Goal: Task Accomplishment & Management: Use online tool/utility

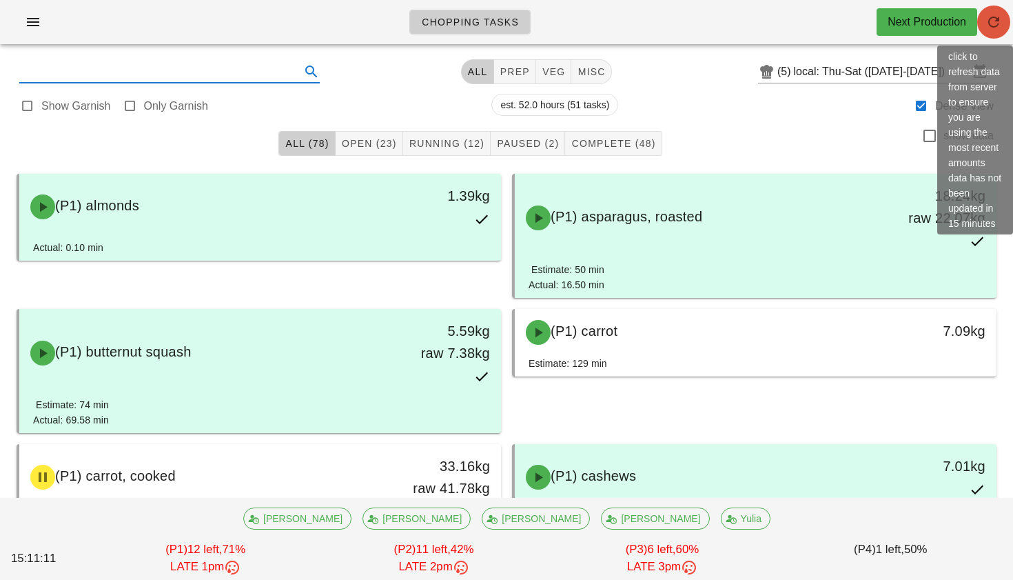
click at [988, 15] on icon "button" at bounding box center [993, 22] width 17 height 17
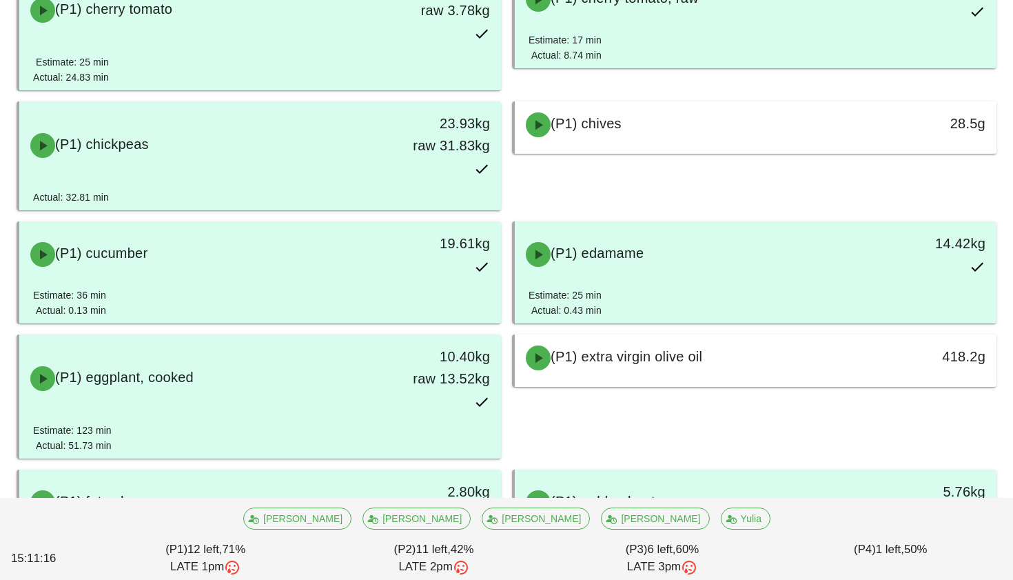
scroll to position [699, 0]
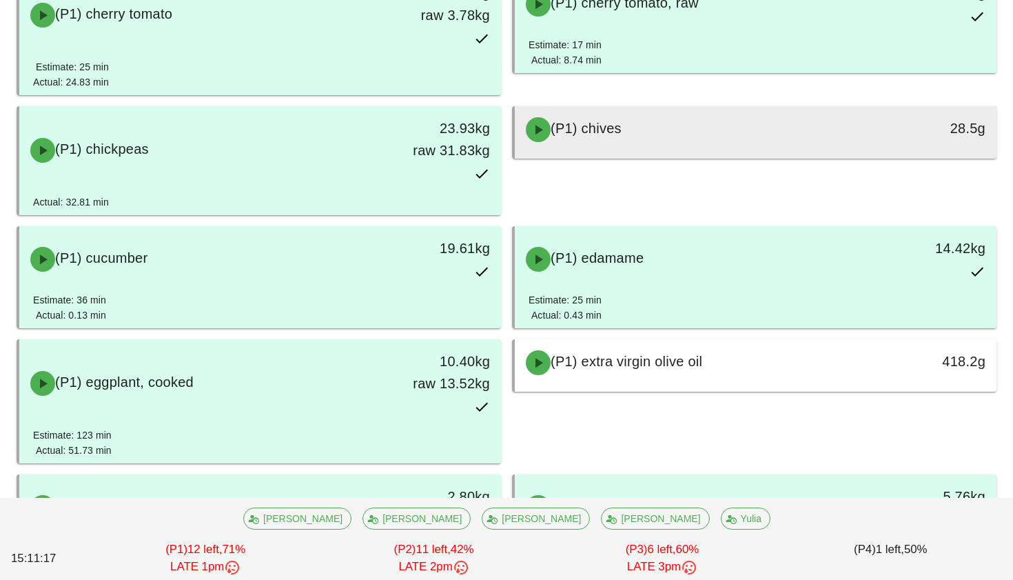
click at [743, 136] on div "(P1) chives" at bounding box center [696, 129] width 357 height 41
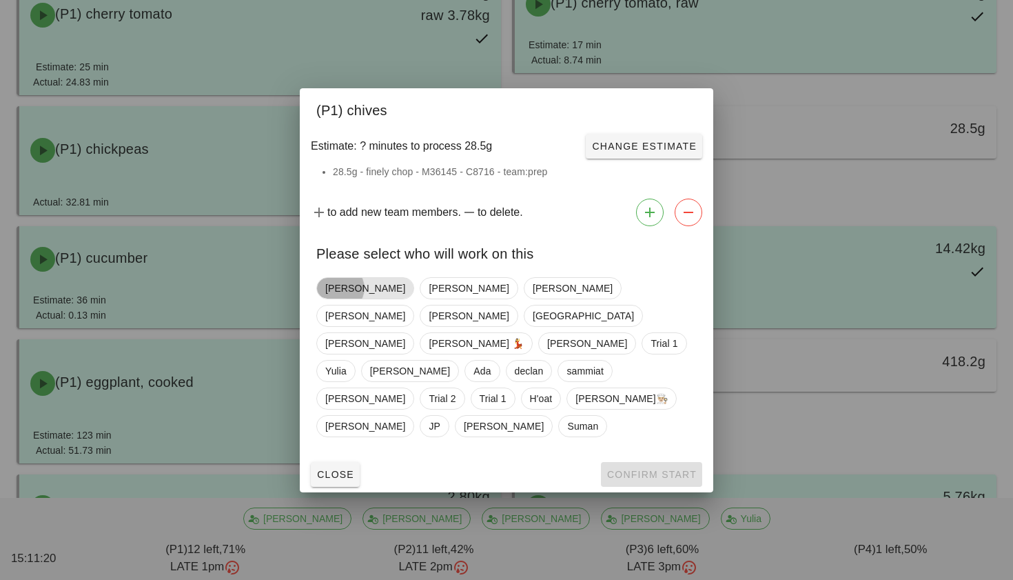
click at [350, 298] on span "Adrian" at bounding box center [365, 288] width 80 height 21
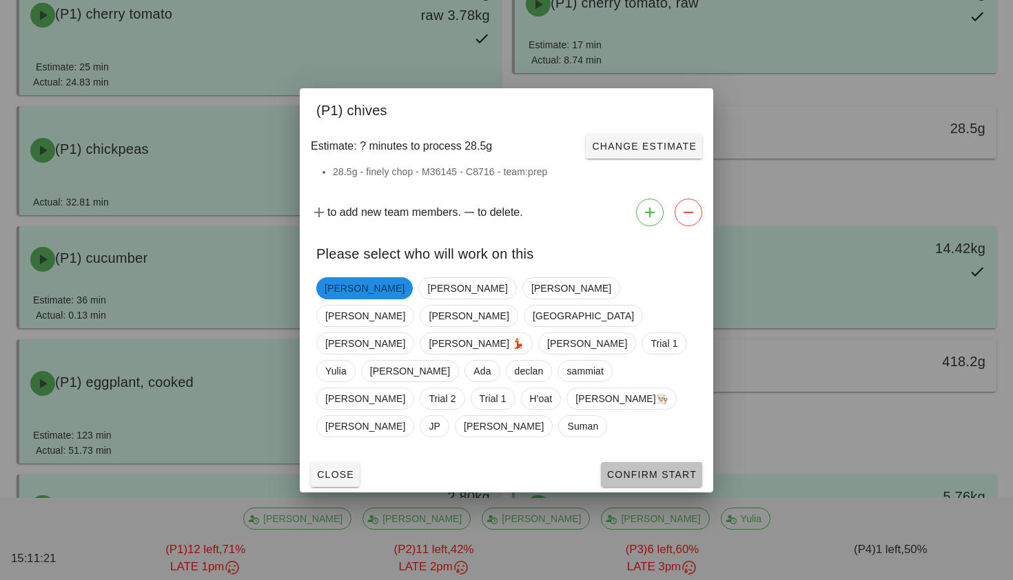
click at [626, 469] on span "Confirm Start" at bounding box center [651, 474] width 90 height 11
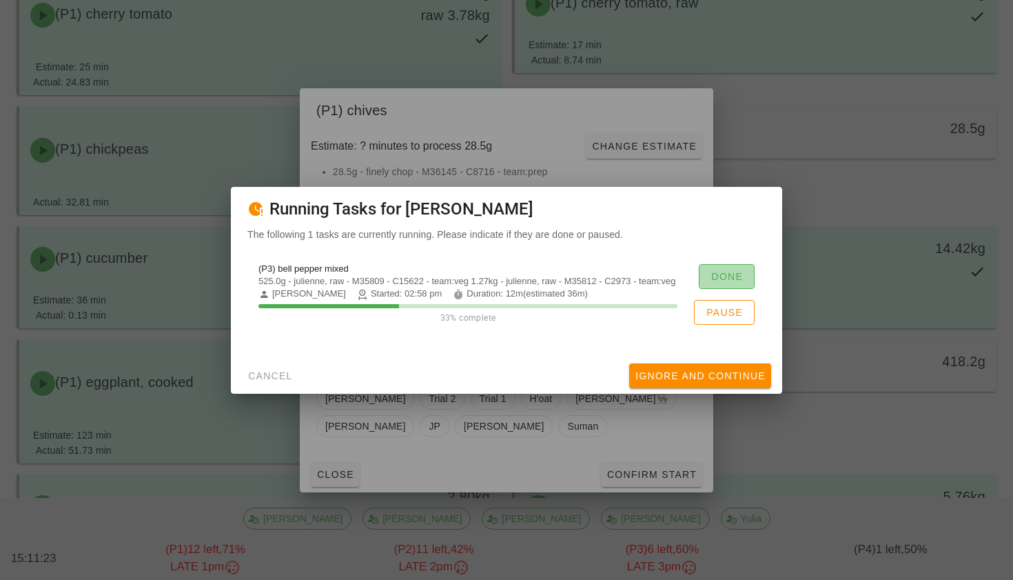
click at [726, 276] on span "Done" at bounding box center [726, 276] width 32 height 11
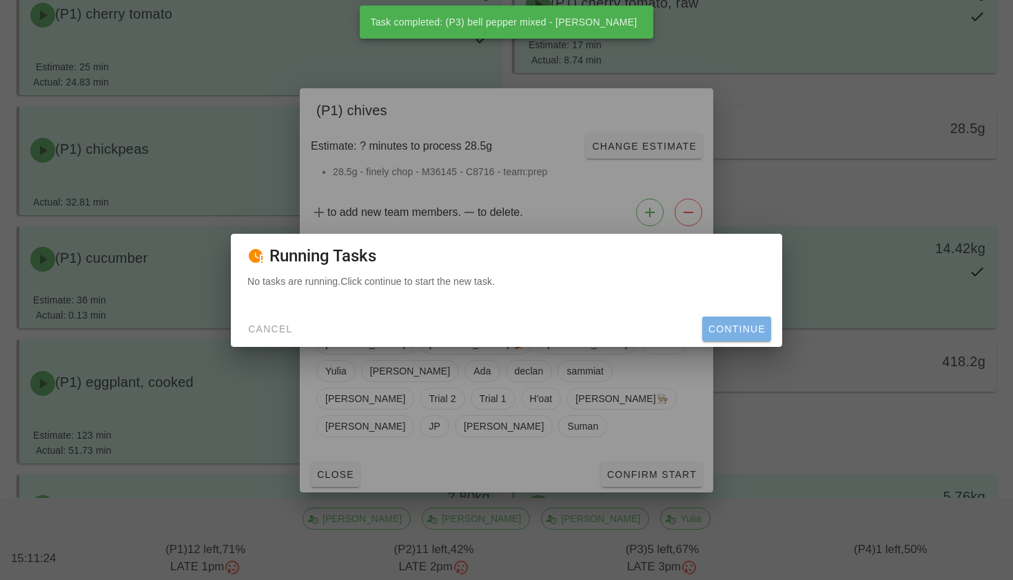
click at [730, 327] on span "Continue" at bounding box center [737, 328] width 58 height 11
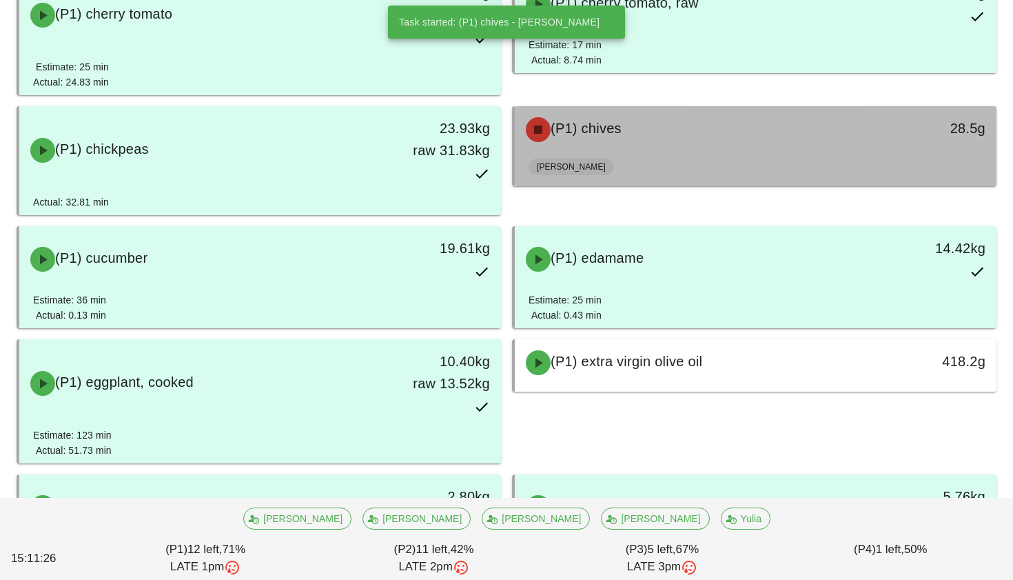
click at [673, 162] on div "[PERSON_NAME]" at bounding box center [756, 169] width 454 height 33
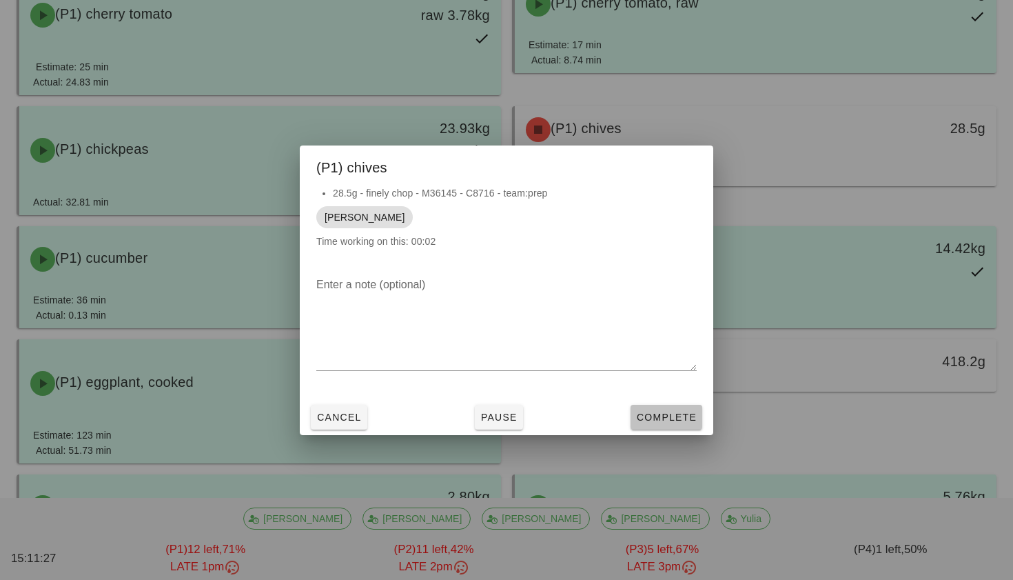
click at [668, 417] on span "Complete" at bounding box center [666, 416] width 61 height 11
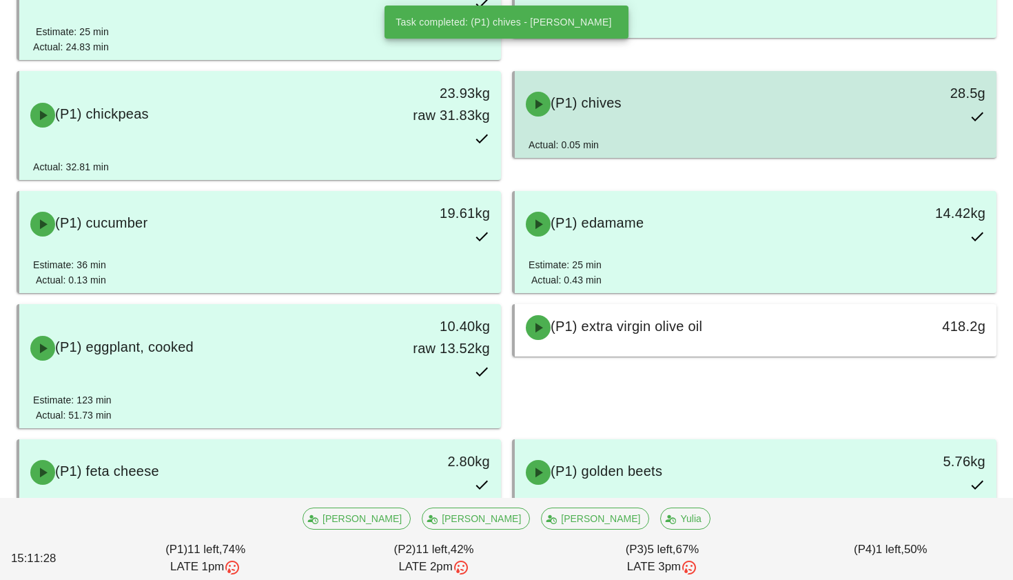
scroll to position [744, 0]
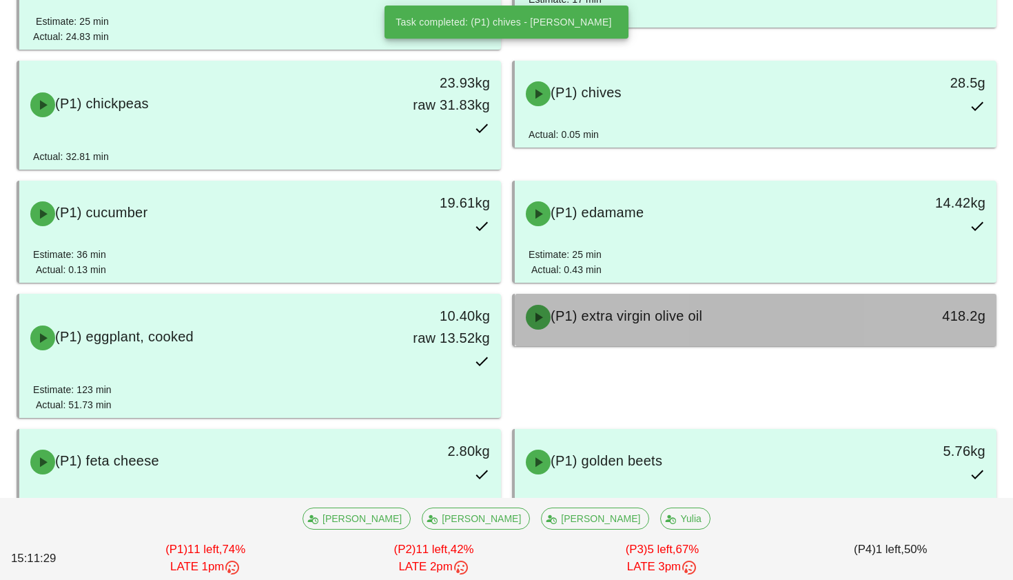
click at [678, 340] on div at bounding box center [756, 343] width 454 height 6
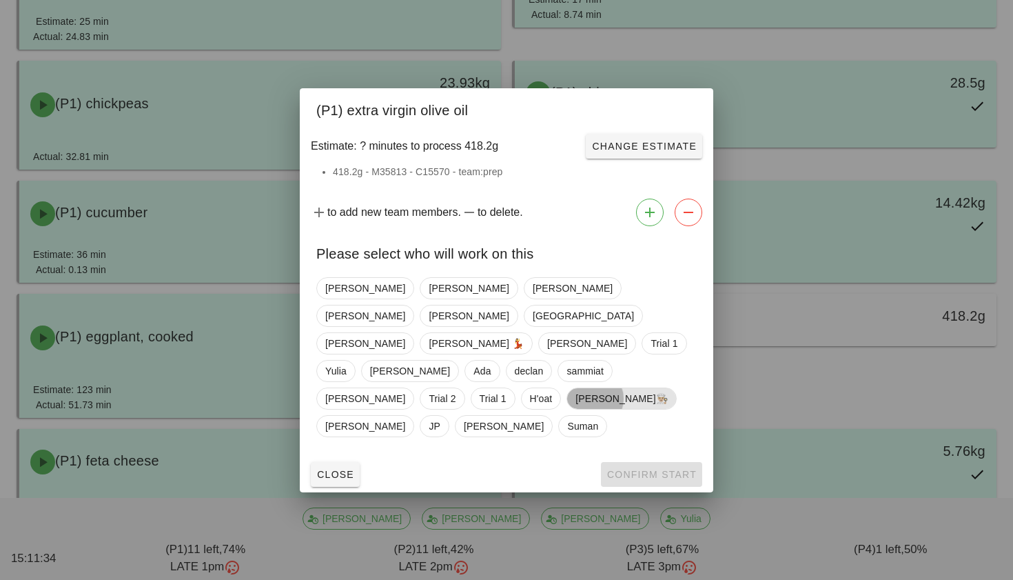
click at [595, 388] on span "[PERSON_NAME]👨🏼‍🍳" at bounding box center [621, 398] width 92 height 21
click at [644, 469] on span "Confirm Start" at bounding box center [651, 474] width 90 height 11
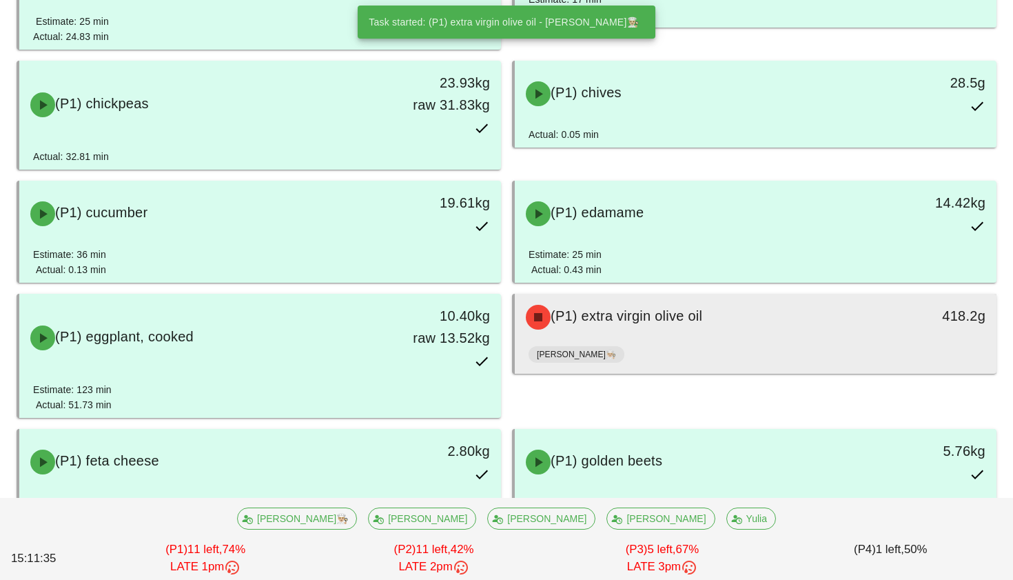
click at [651, 317] on span "(P1) extra virgin olive oil" at bounding box center [627, 315] width 152 height 15
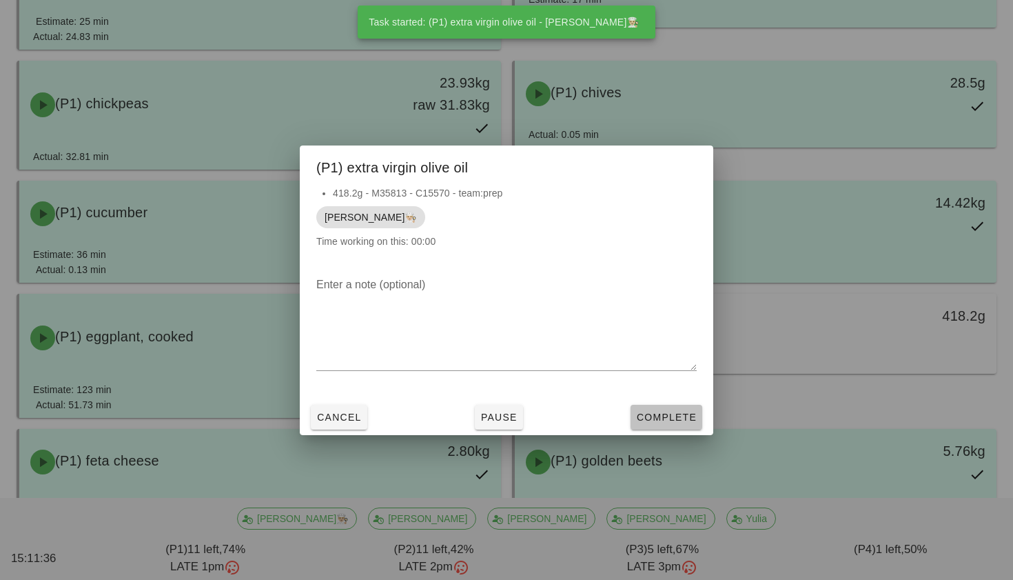
click at [670, 411] on span "Complete" at bounding box center [666, 416] width 61 height 11
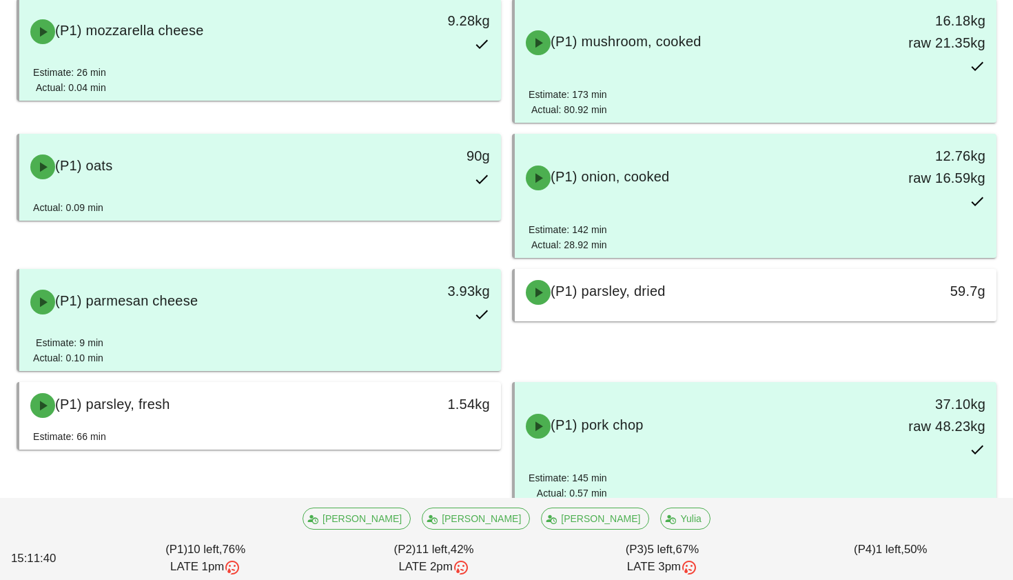
scroll to position [1539, 0]
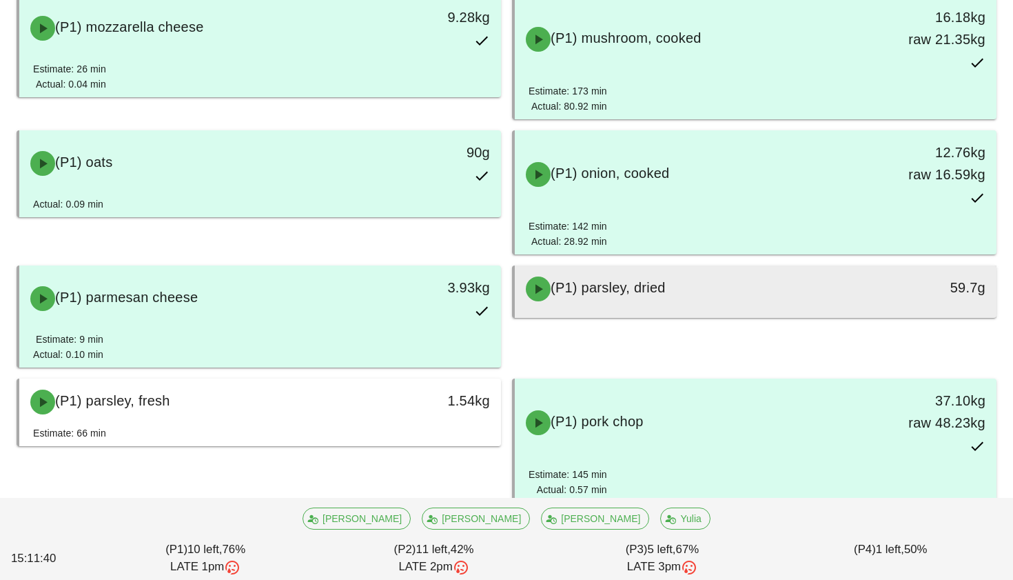
click at [664, 290] on span "(P1) parsley, dried" at bounding box center [608, 287] width 115 height 15
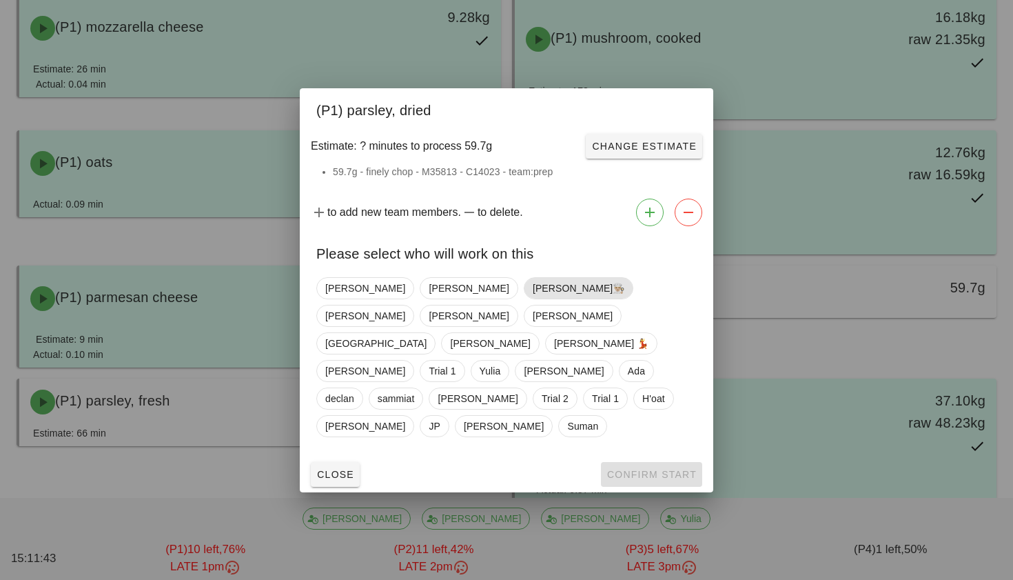
click at [533, 298] on span "[PERSON_NAME]👨🏼‍🍳" at bounding box center [579, 288] width 92 height 21
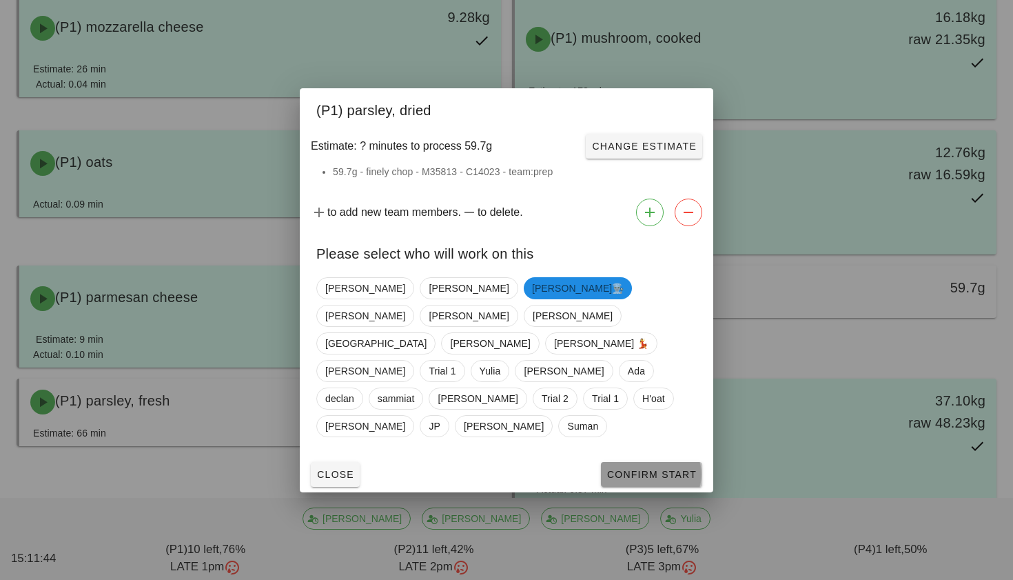
click at [642, 469] on span "Confirm Start" at bounding box center [651, 474] width 90 height 11
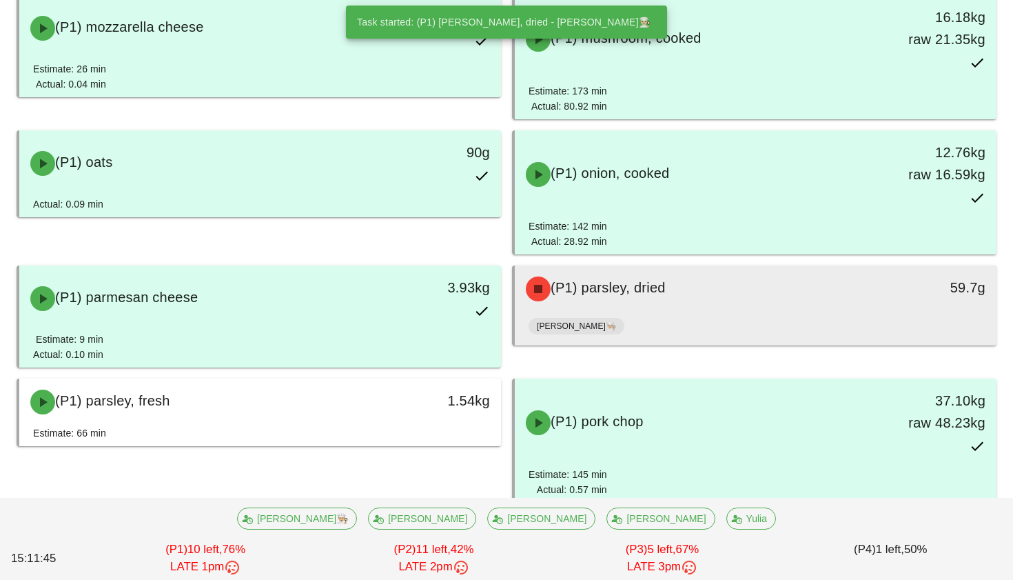
click at [613, 298] on div "(P1) parsley, dried" at bounding box center [696, 288] width 357 height 41
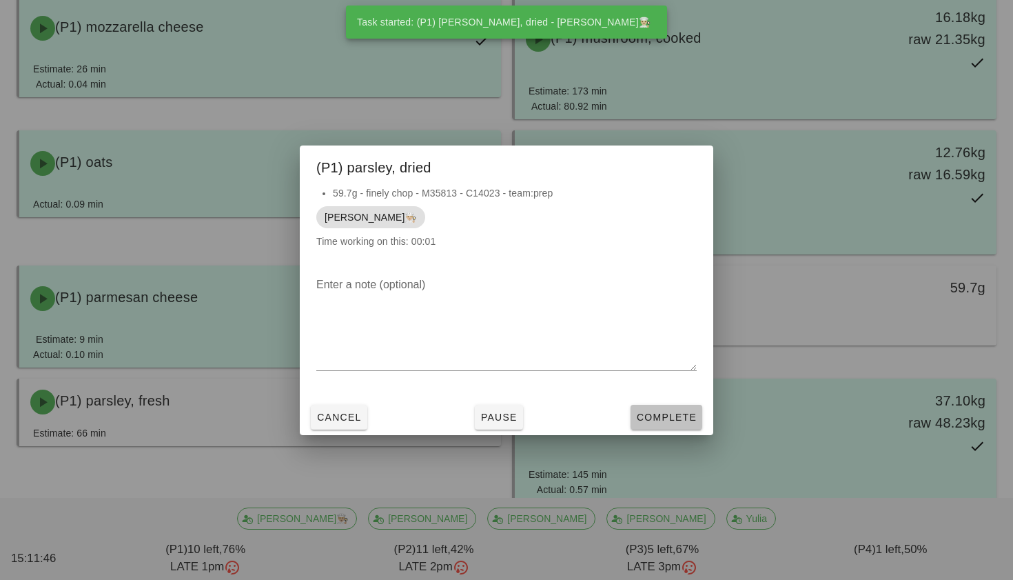
click at [681, 417] on span "Complete" at bounding box center [666, 416] width 61 height 11
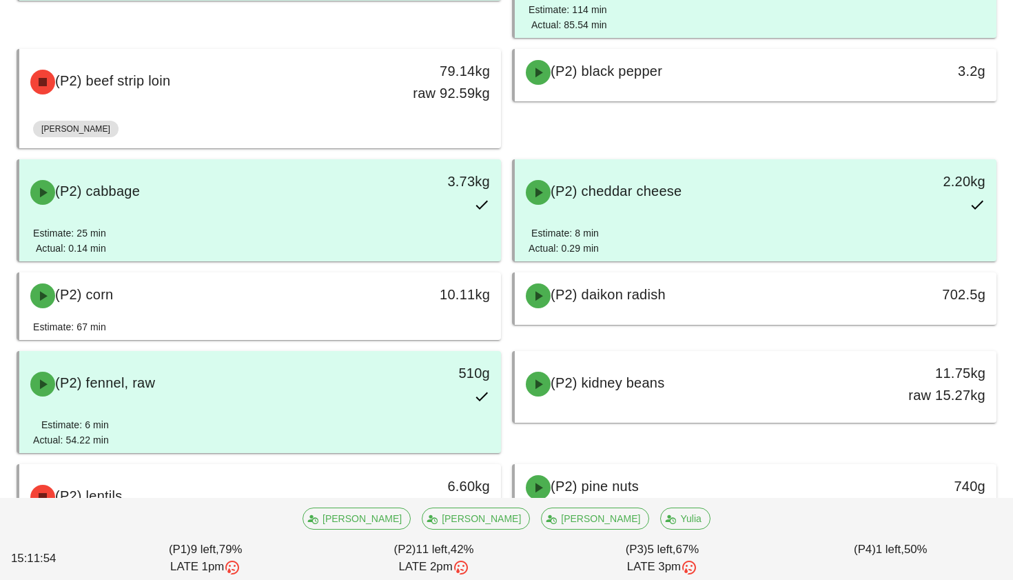
scroll to position [2749, 0]
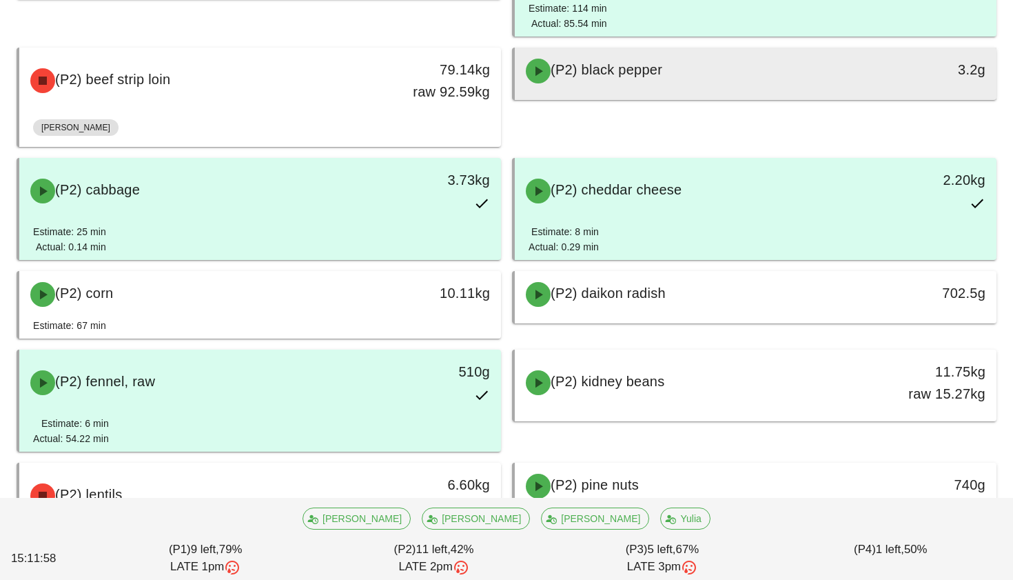
click at [658, 70] on span "(P2) black pepper" at bounding box center [607, 69] width 112 height 15
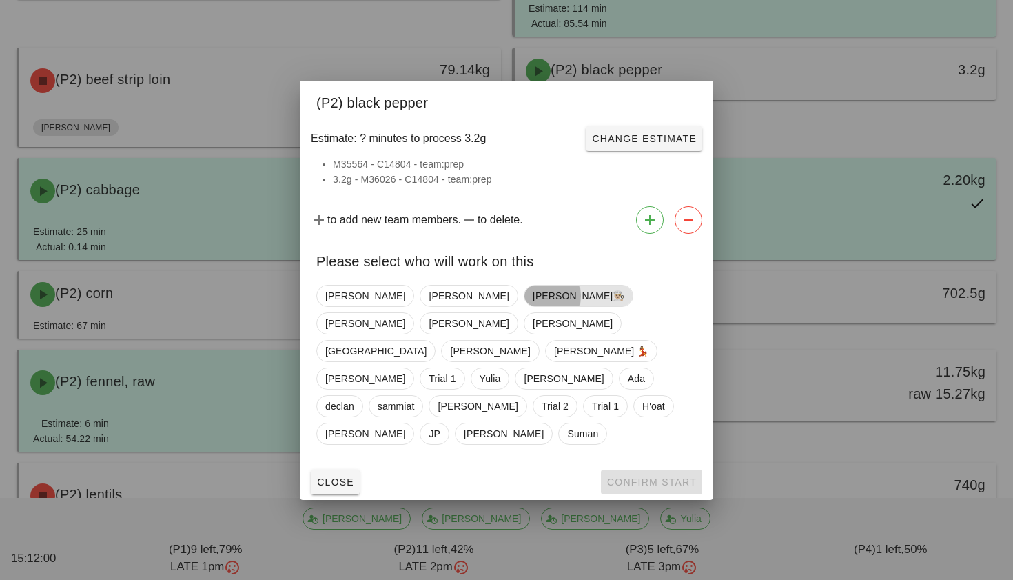
click at [533, 306] on span "[PERSON_NAME]👨🏼‍🍳" at bounding box center [579, 295] width 92 height 21
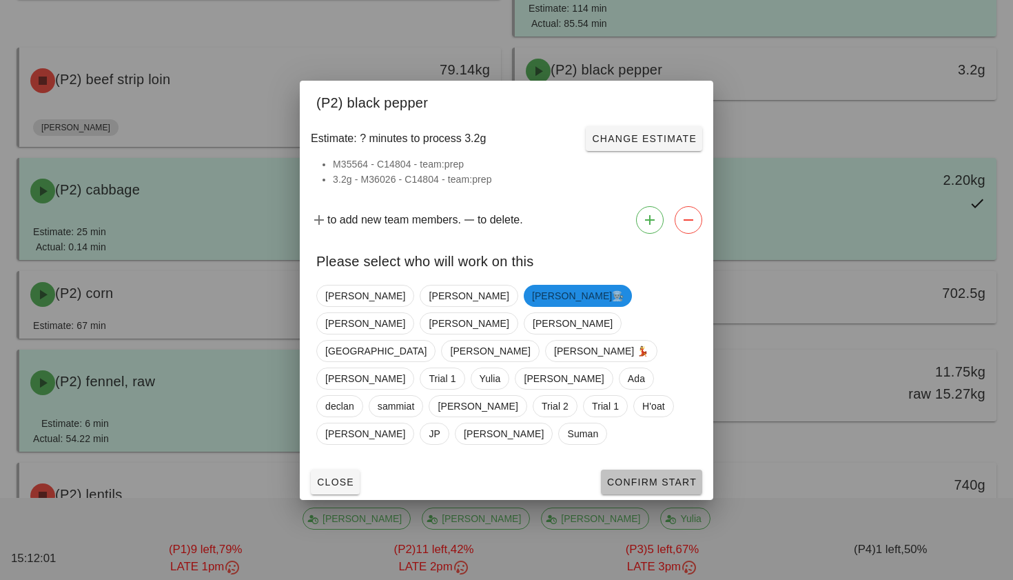
click at [673, 476] on span "Confirm Start" at bounding box center [651, 481] width 90 height 11
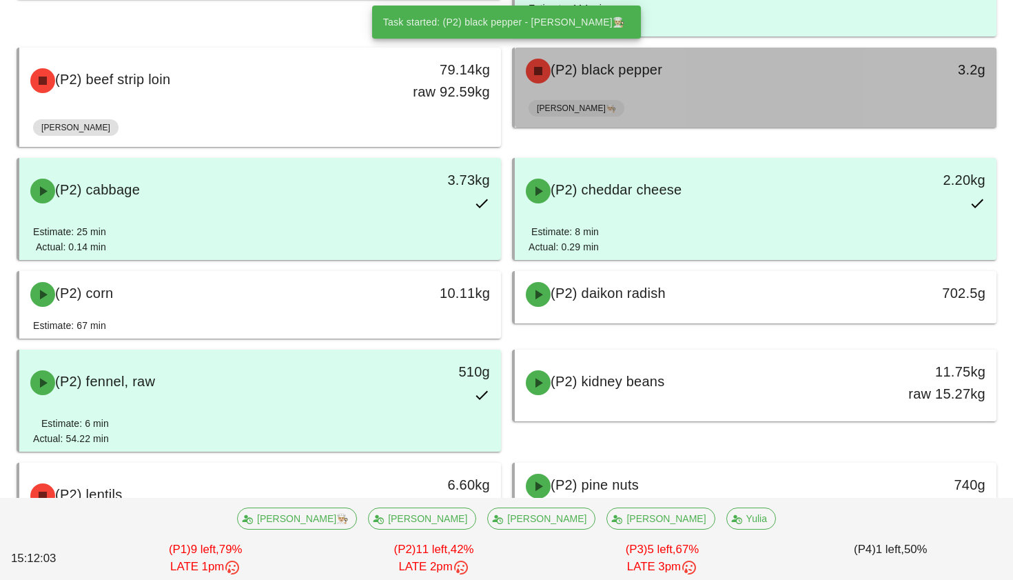
click at [686, 109] on div "[PERSON_NAME]👨🏼‍🍳" at bounding box center [756, 110] width 454 height 33
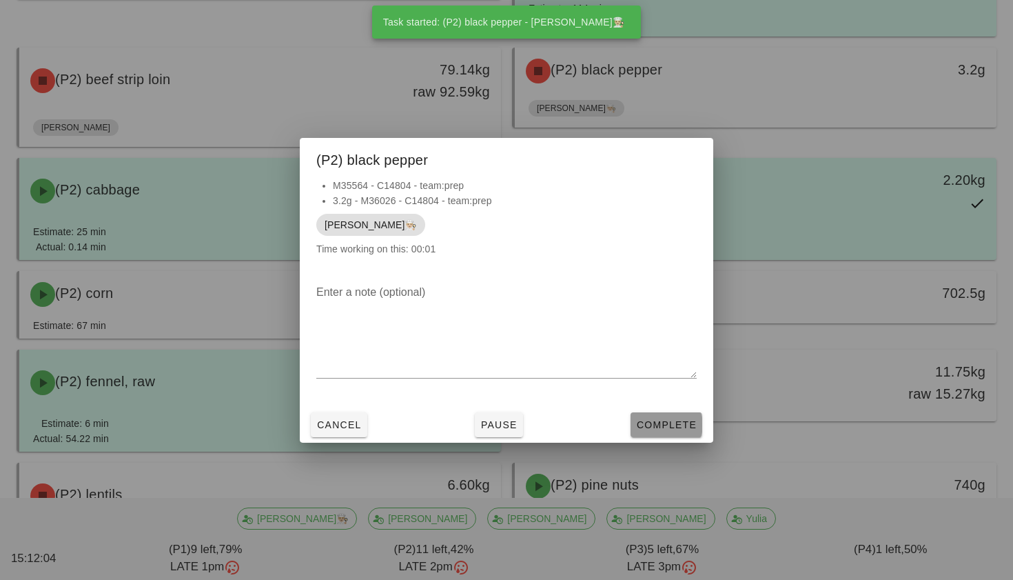
click at [682, 413] on button "Complete" at bounding box center [667, 424] width 72 height 25
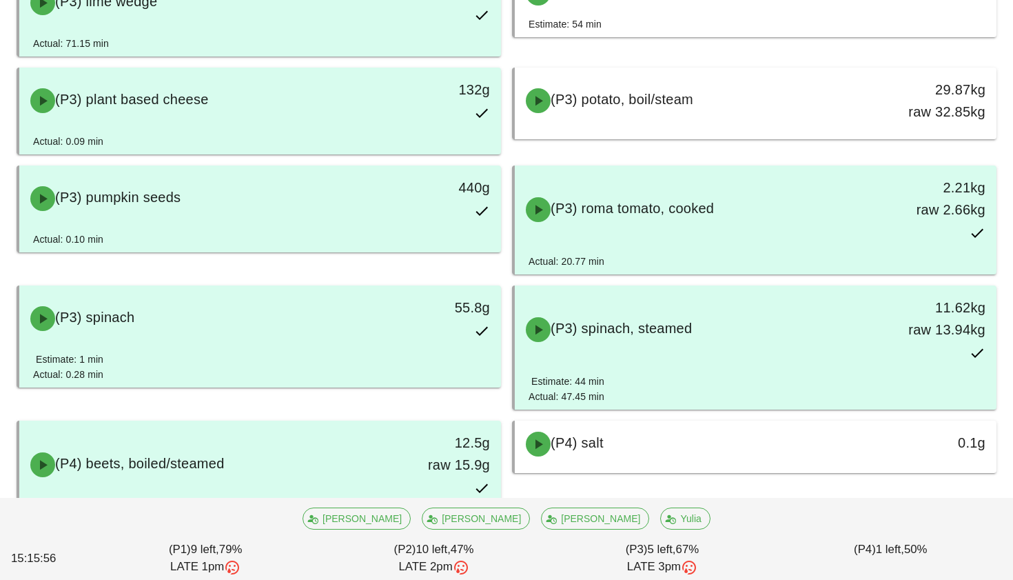
scroll to position [4371, 0]
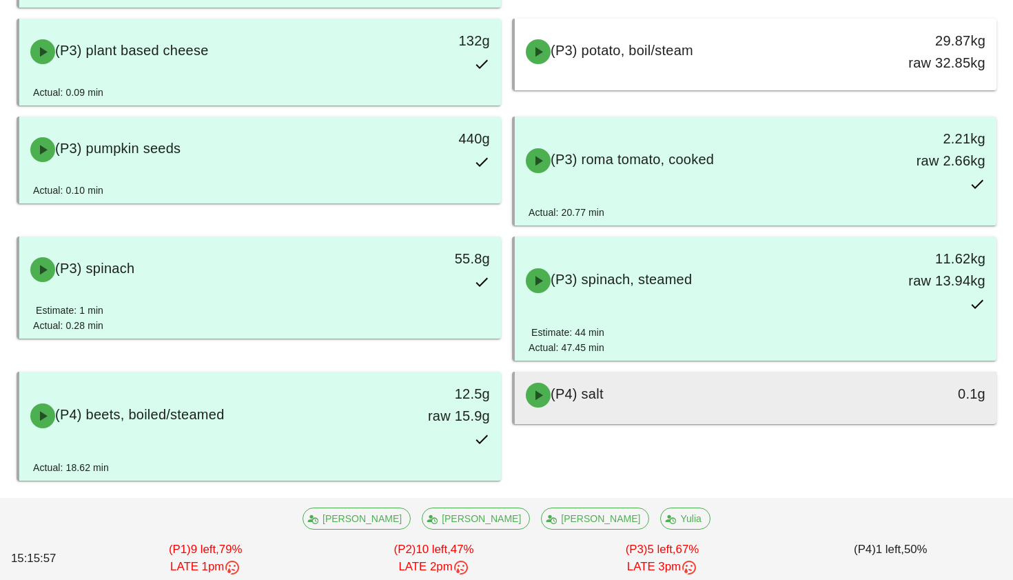
click at [622, 391] on div "(P4) salt" at bounding box center [696, 394] width 357 height 41
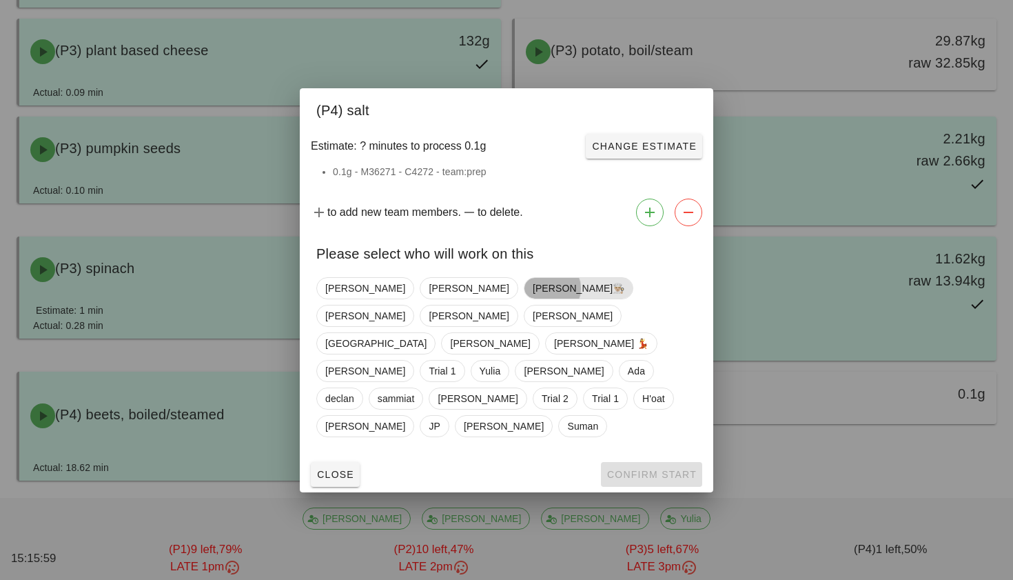
click at [533, 298] on span "[PERSON_NAME]👨🏼‍🍳" at bounding box center [579, 288] width 92 height 21
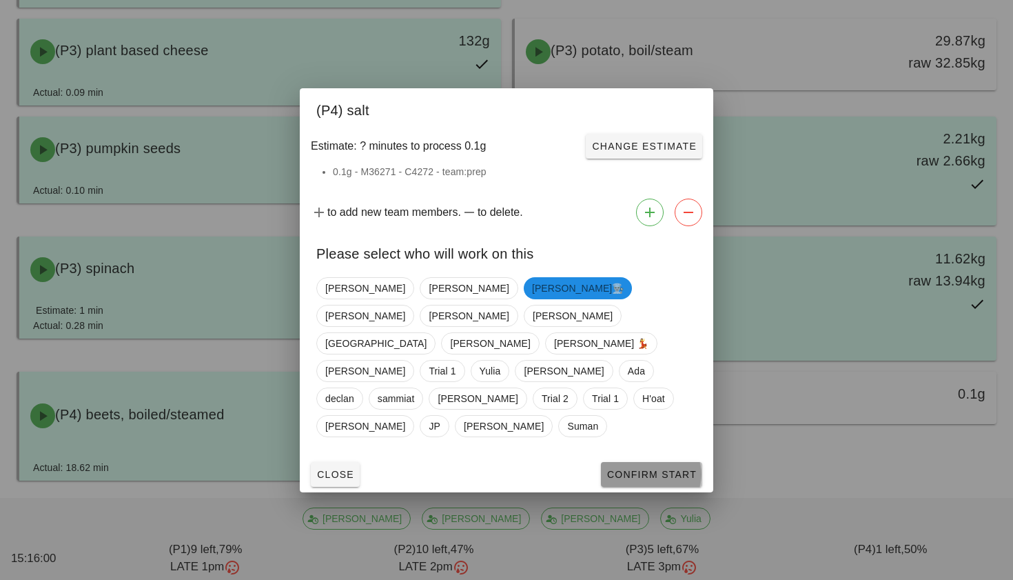
click at [627, 469] on span "Confirm Start" at bounding box center [651, 474] width 90 height 11
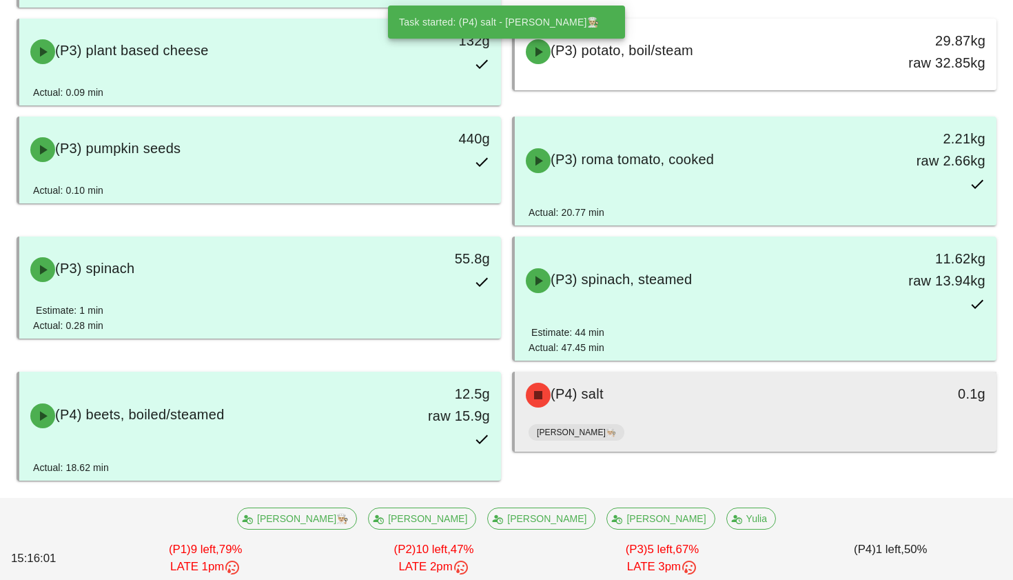
click at [586, 407] on div "(P4) salt" at bounding box center [696, 394] width 357 height 41
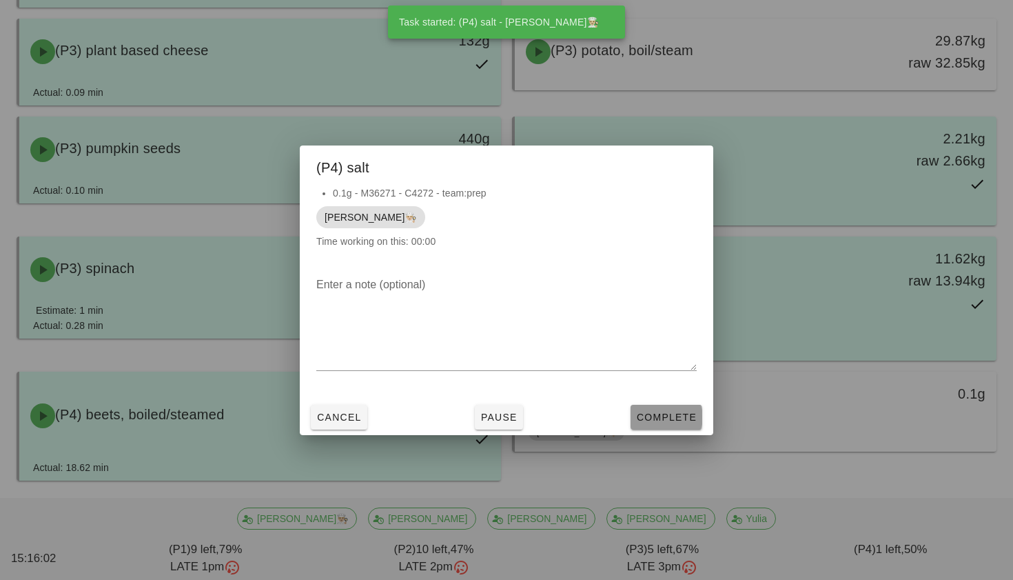
click at [648, 412] on span "Complete" at bounding box center [666, 416] width 61 height 11
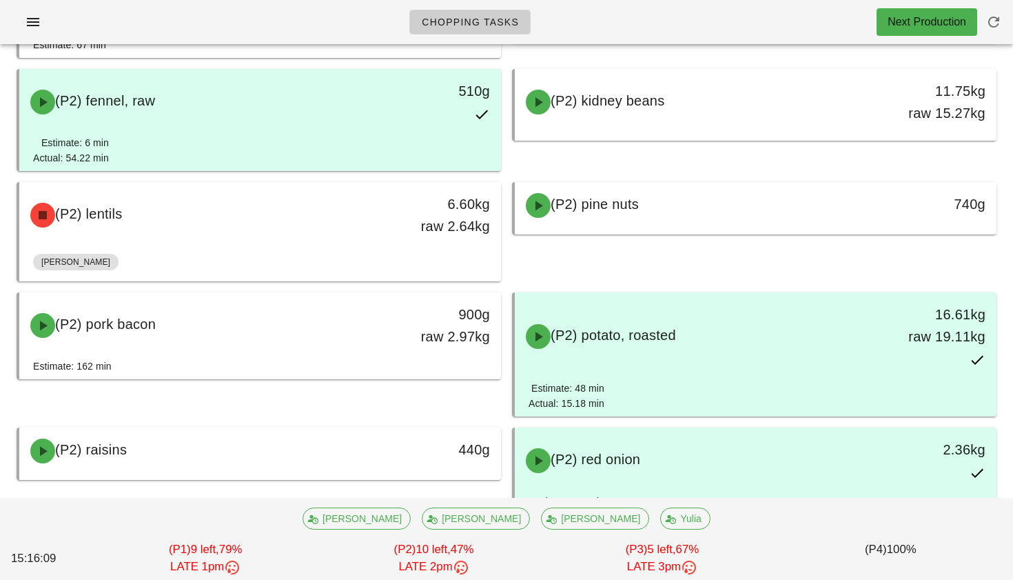
scroll to position [3027, 0]
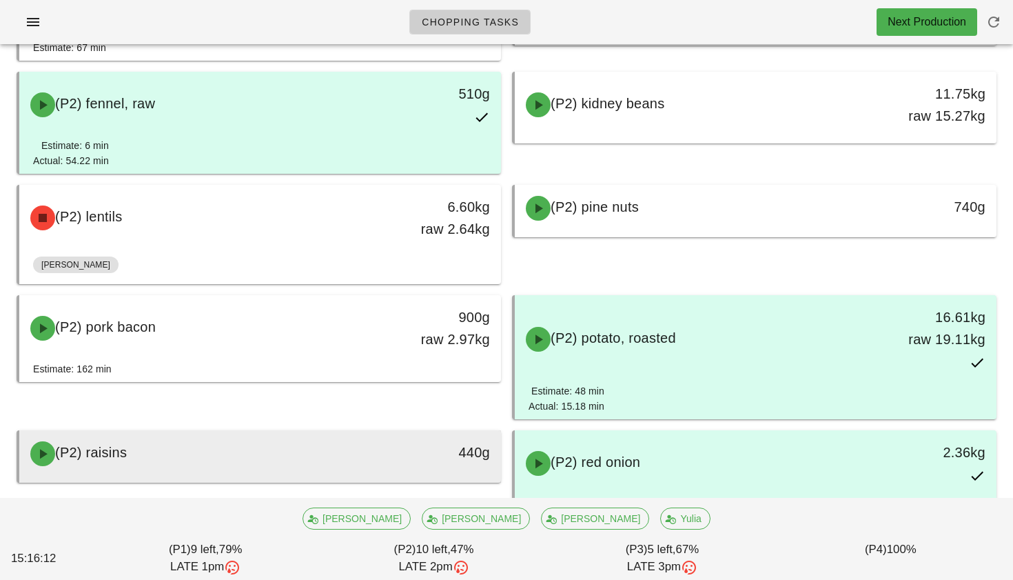
click at [398, 438] on div "440g" at bounding box center [438, 453] width 119 height 41
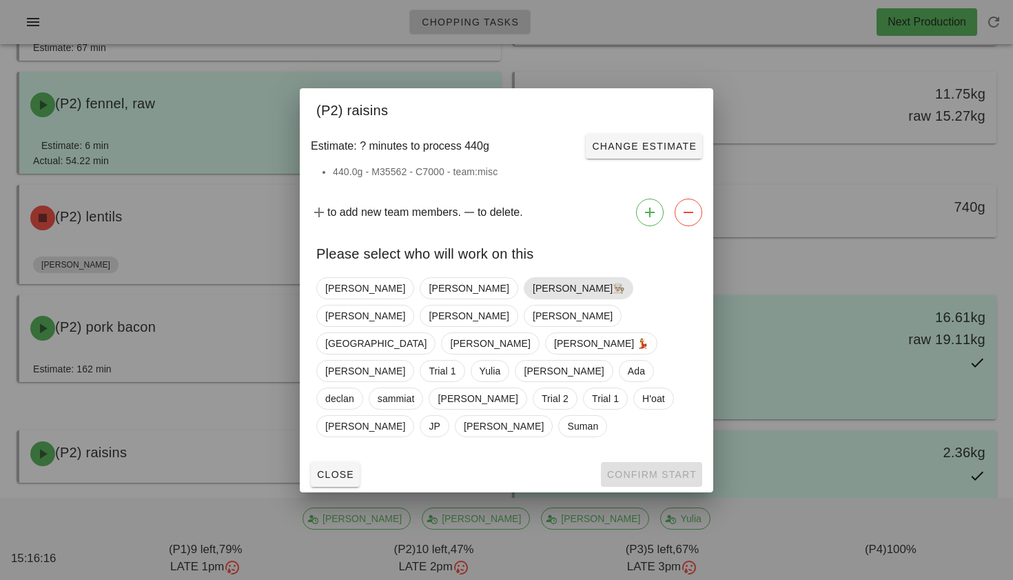
click at [533, 298] on span "[PERSON_NAME]👨🏼‍🍳" at bounding box center [579, 288] width 92 height 21
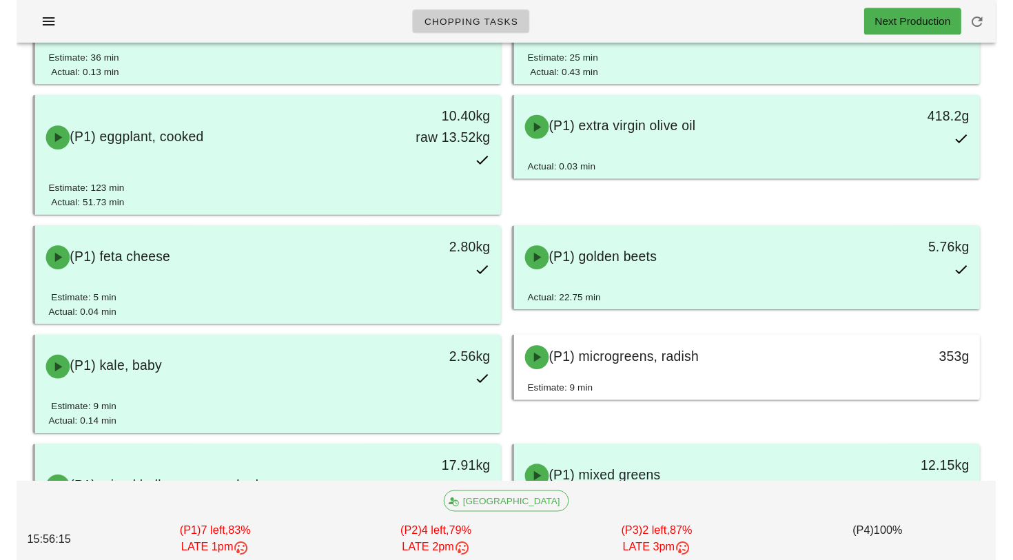
scroll to position [860, 0]
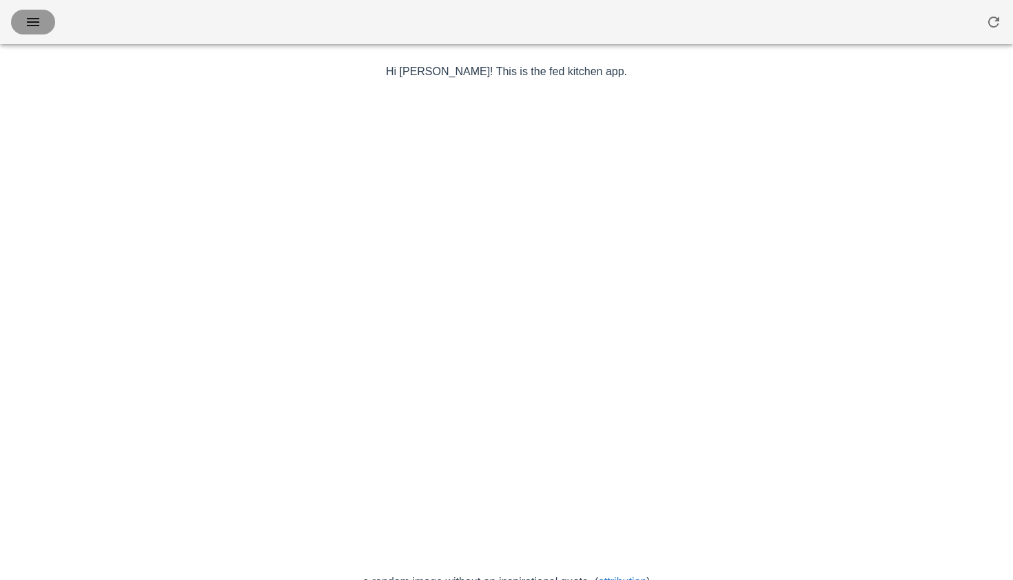
click at [34, 21] on icon "button" at bounding box center [33, 22] width 17 height 17
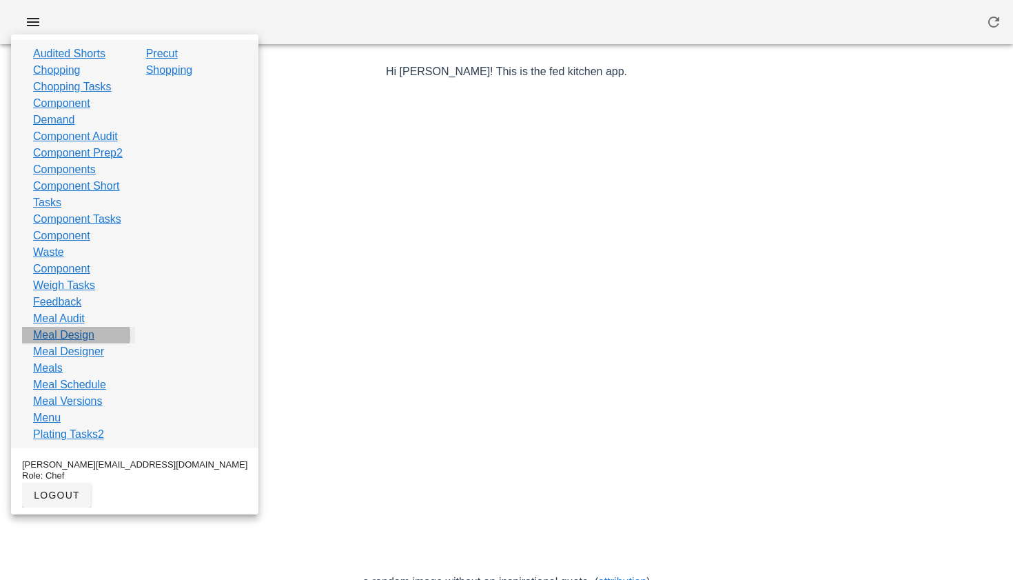
click at [68, 343] on link "Meal Design" at bounding box center [63, 335] width 61 height 17
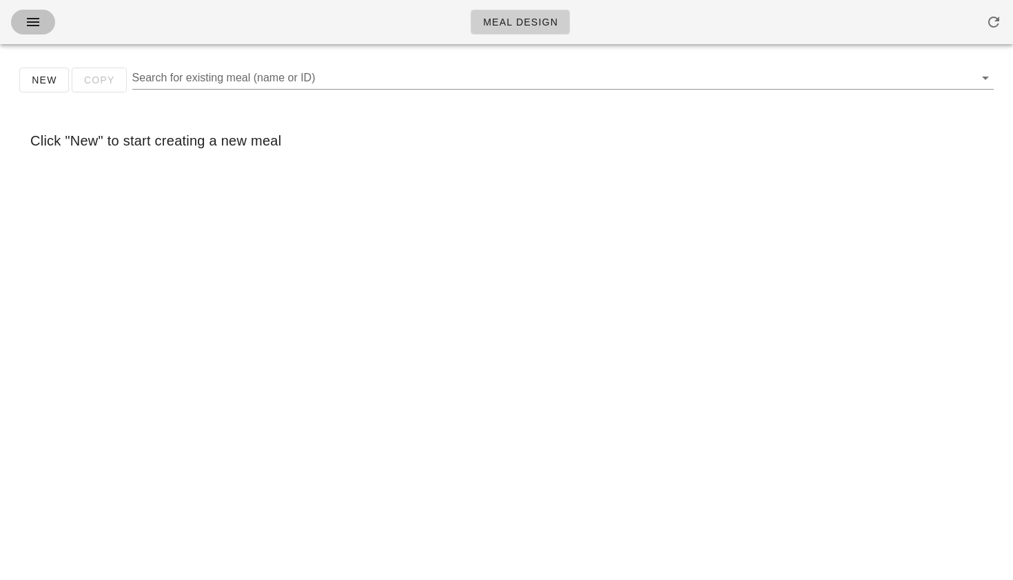
click at [26, 23] on icon "button" at bounding box center [33, 22] width 17 height 17
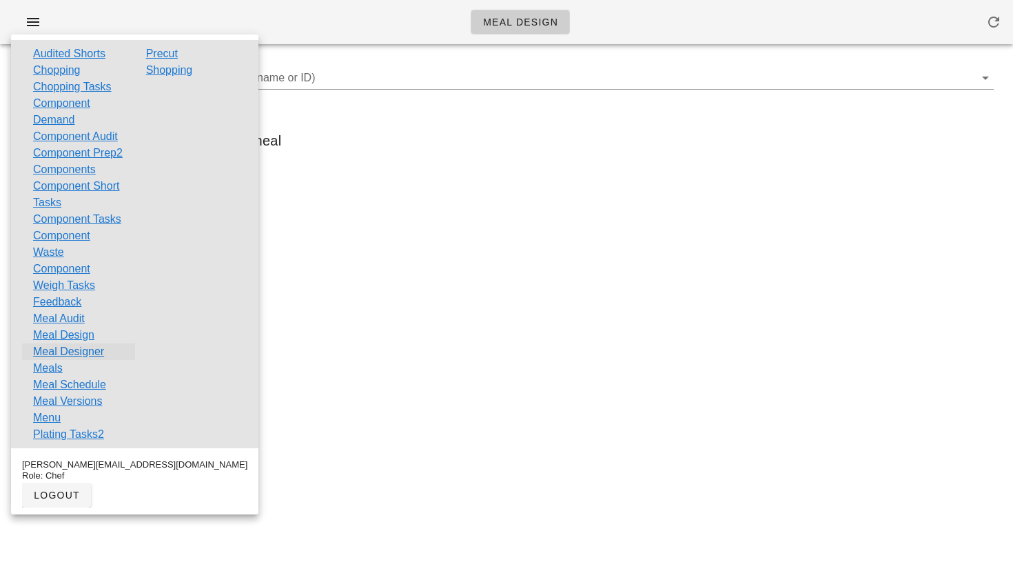
click at [67, 360] on link "Meal Designer" at bounding box center [68, 351] width 71 height 17
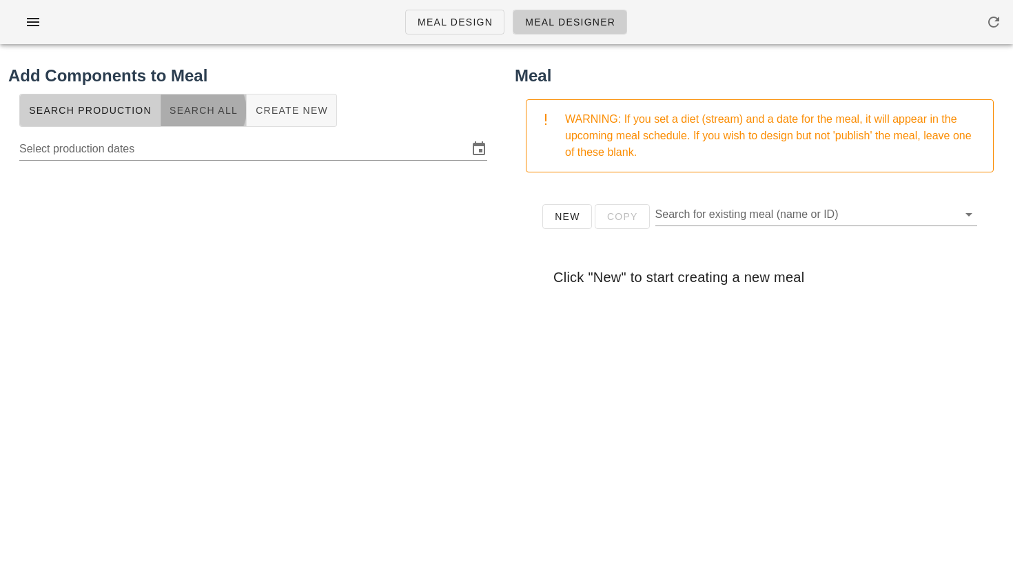
click at [214, 118] on button "Search All" at bounding box center [204, 110] width 86 height 33
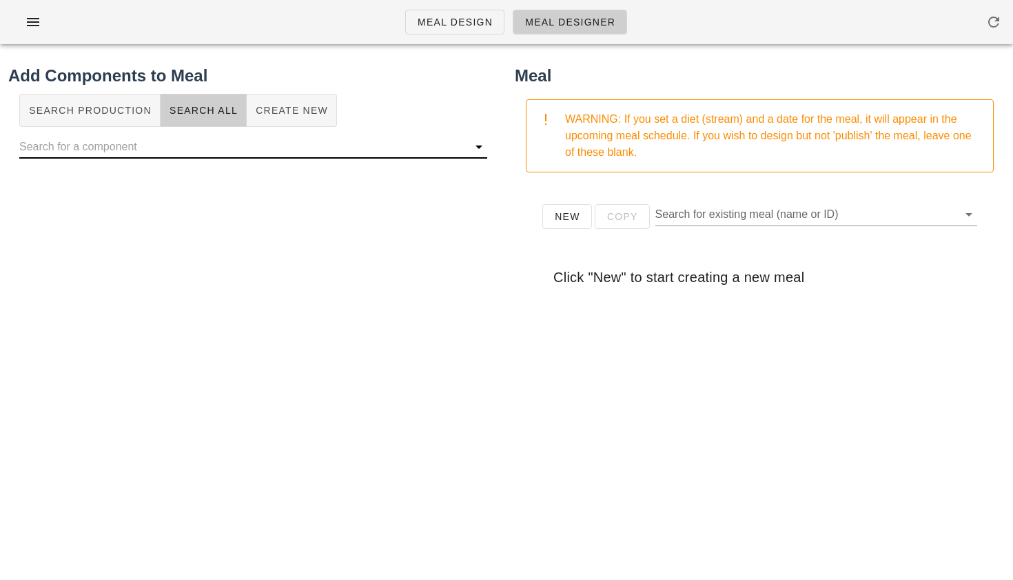
click at [161, 144] on input "text" at bounding box center [242, 147] width 446 height 22
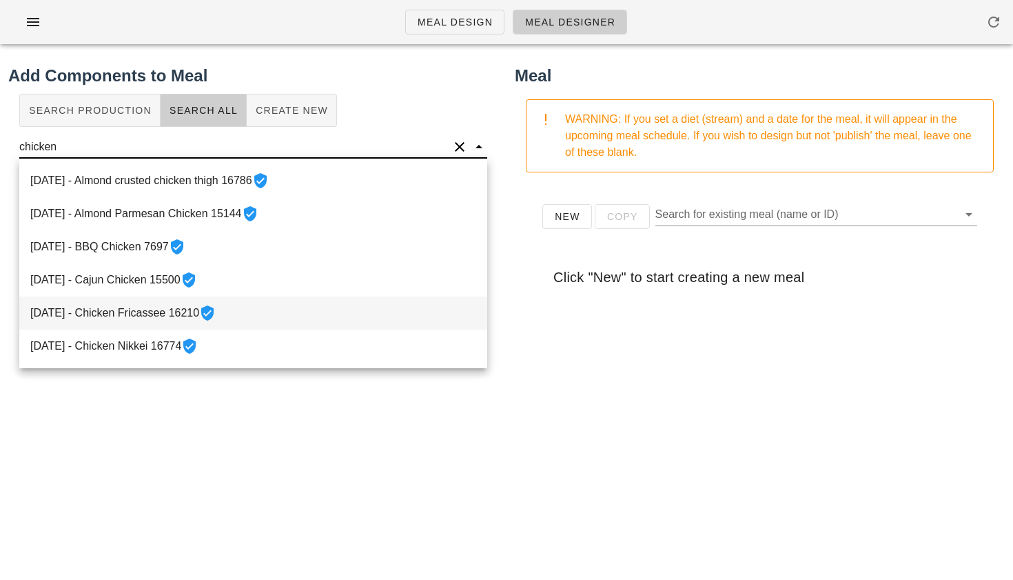
click at [171, 309] on div "2022-06-06 - Chicken Fricassee 16210" at bounding box center [253, 312] width 468 height 33
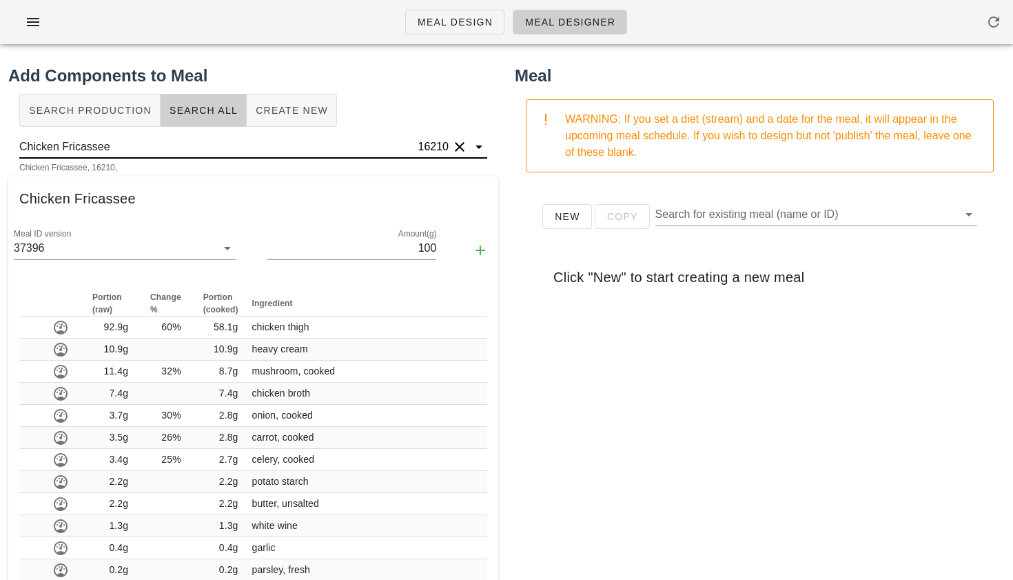
scroll to position [1, 0]
drag, startPoint x: 63, startPoint y: 147, endPoint x: 193, endPoint y: 154, distance: 130.4
click at [193, 154] on input "Chicken Fricassee" at bounding box center [217, 147] width 396 height 22
drag, startPoint x: 118, startPoint y: 147, endPoint x: 60, endPoint y: 143, distance: 58.0
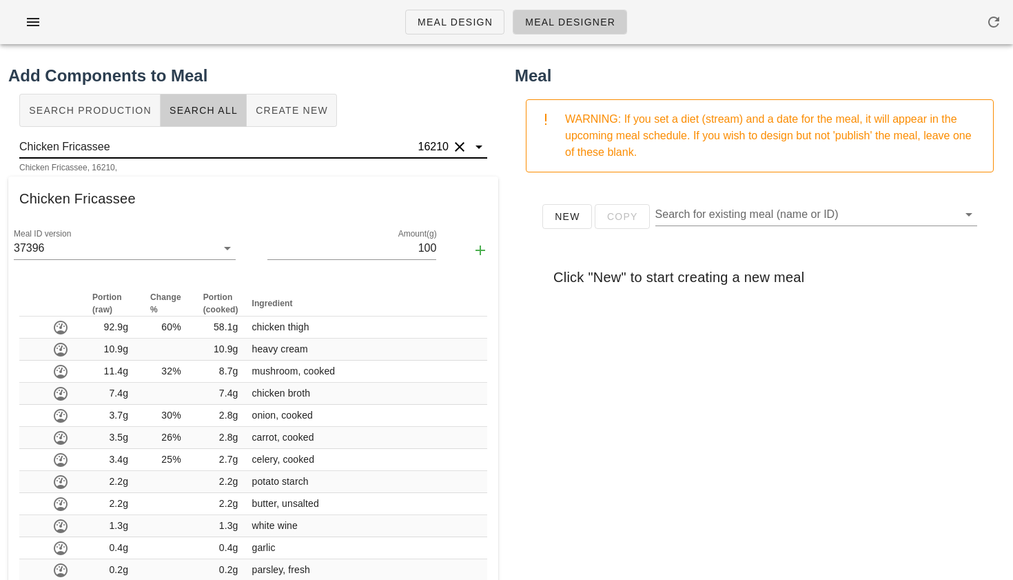
click at [60, 143] on input "Chicken Fricassee" at bounding box center [217, 147] width 396 height 22
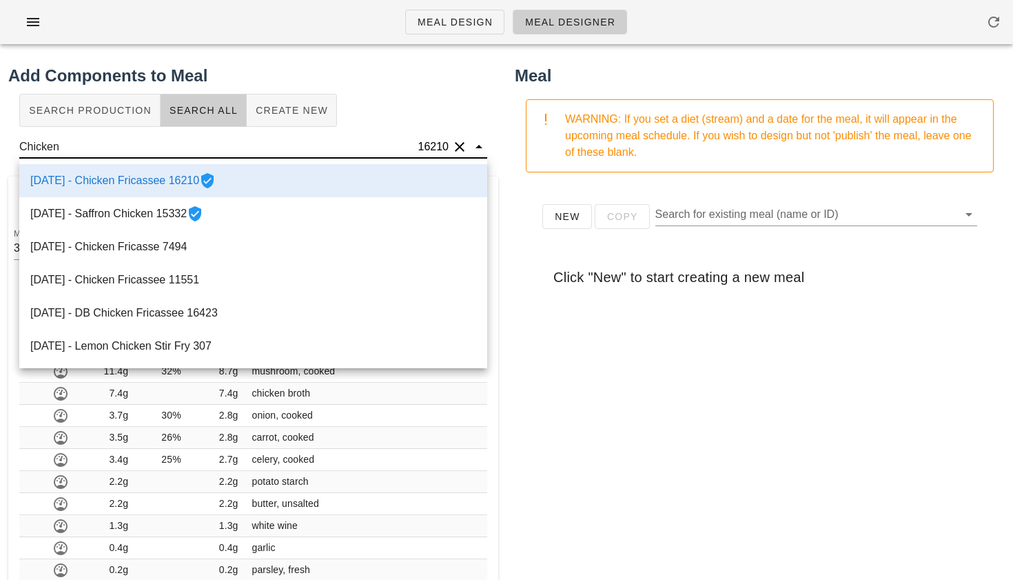
type input "Chicken"
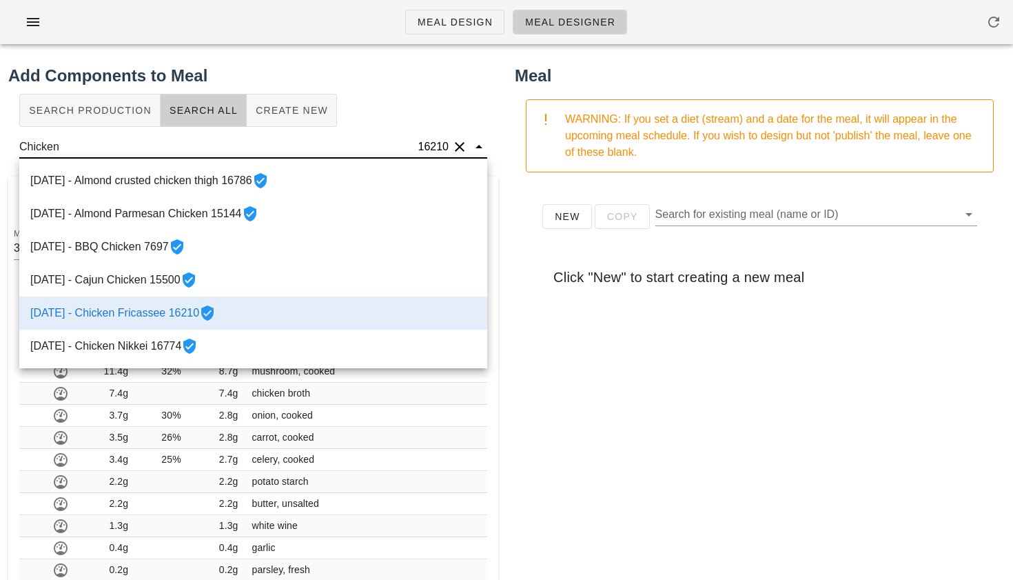
click at [88, 147] on input "Chicken" at bounding box center [217, 147] width 396 height 22
click at [454, 143] on button "Clear" at bounding box center [459, 147] width 17 height 17
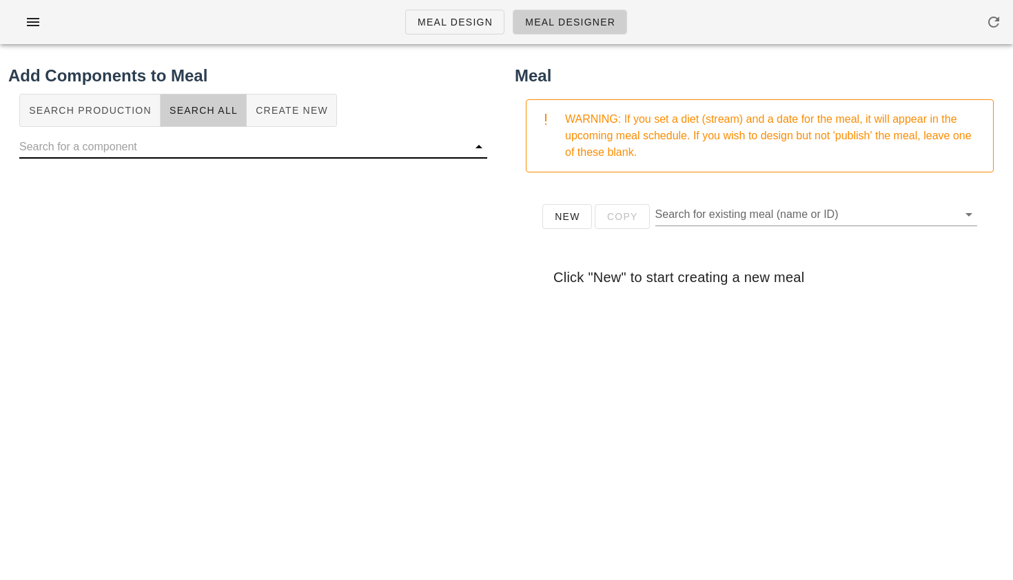
click at [292, 136] on input "text" at bounding box center [242, 147] width 446 height 22
click at [127, 149] on input "chicken braised" at bounding box center [233, 147] width 429 height 22
drag, startPoint x: 115, startPoint y: 142, endPoint x: 63, endPoint y: 145, distance: 51.8
click at [63, 145] on input "chicken braised" at bounding box center [233, 147] width 429 height 22
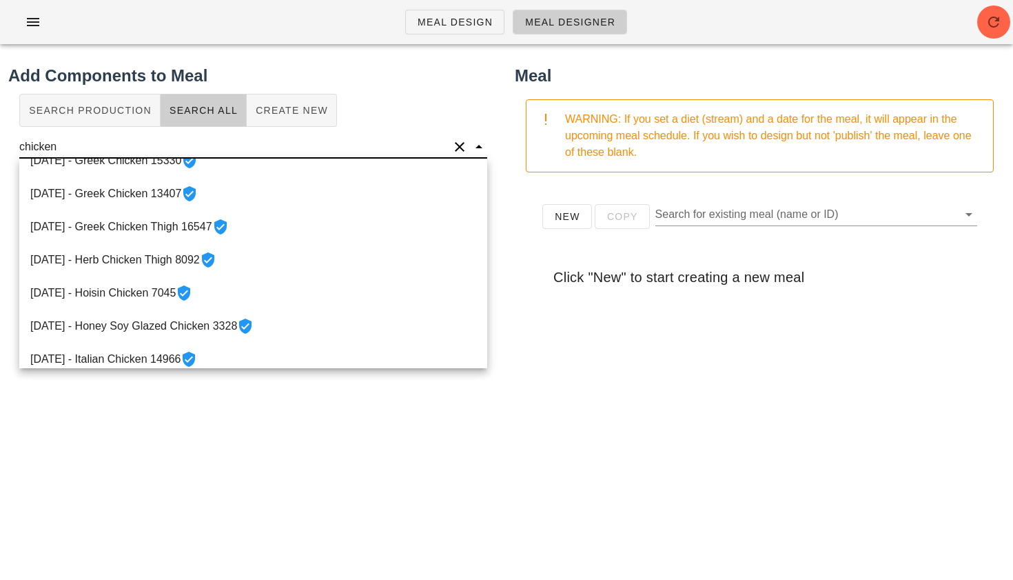
scroll to position [649, 0]
click at [143, 357] on div "2022-03-04 - Italian Chicken 14966" at bounding box center [253, 358] width 468 height 33
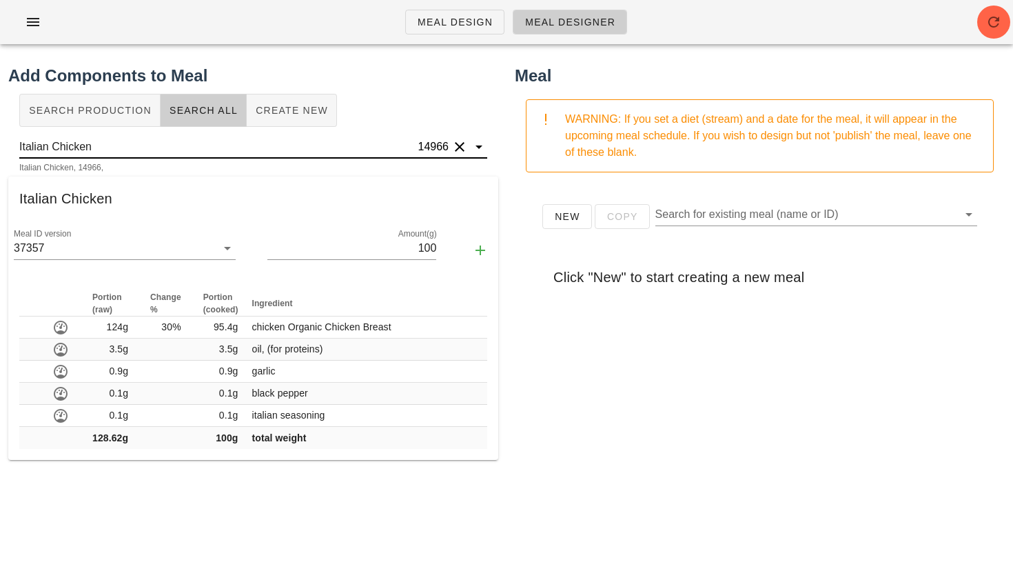
drag, startPoint x: 104, startPoint y: 138, endPoint x: 39, endPoint y: 138, distance: 64.8
click at [39, 138] on input "Italian Chicken" at bounding box center [217, 147] width 396 height 22
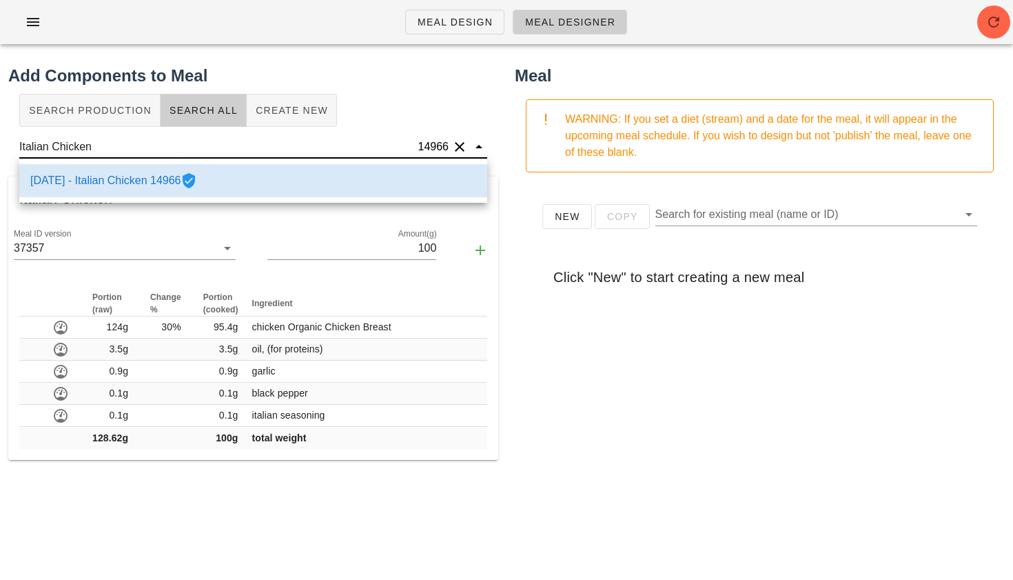
drag, startPoint x: 105, startPoint y: 145, endPoint x: 0, endPoint y: 137, distance: 105.0
click at [0, 137] on div "Add Components to Meal Search Production Search All Create New Italian Chicken …" at bounding box center [253, 399] width 506 height 688
type input "Italian Chicken"
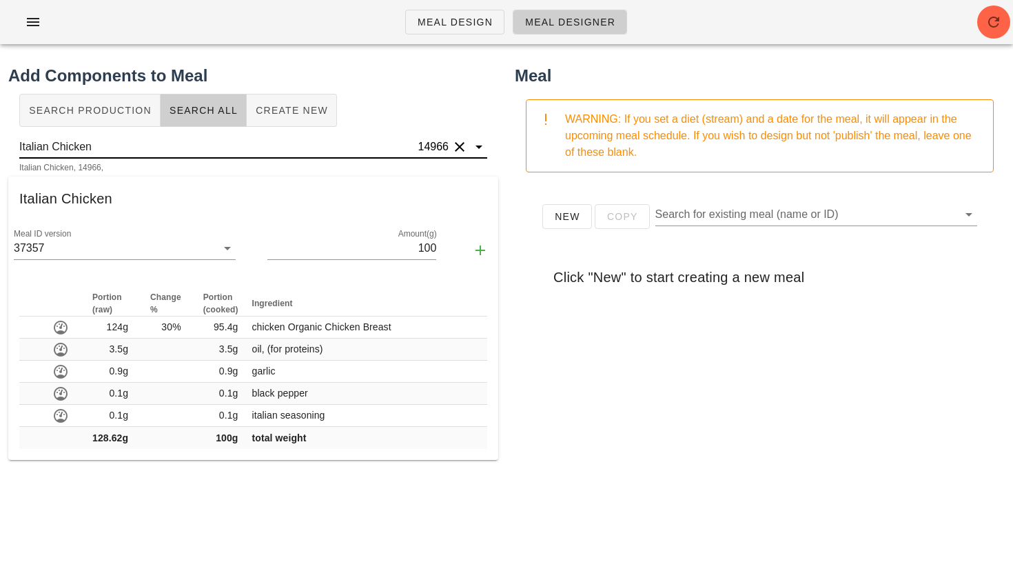
click at [464, 145] on button "Clear" at bounding box center [459, 147] width 17 height 17
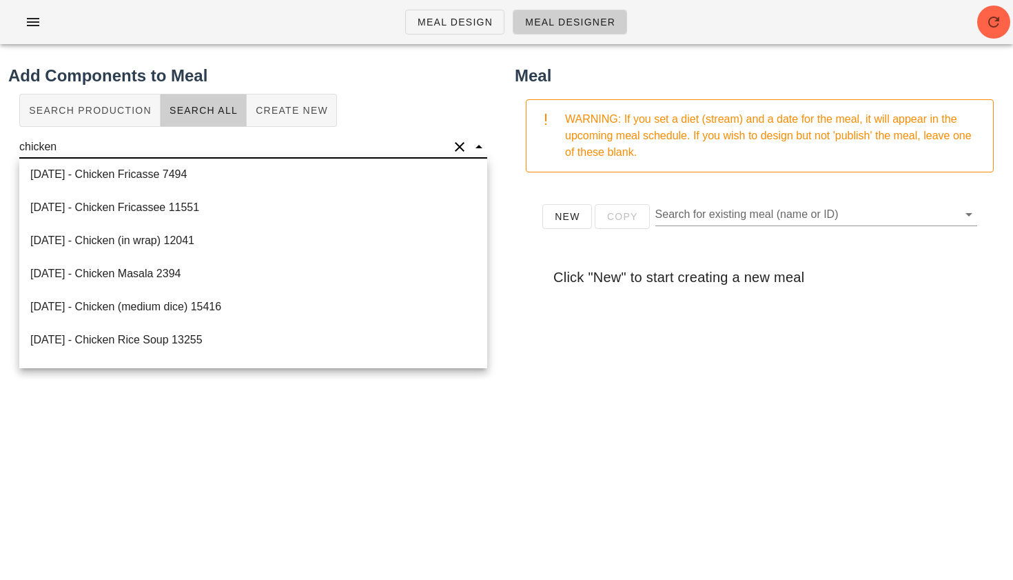
scroll to position [6253, 0]
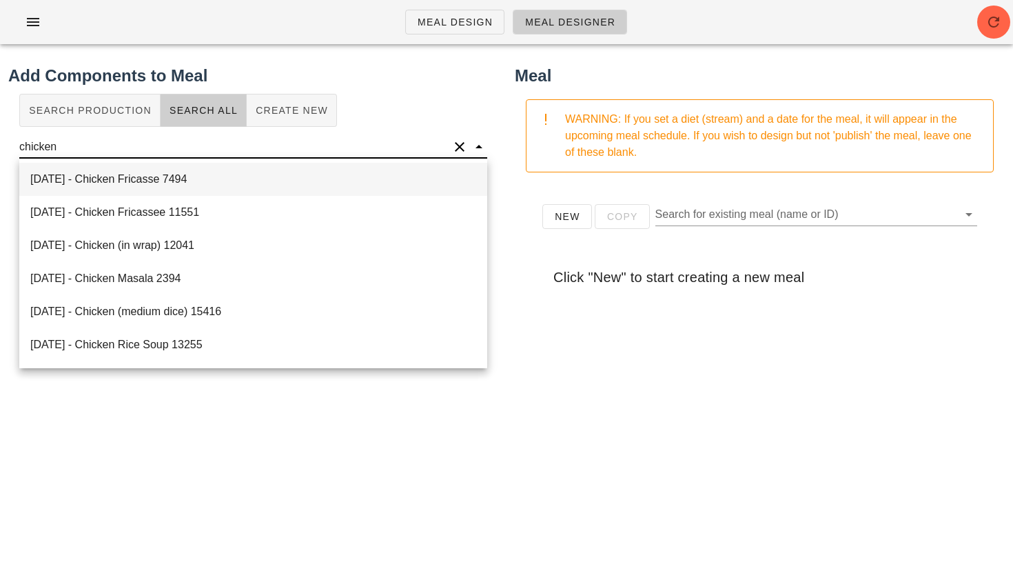
click at [183, 185] on div "2021-08-09 - Chicken Fricasse 7494" at bounding box center [253, 179] width 468 height 33
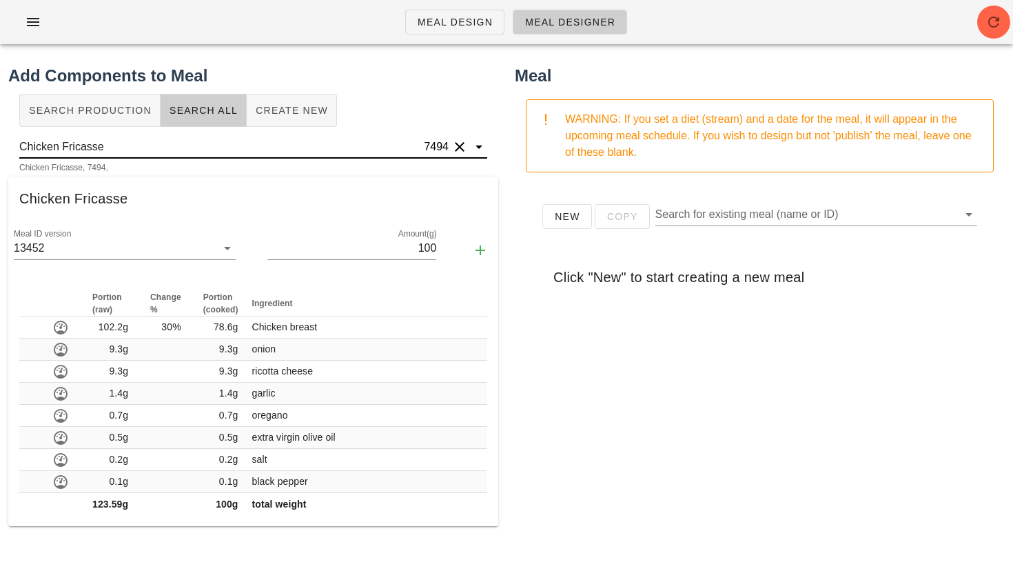
click at [181, 143] on input "Chicken Fricasse" at bounding box center [220, 147] width 402 height 22
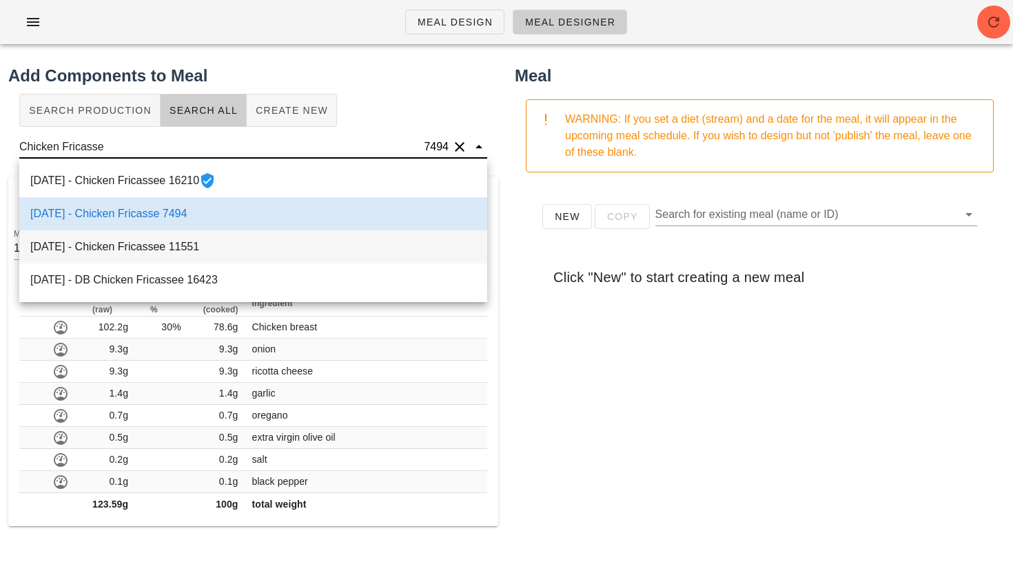
click at [167, 241] on div "2021-11-10 - Chicken Fricassee 11551" at bounding box center [253, 246] width 468 height 33
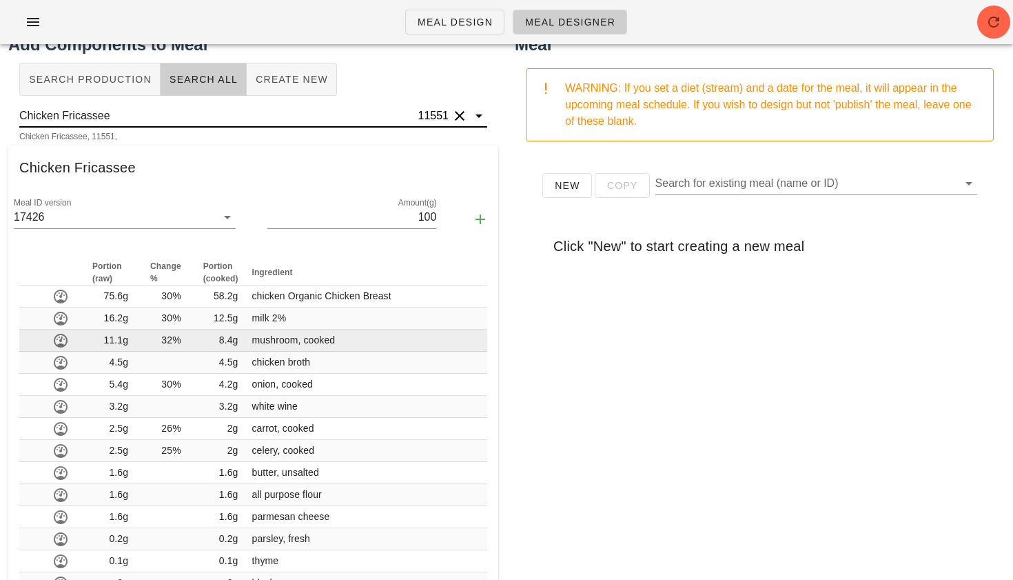
scroll to position [30, 0]
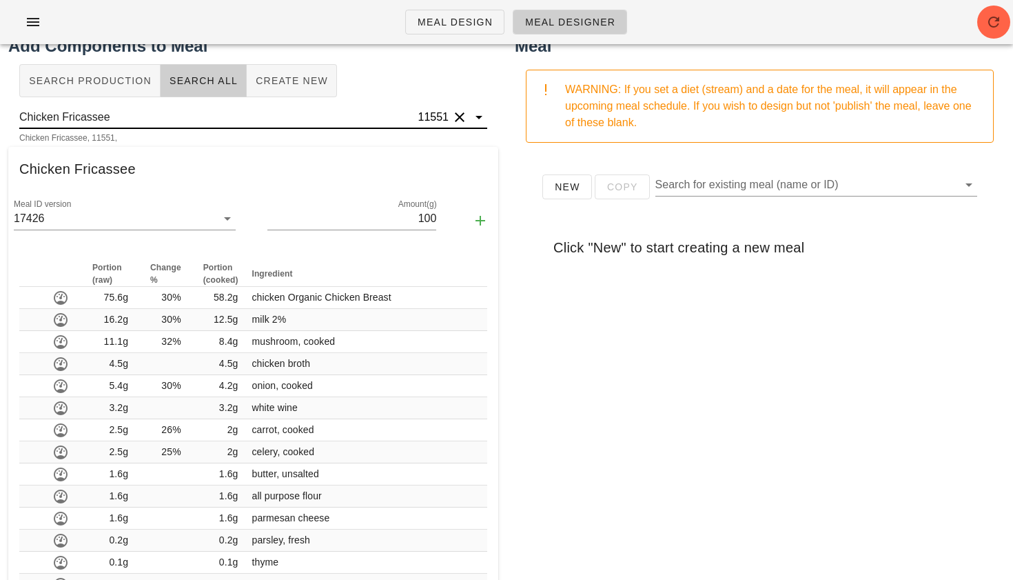
click at [181, 121] on input "Chicken Fricassee" at bounding box center [217, 117] width 396 height 22
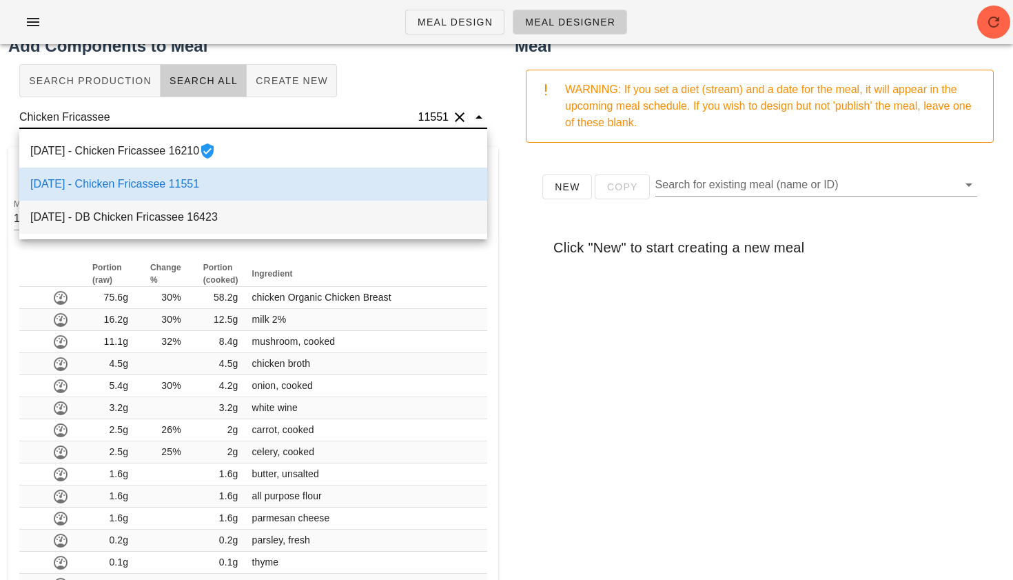
click at [154, 216] on div "2022-07-05 - DB Chicken Fricassee 16423" at bounding box center [253, 217] width 468 height 33
type input "DB Chicken Fricassee"
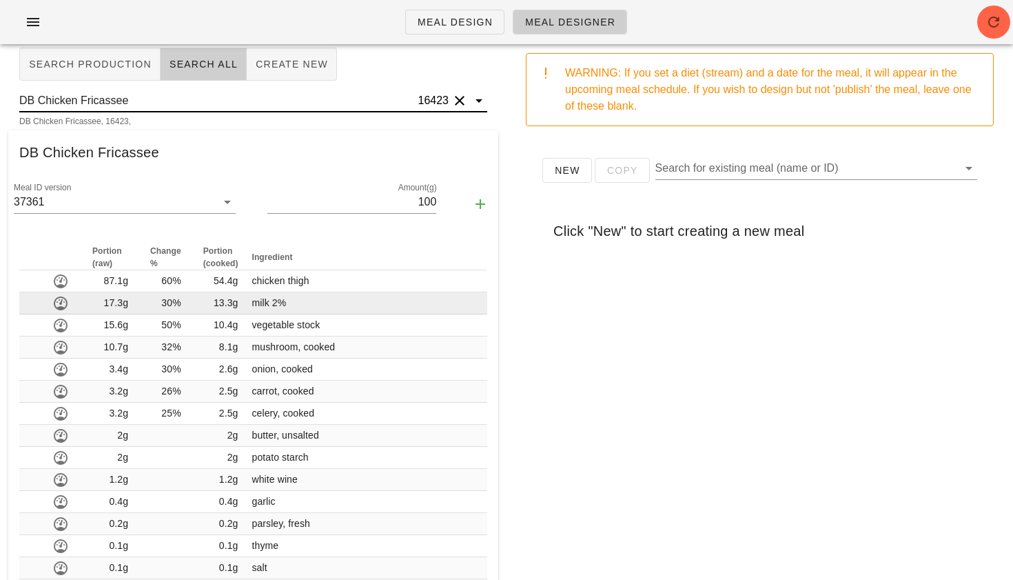
scroll to position [0, 0]
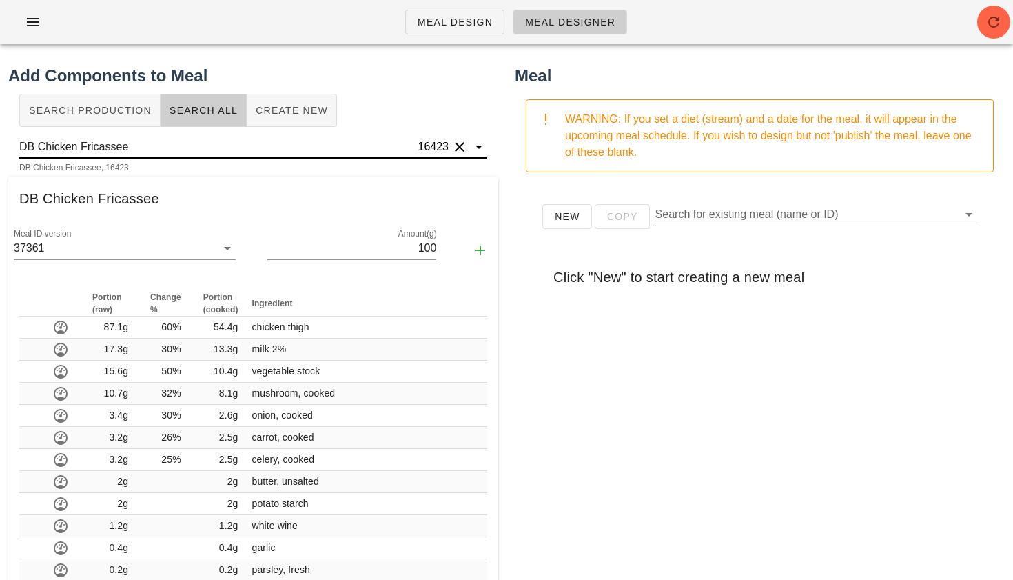
click at [460, 147] on button "Clear" at bounding box center [459, 147] width 17 height 17
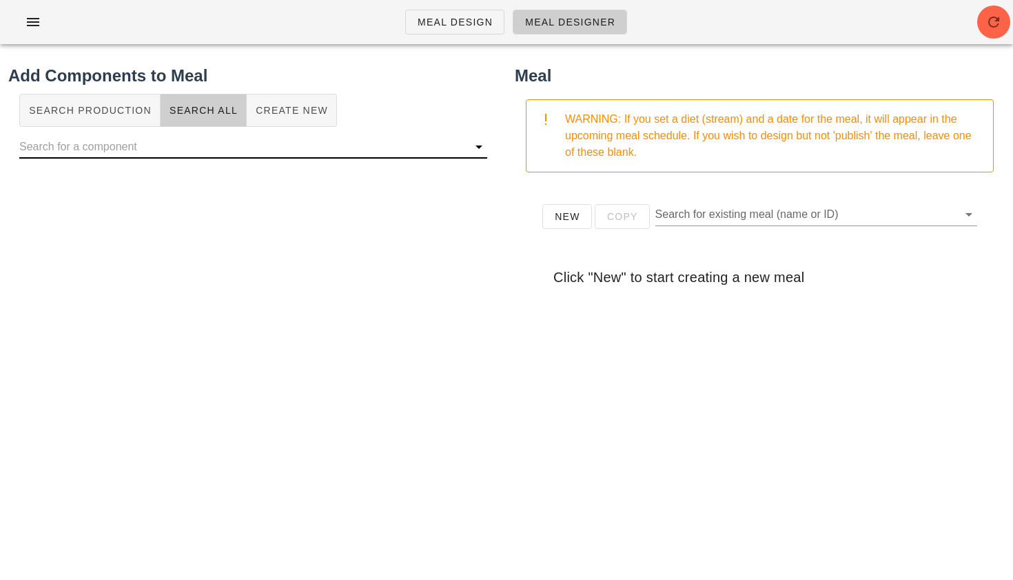
click at [303, 142] on input "text" at bounding box center [242, 147] width 446 height 22
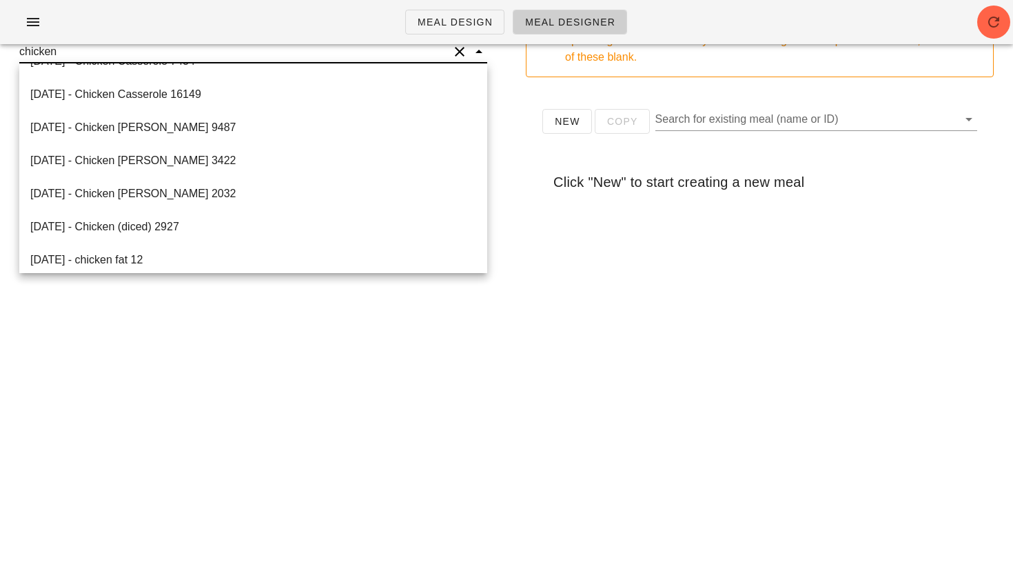
scroll to position [6010, 0]
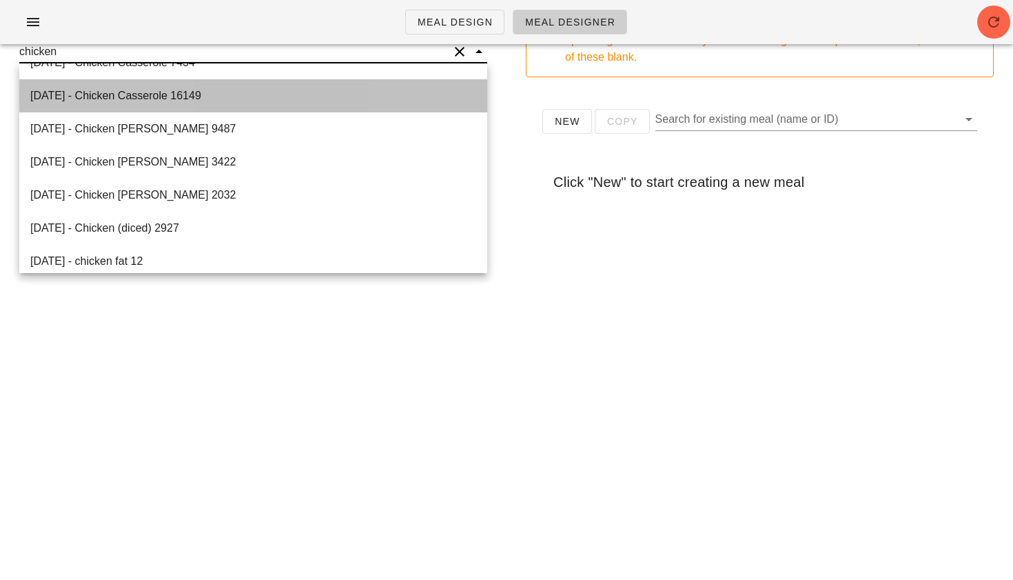
click at [186, 96] on div "2022-05-27 - Chicken Casserole 16149" at bounding box center [253, 95] width 468 height 33
type input "Chicken Casserole"
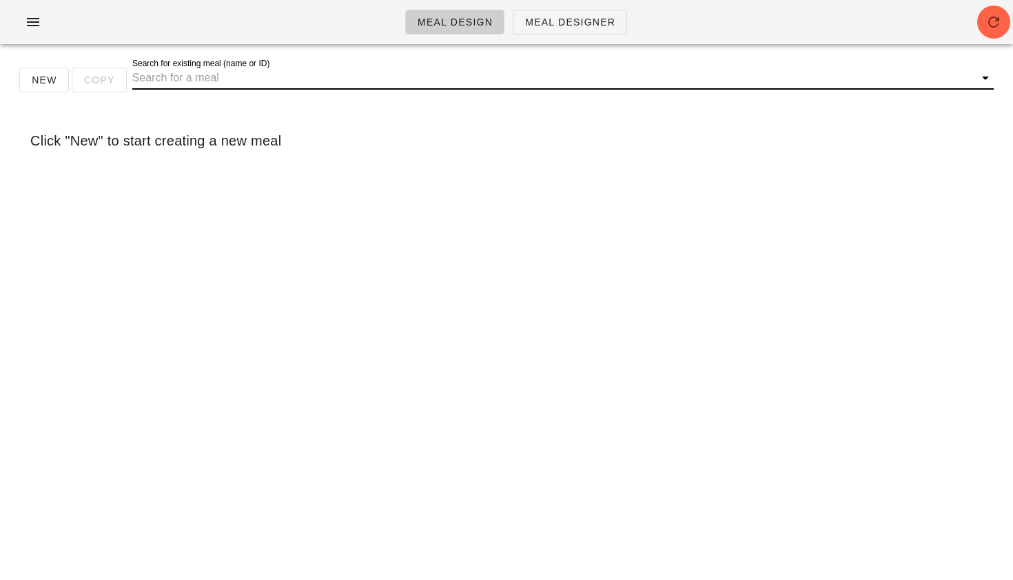
click at [195, 78] on input "Search for existing meal (name or ID)" at bounding box center [551, 78] width 839 height 22
click at [533, 21] on span "Meal Designer" at bounding box center [569, 22] width 91 height 11
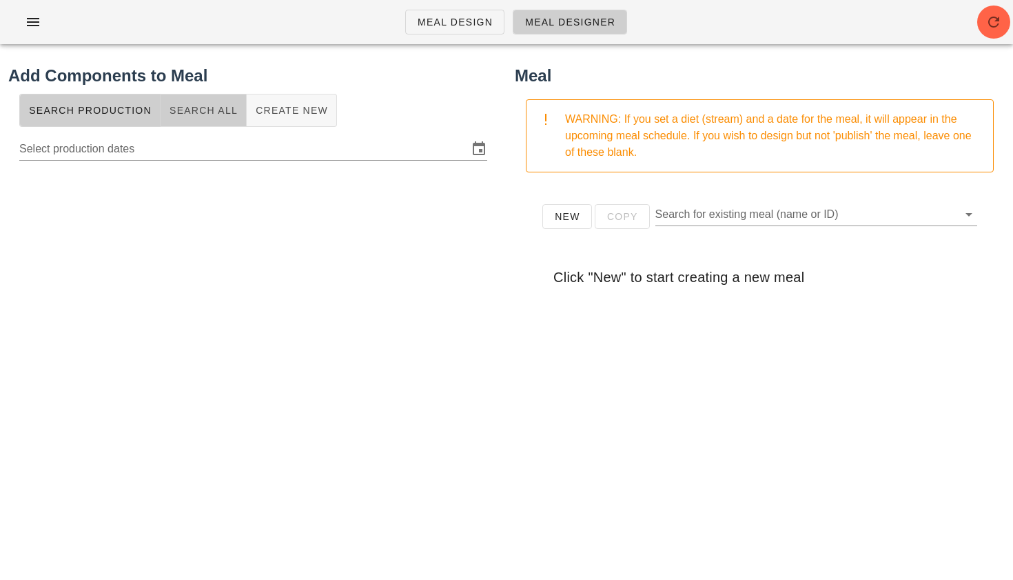
click at [214, 120] on button "Search All" at bounding box center [204, 110] width 86 height 33
click at [212, 150] on input "text" at bounding box center [242, 147] width 446 height 22
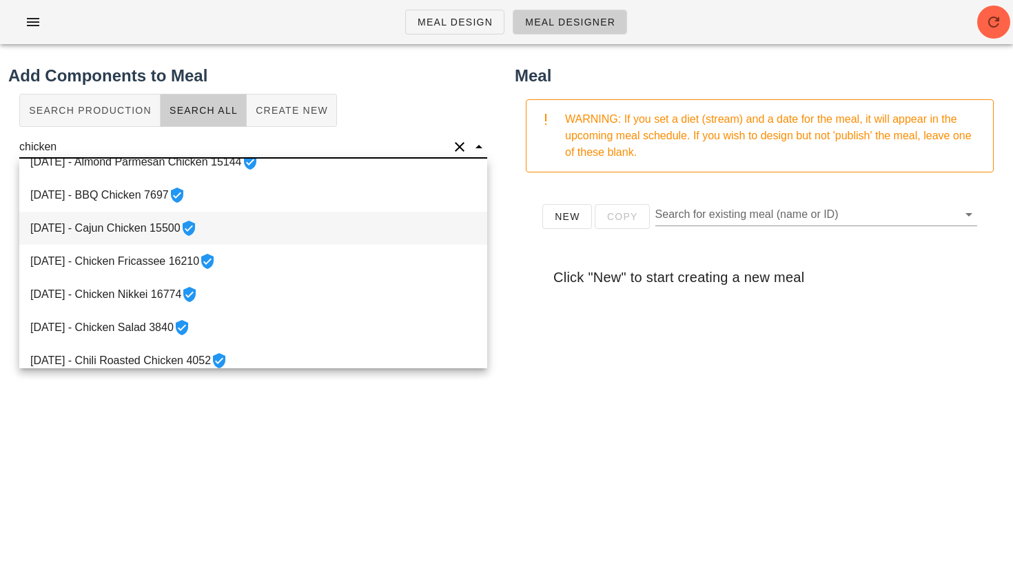
scroll to position [54, 0]
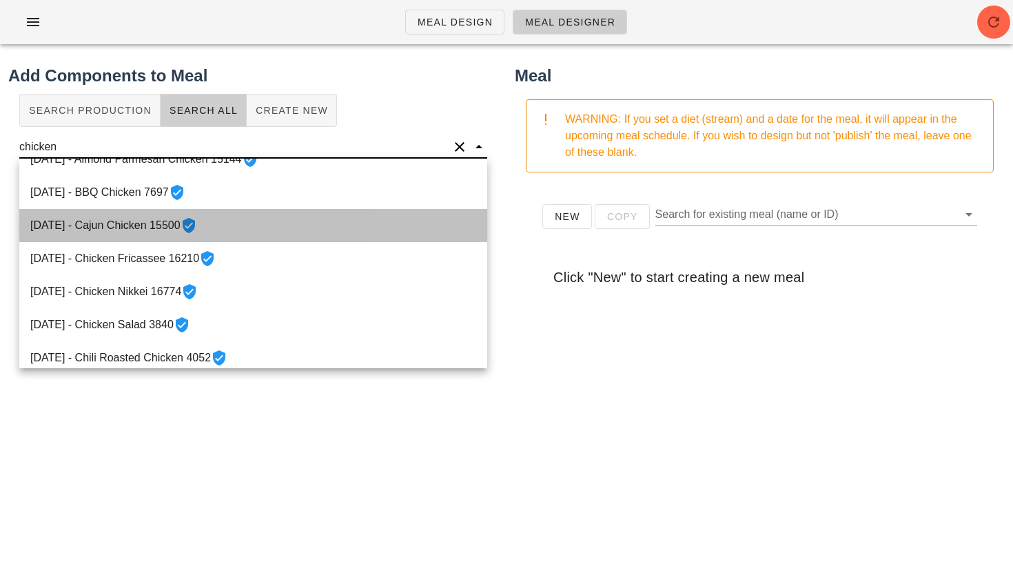
click at [153, 225] on div "2022-03-31 - Cajun Chicken 15500" at bounding box center [253, 225] width 468 height 33
type input "Cajun Chicken"
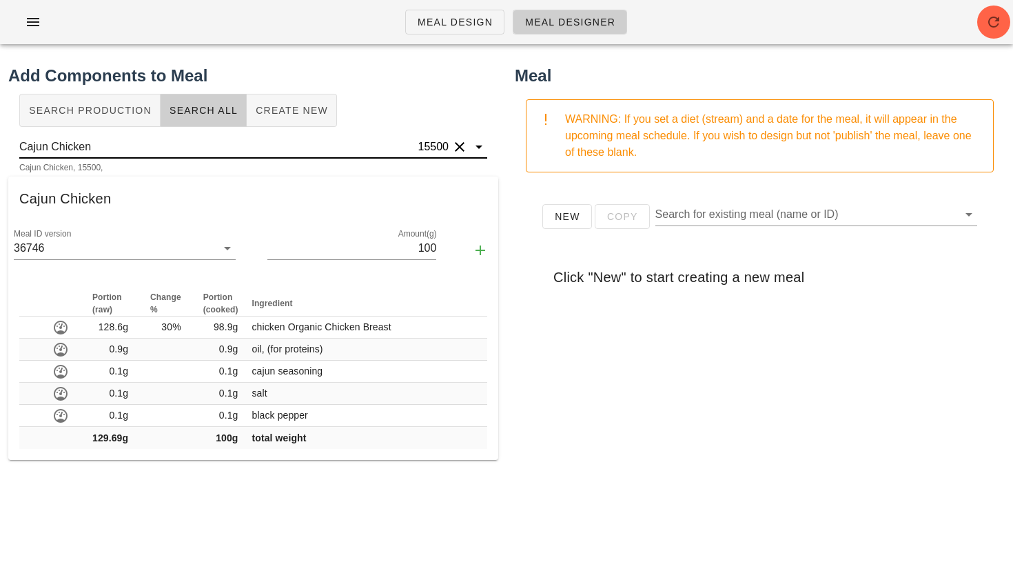
scroll to position [1, 0]
drag, startPoint x: 52, startPoint y: 148, endPoint x: 0, endPoint y: 147, distance: 51.7
click at [0, 147] on div "Add Components to Meal Search Production Search All Create New Cajun Chicken 15…" at bounding box center [253, 399] width 506 height 688
click at [461, 152] on button "Clear" at bounding box center [459, 147] width 17 height 17
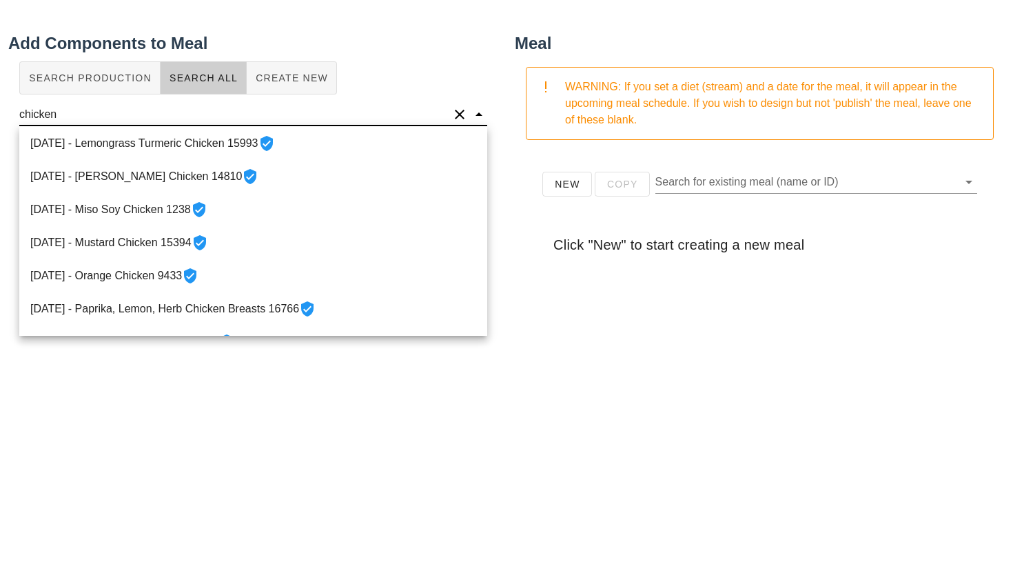
scroll to position [929, 0]
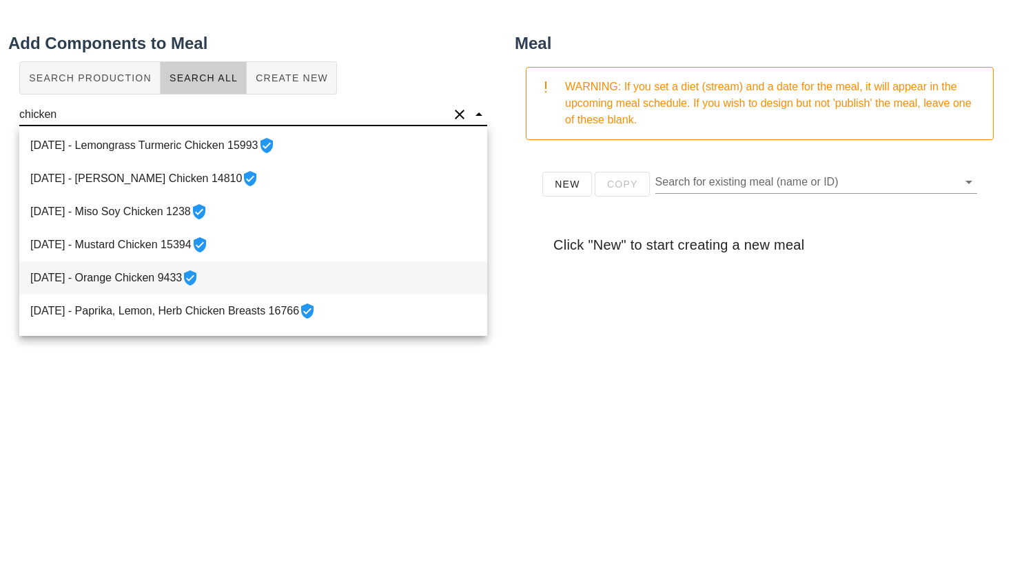
click at [153, 277] on div "2021-09-03 - Orange Chicken 9433" at bounding box center [253, 277] width 468 height 33
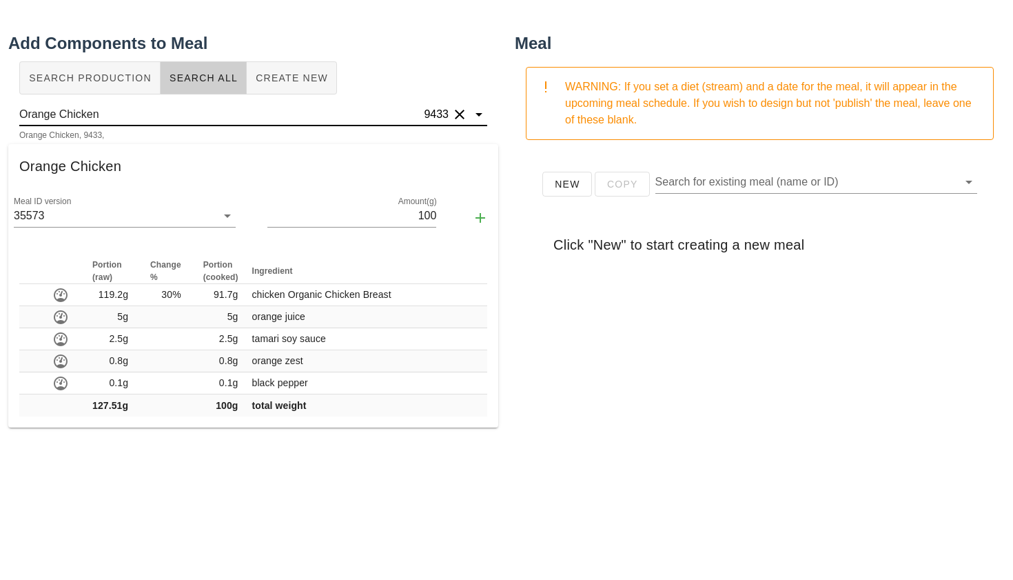
drag, startPoint x: 127, startPoint y: 113, endPoint x: 66, endPoint y: 113, distance: 60.6
click at [66, 113] on input "Orange Chicken" at bounding box center [220, 114] width 402 height 22
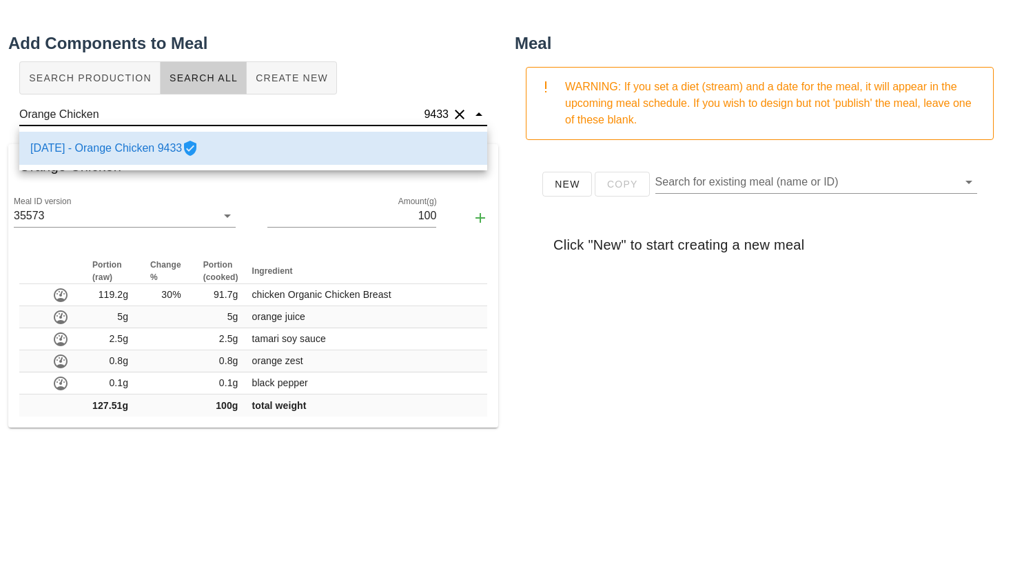
drag, startPoint x: 116, startPoint y: 113, endPoint x: 0, endPoint y: 92, distance: 118.3
click at [0, 92] on div "Add Components to Meal Search Production Search All Create New Orange Chicken 9…" at bounding box center [253, 367] width 506 height 688
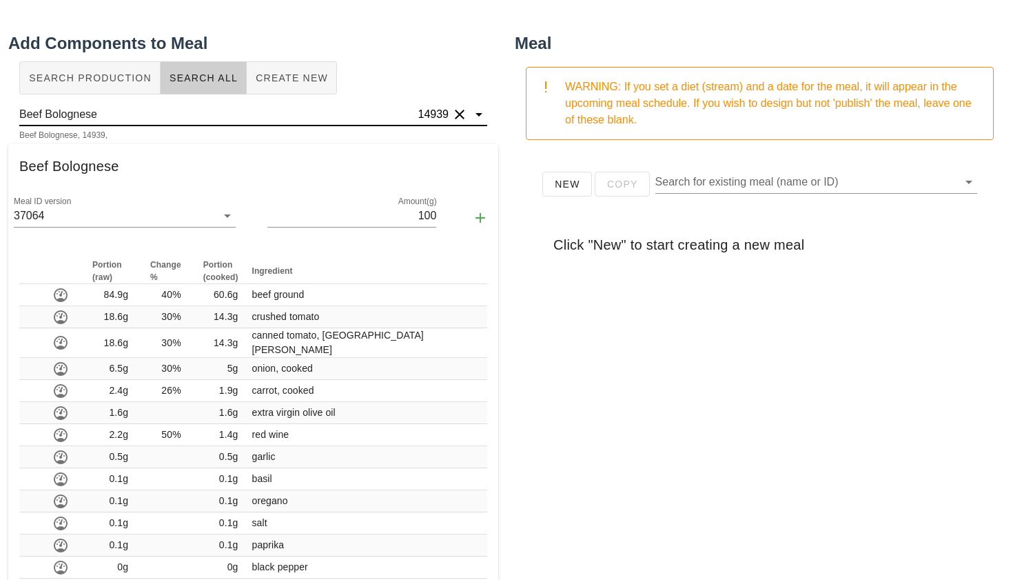
drag, startPoint x: 114, startPoint y: 112, endPoint x: 38, endPoint y: 113, distance: 75.8
click at [38, 113] on input "Beef Bolognese" at bounding box center [217, 114] width 396 height 22
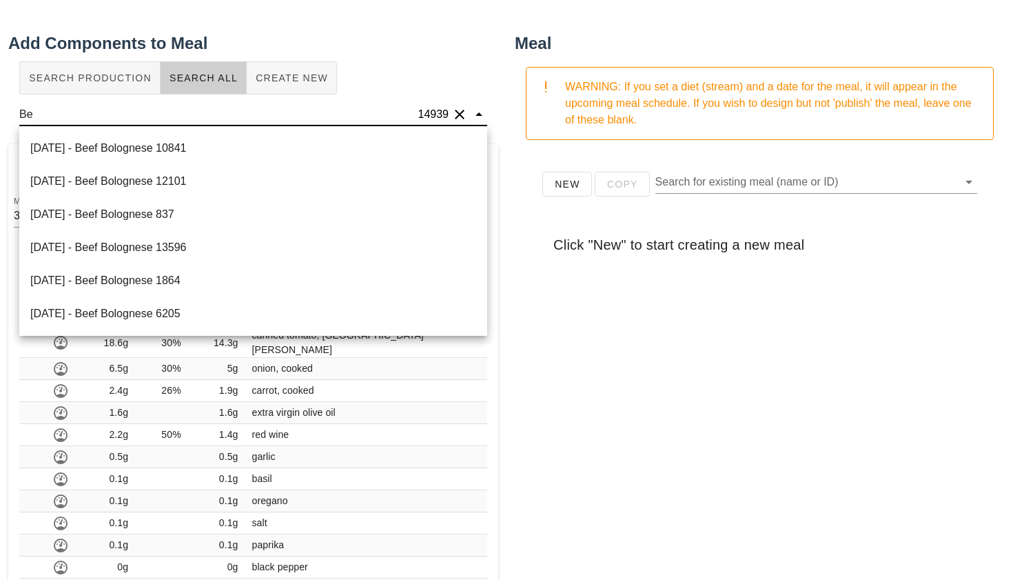
type input "B"
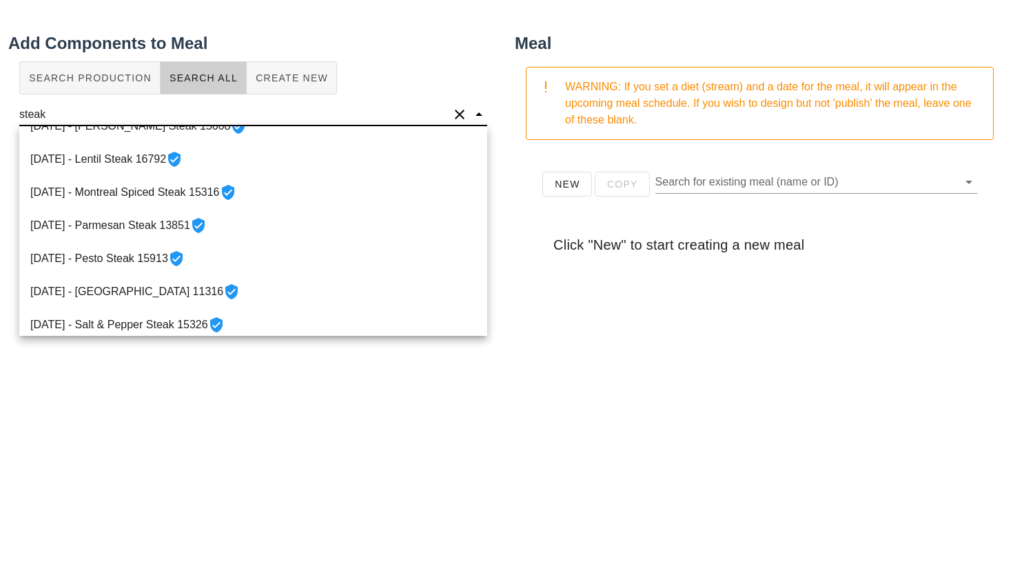
scroll to position [236, 0]
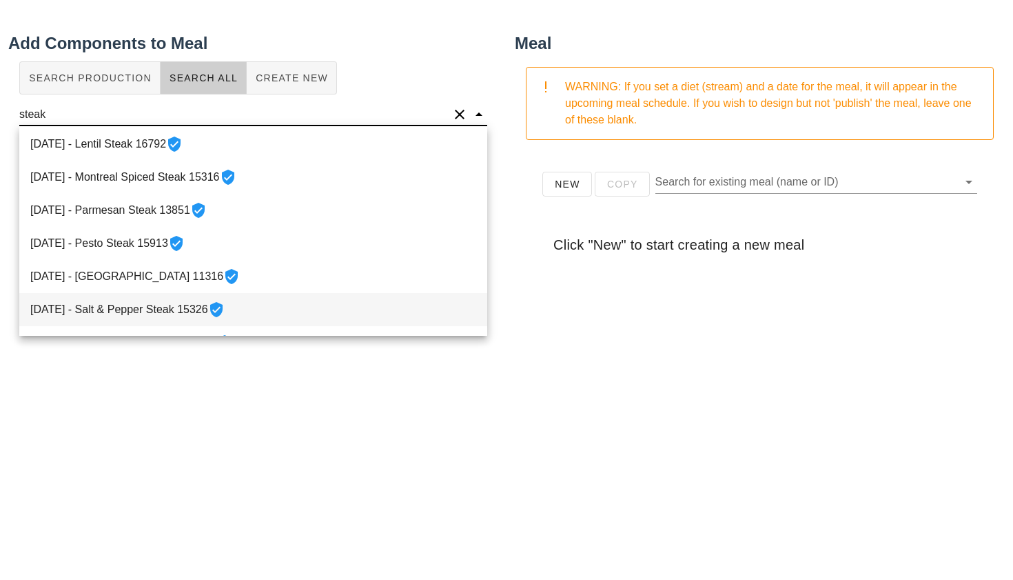
click at [115, 302] on div "2022-03-23 - Salt & Pepper Steak 15326" at bounding box center [253, 309] width 468 height 33
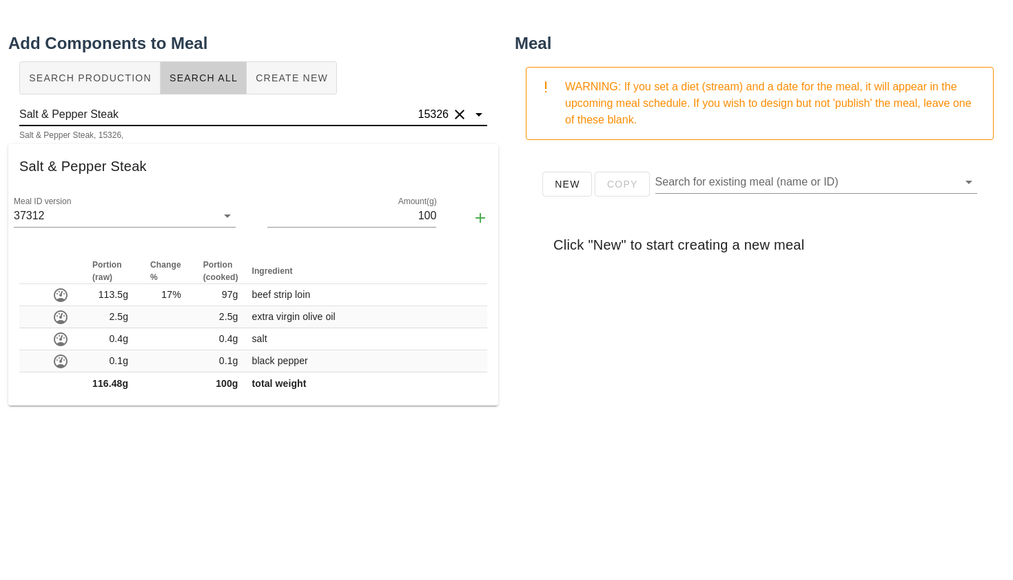
drag, startPoint x: 121, startPoint y: 114, endPoint x: 0, endPoint y: 92, distance: 122.5
click at [0, 92] on div "Add Components to Meal Search Production Search All Create New Salt & Pepper St…" at bounding box center [253, 367] width 506 height 688
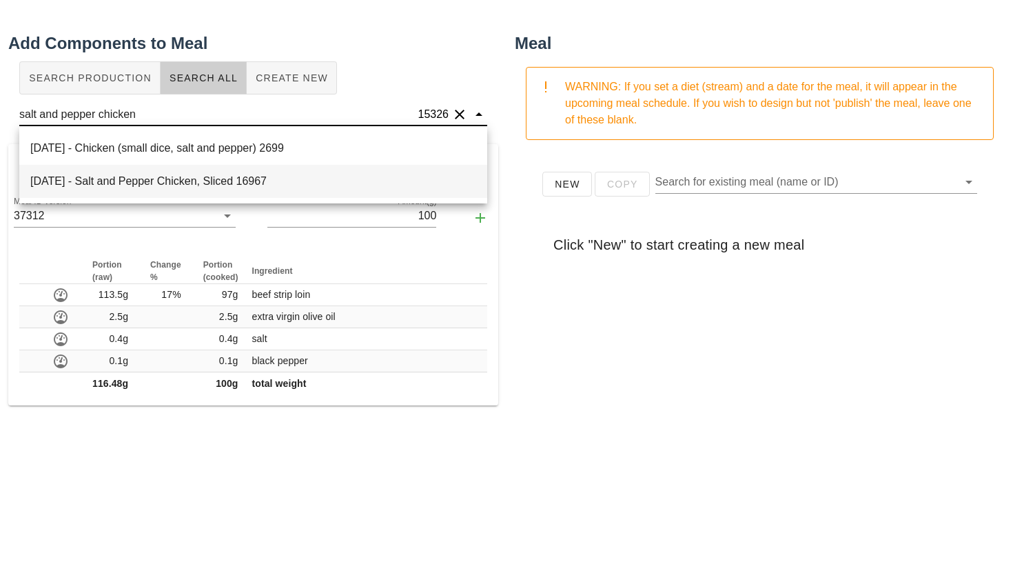
click at [91, 181] on div "2025-09-05 - Salt and Pepper Chicken, Sliced 16967" at bounding box center [253, 181] width 468 height 33
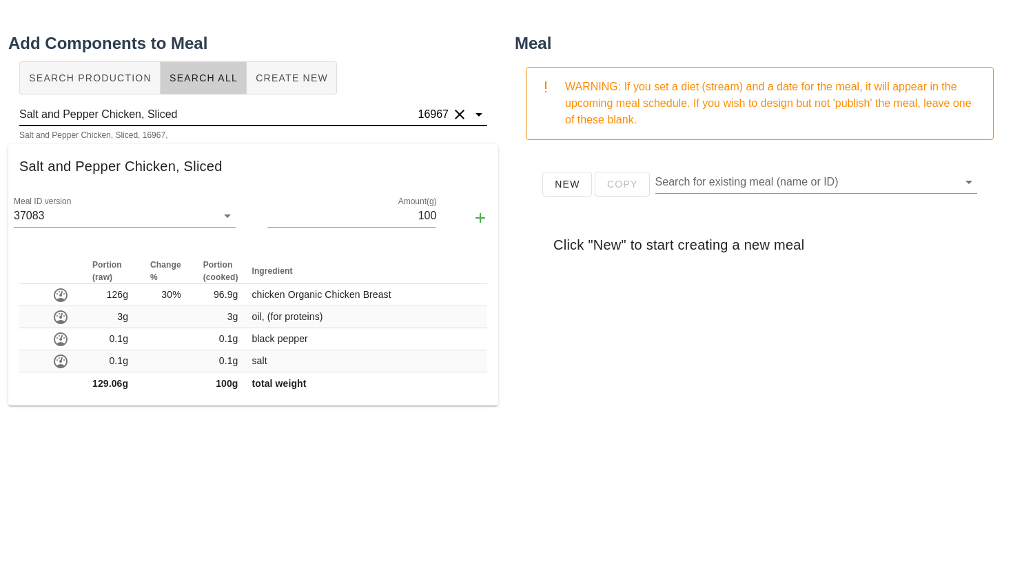
drag, startPoint x: 205, startPoint y: 104, endPoint x: 27, endPoint y: 101, distance: 178.5
click at [27, 101] on div "Salt and Pepper Chicken, Sliced 16967 Salt and Pepper Chicken, Sliced, 16967," at bounding box center [253, 122] width 490 height 44
drag, startPoint x: 187, startPoint y: 116, endPoint x: 0, endPoint y: 98, distance: 187.6
click at [0, 98] on div "Add Components to Meal Search Production Search All Create New Salt and Pepper …" at bounding box center [253, 367] width 506 height 688
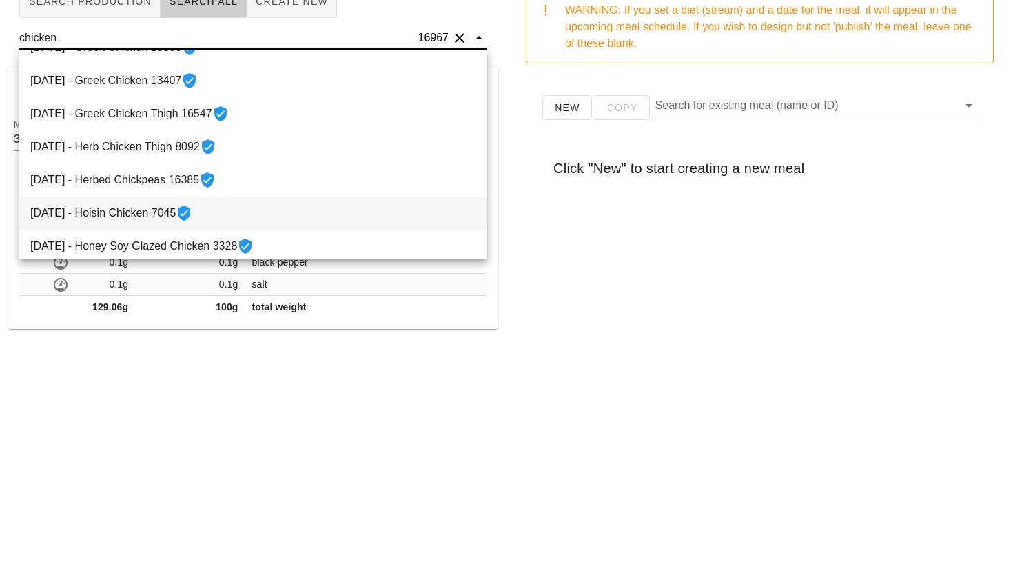
scroll to position [819, 0]
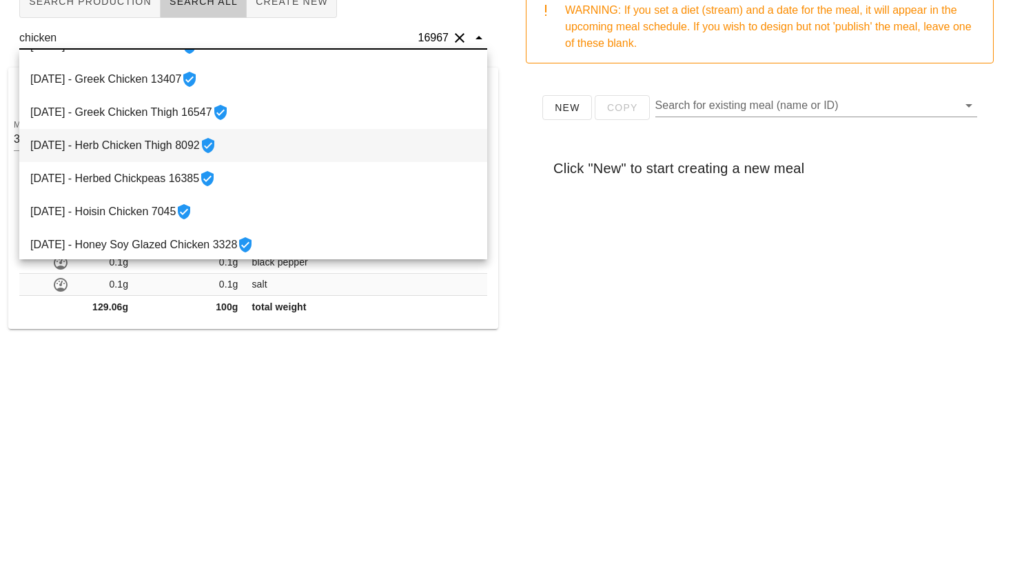
click at [127, 145] on div "2021-08-16 - Herb Chicken Thigh 8092" at bounding box center [253, 145] width 468 height 33
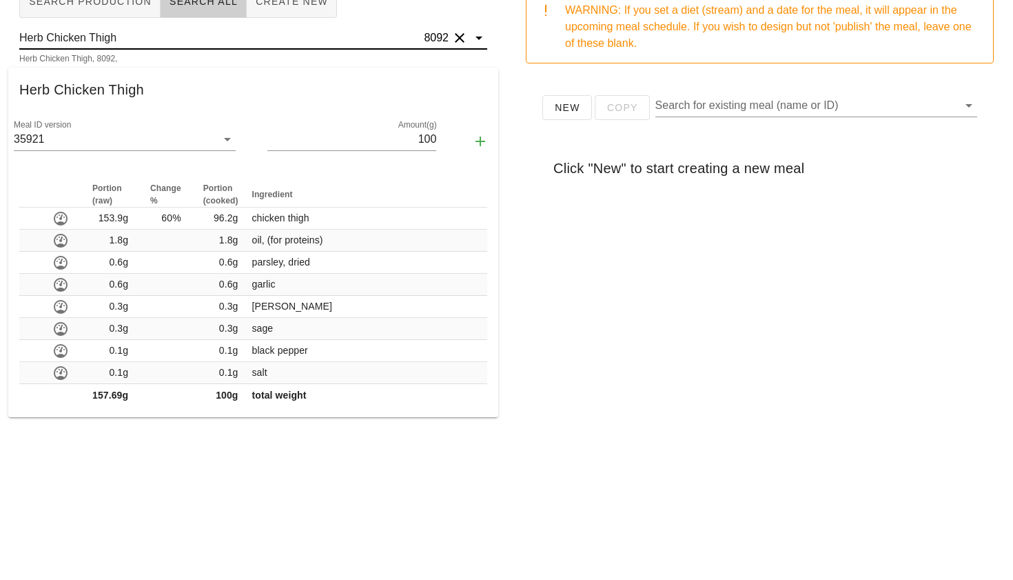
scroll to position [0, 0]
drag, startPoint x: 132, startPoint y: 41, endPoint x: 0, endPoint y: 23, distance: 132.8
click at [0, 23] on div "Add Components to Meal Search Production Search All Create New Herb Chicken Thi…" at bounding box center [253, 290] width 506 height 688
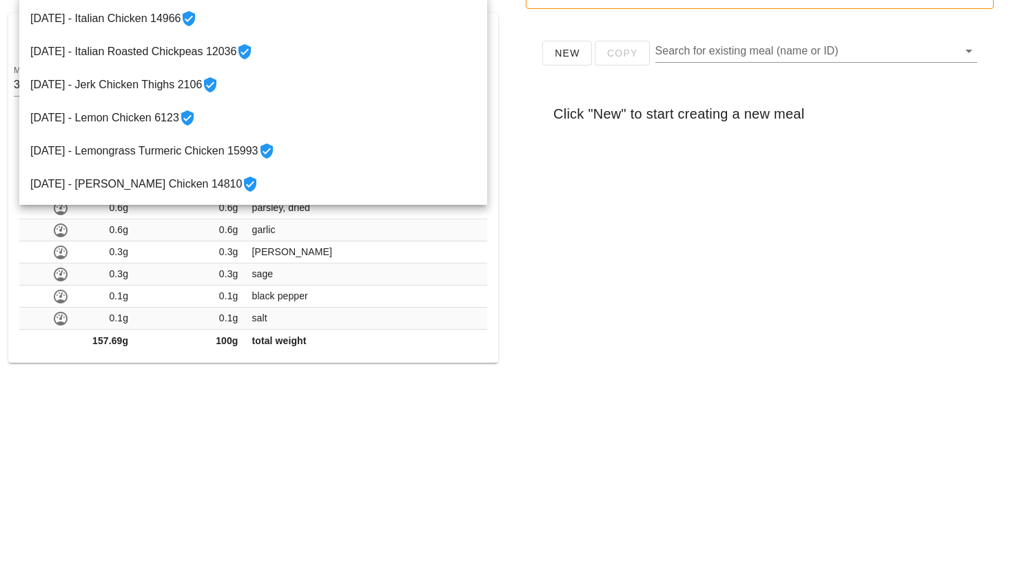
scroll to position [1026, 0]
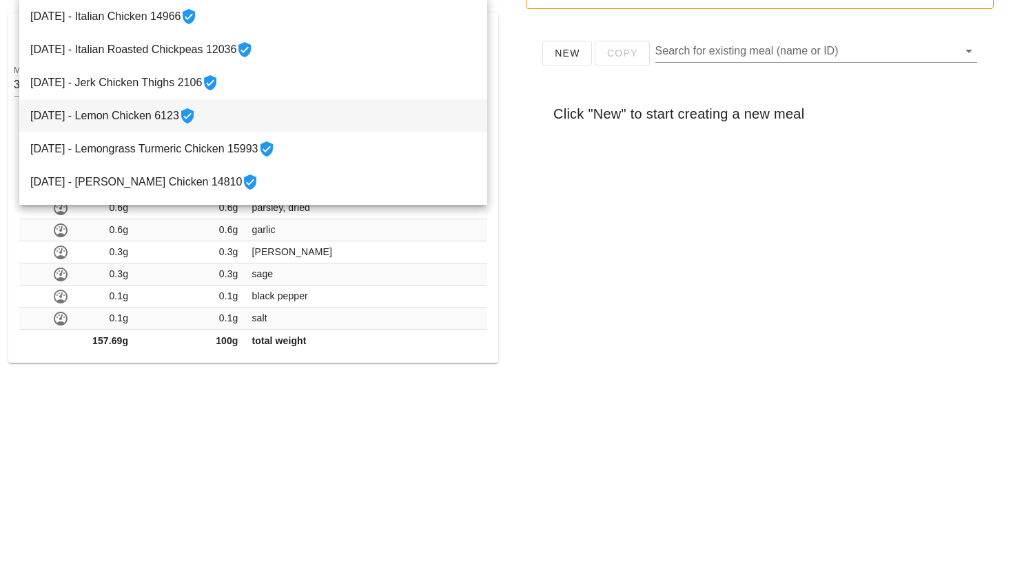
click at [117, 124] on div "2021-07-16 - Lemon Chicken 6123" at bounding box center [253, 115] width 468 height 33
type input "Lemon Chicken"
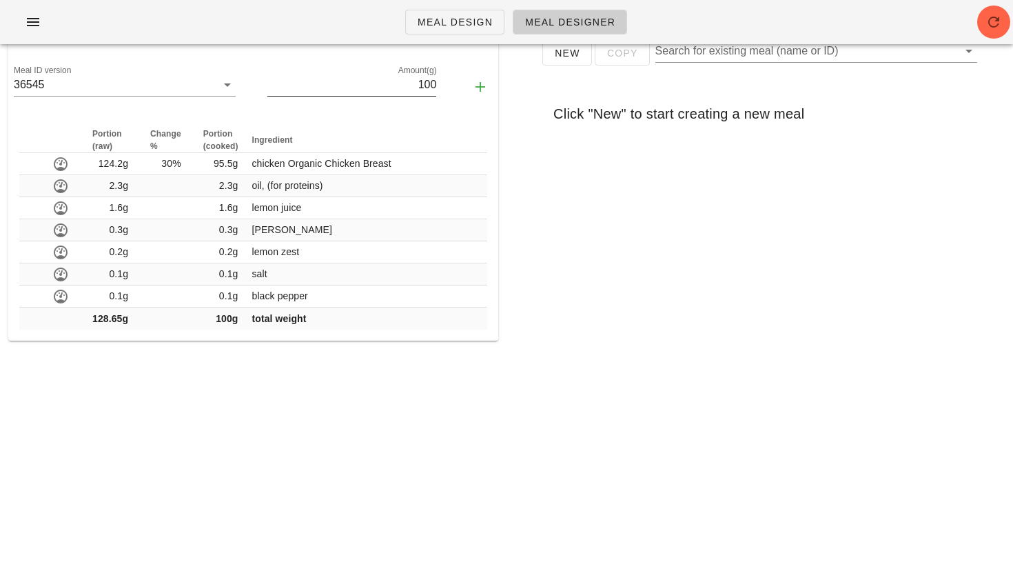
scroll to position [0, 0]
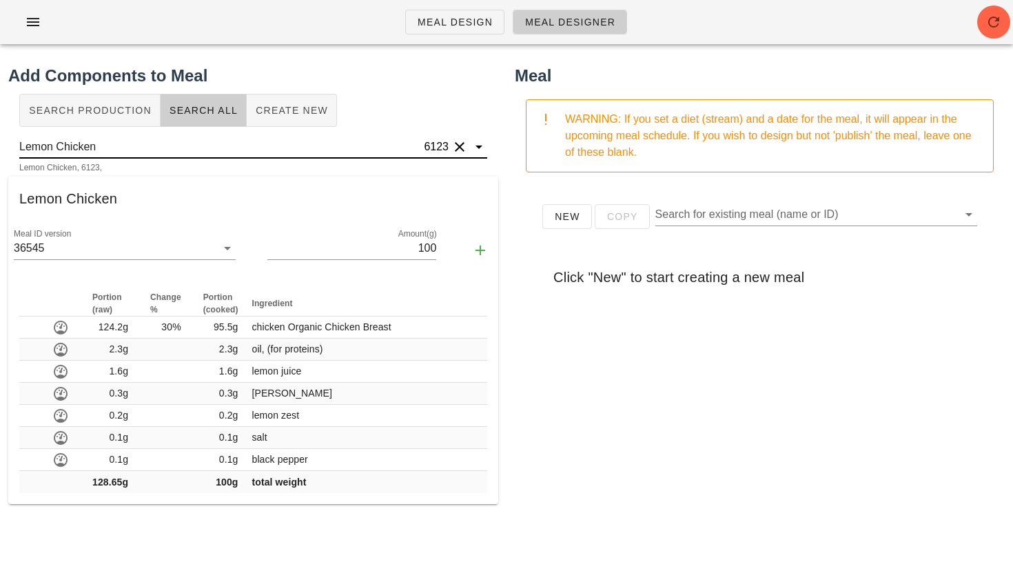
click at [461, 142] on button "Clear" at bounding box center [459, 147] width 17 height 17
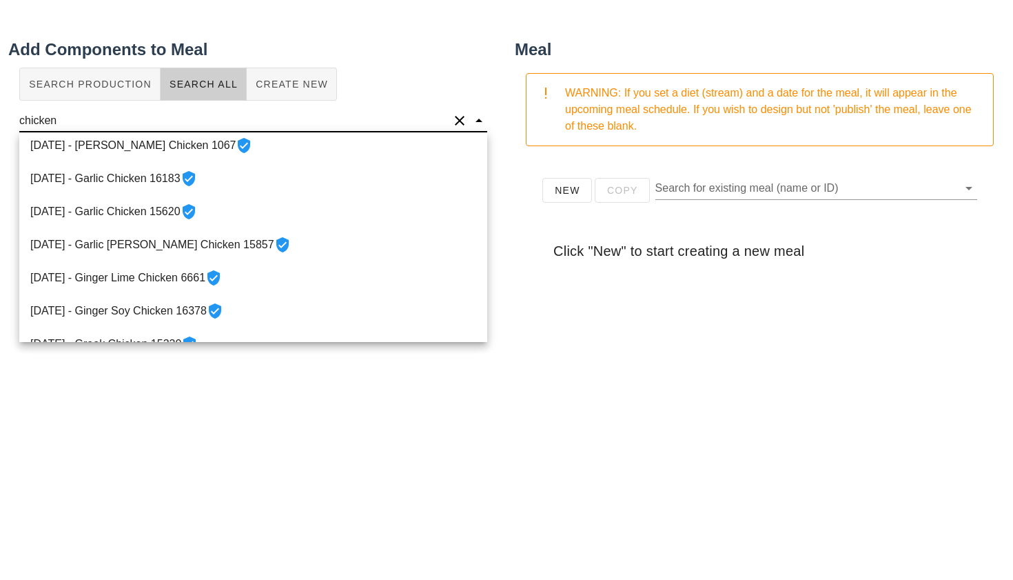
scroll to position [463, 0]
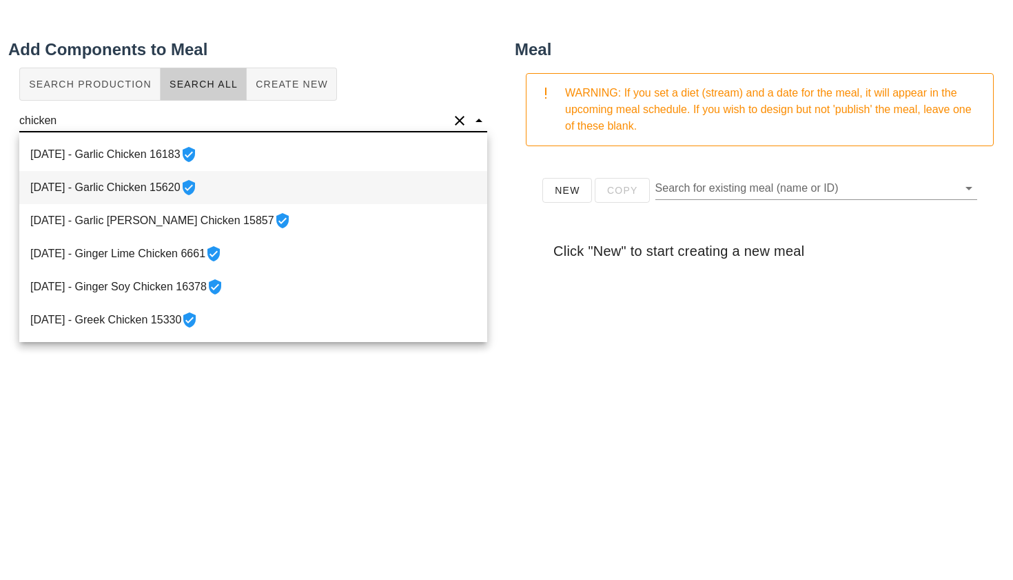
click at [147, 191] on div "2022-04-11 - Garlic Chicken 15620" at bounding box center [253, 187] width 468 height 33
type input "Garlic Chicken"
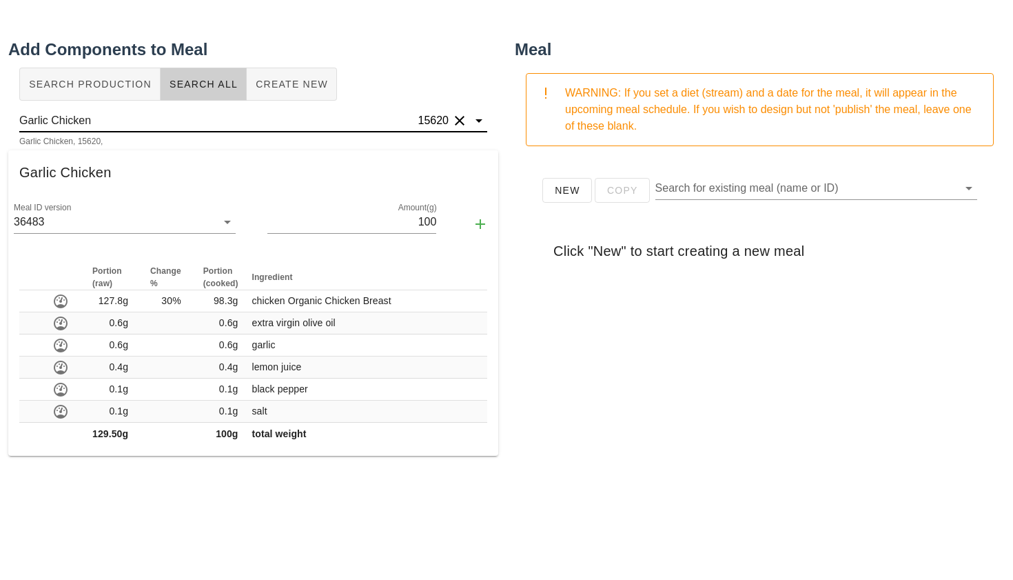
click at [456, 123] on button "Clear" at bounding box center [459, 120] width 17 height 17
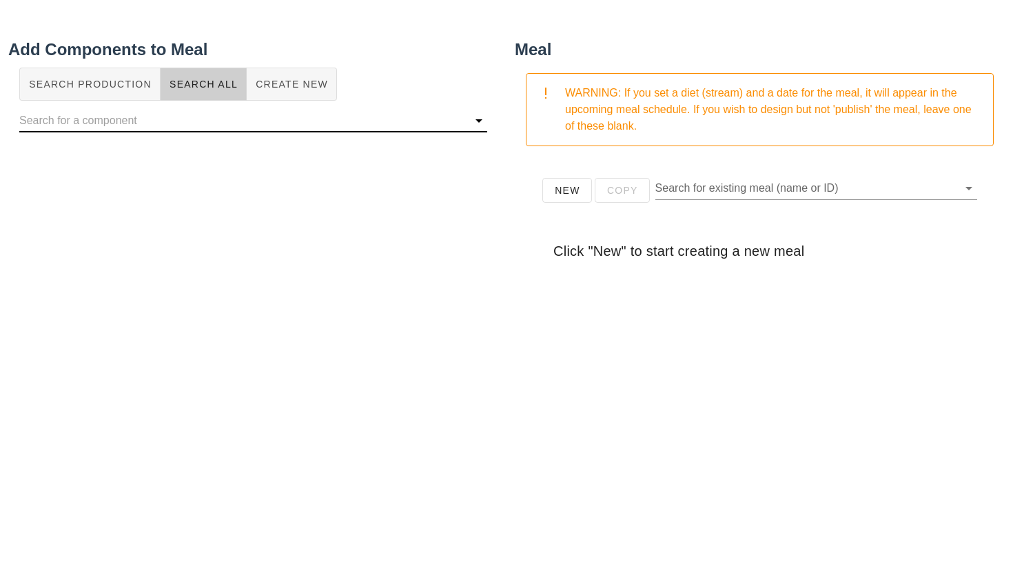
click at [148, 114] on input "text" at bounding box center [242, 121] width 446 height 22
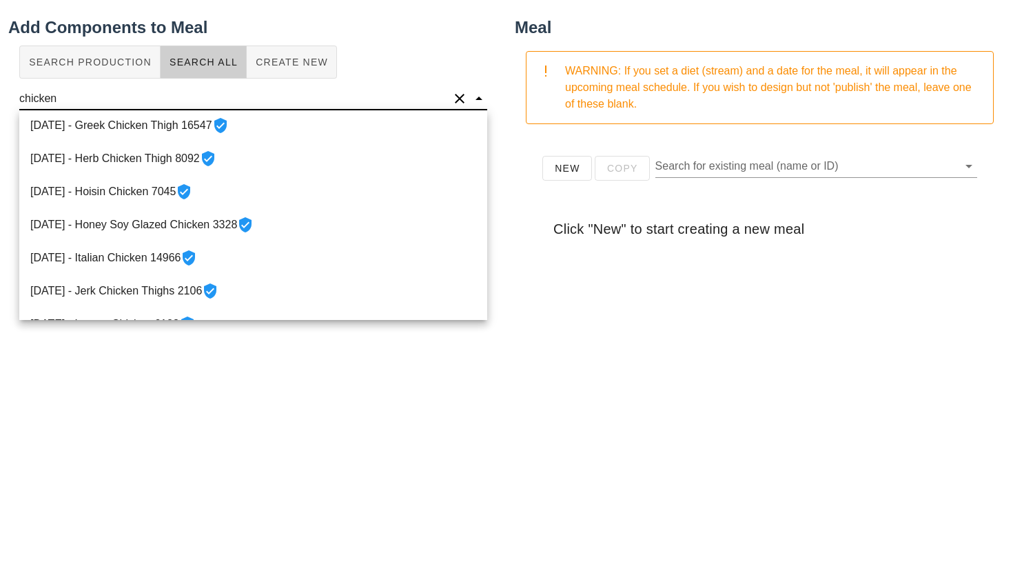
scroll to position [699, 0]
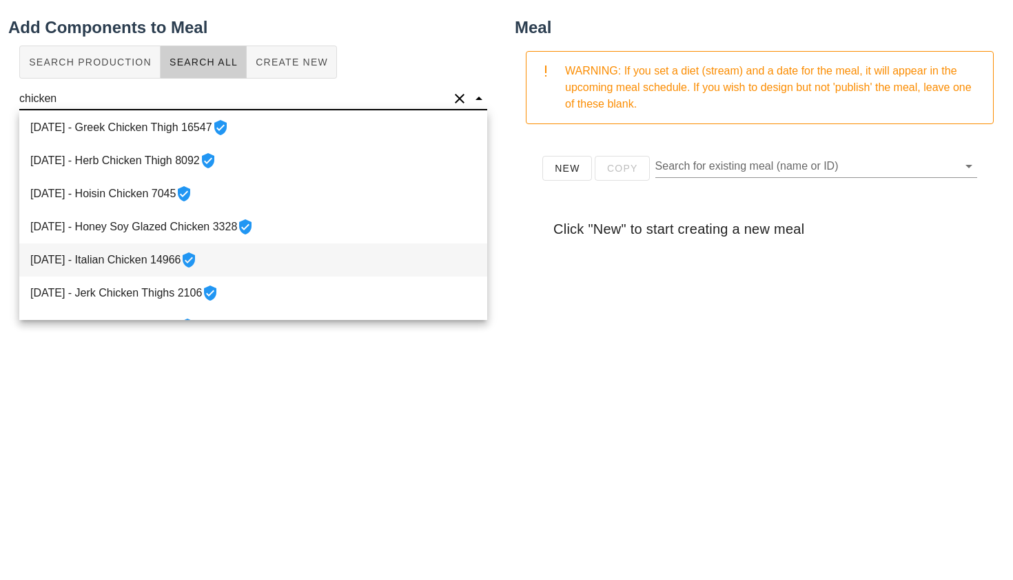
click at [140, 258] on div "2022-03-04 - Italian Chicken 14966" at bounding box center [253, 259] width 468 height 33
type input "Italian Chicken"
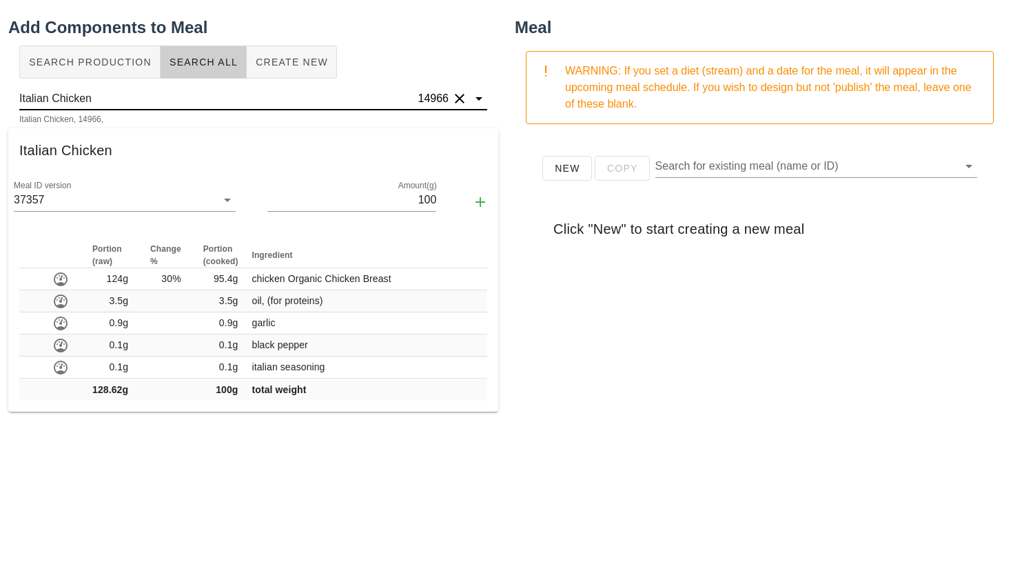
click at [462, 101] on button "Clear" at bounding box center [459, 98] width 17 height 17
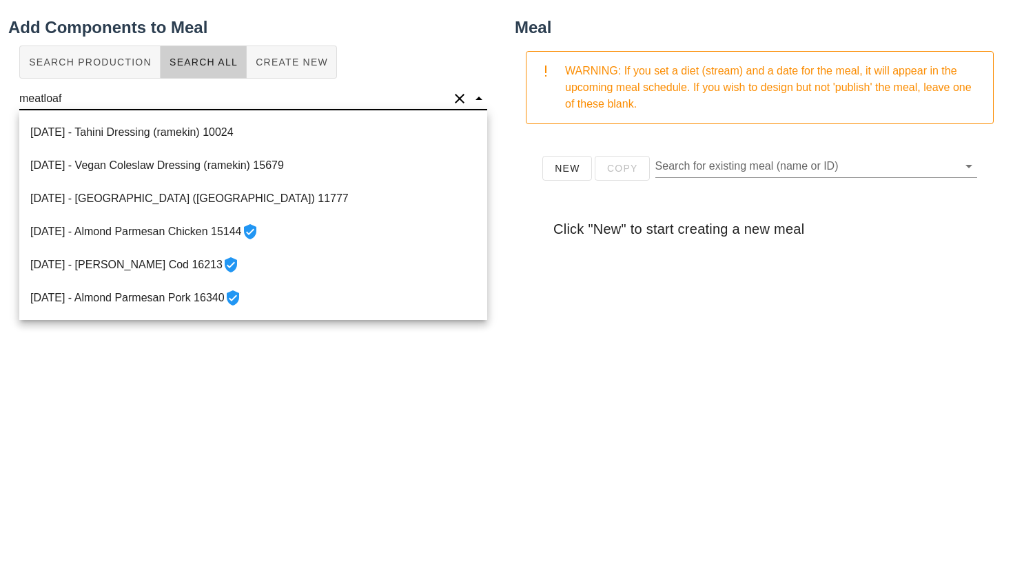
click at [362, 103] on input "meatloaf" at bounding box center [233, 99] width 429 height 22
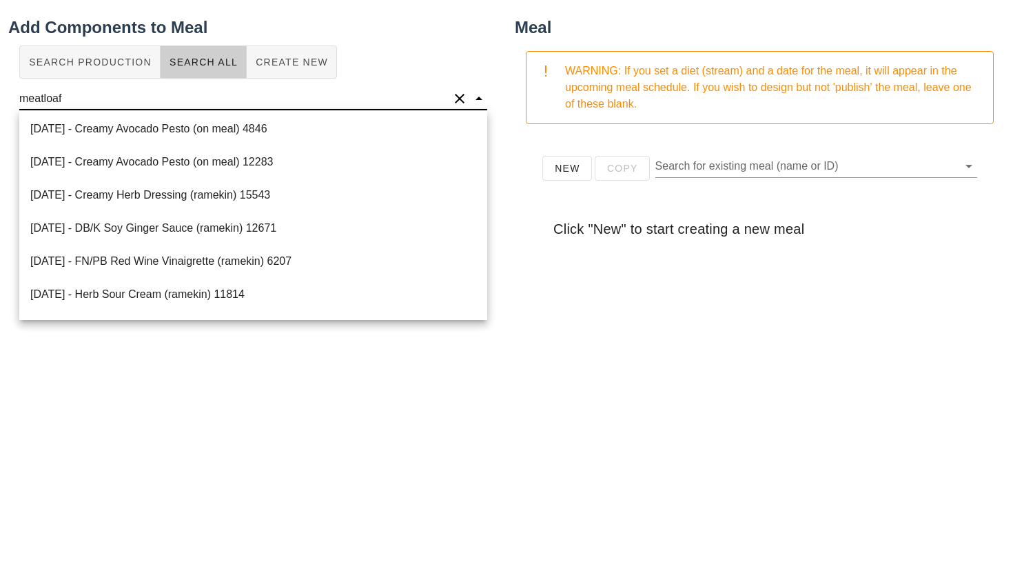
scroll to position [0, 0]
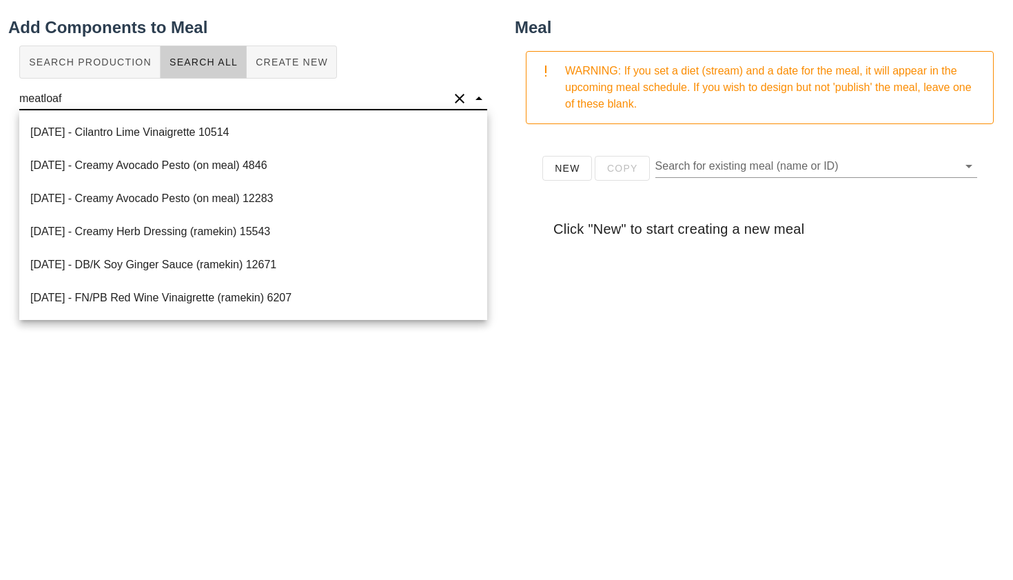
click at [178, 103] on input "meatloaf" at bounding box center [233, 99] width 429 height 22
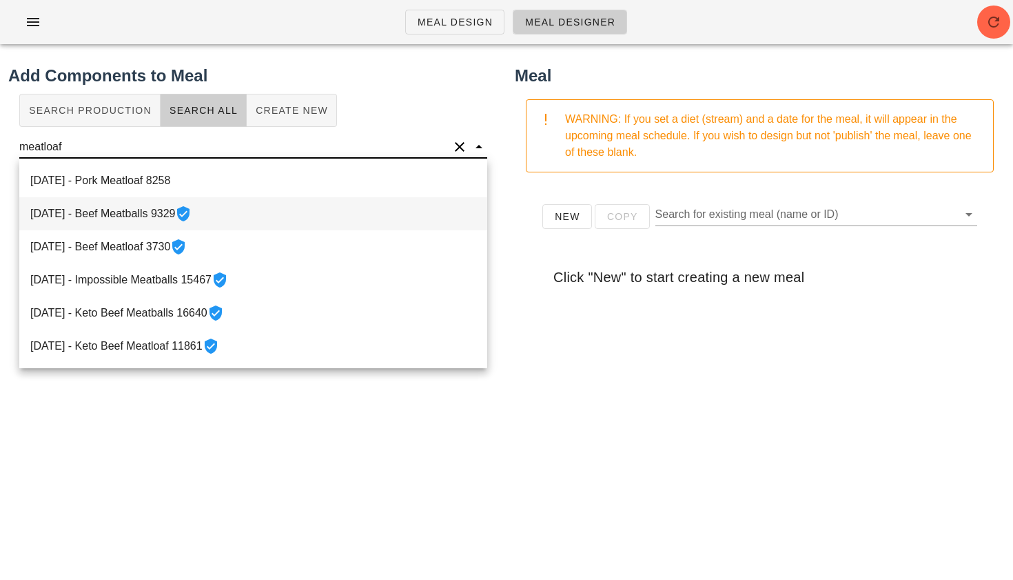
click at [139, 215] on div "2021-08-31 - Beef Meatballs 9329" at bounding box center [253, 213] width 468 height 33
type input "Beef Meatballs"
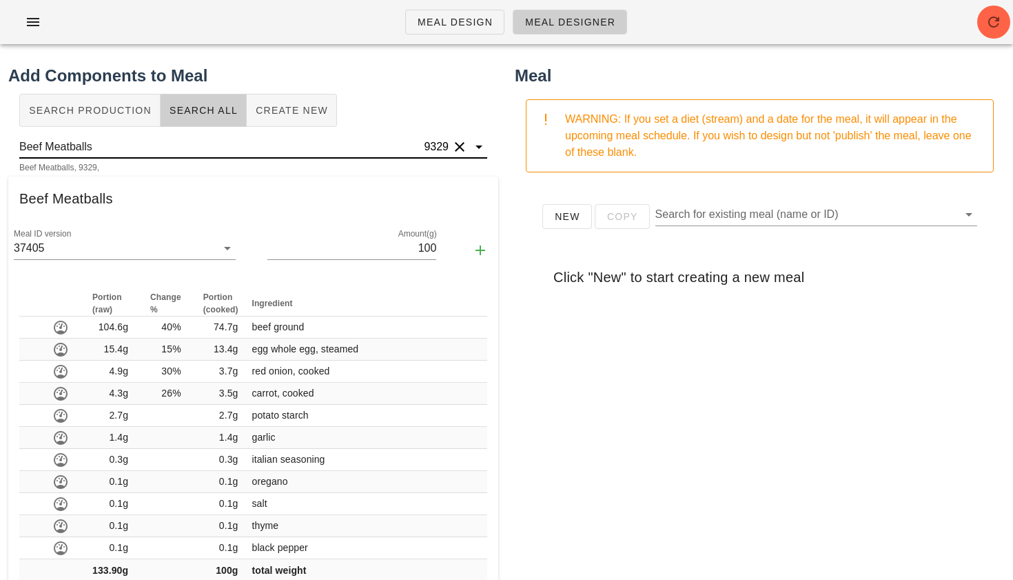
click at [461, 147] on button "Clear" at bounding box center [459, 147] width 17 height 17
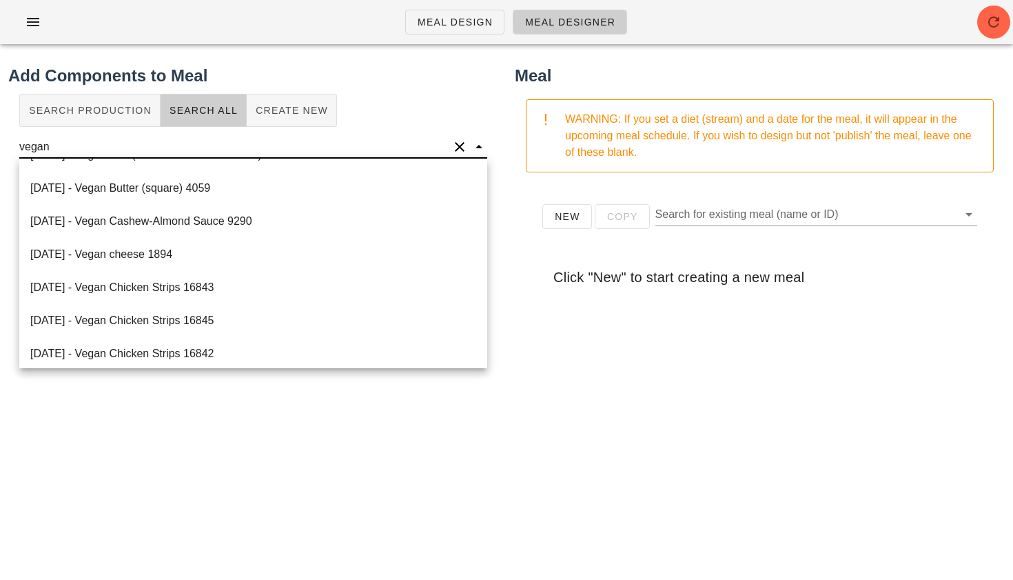
scroll to position [1483, 0]
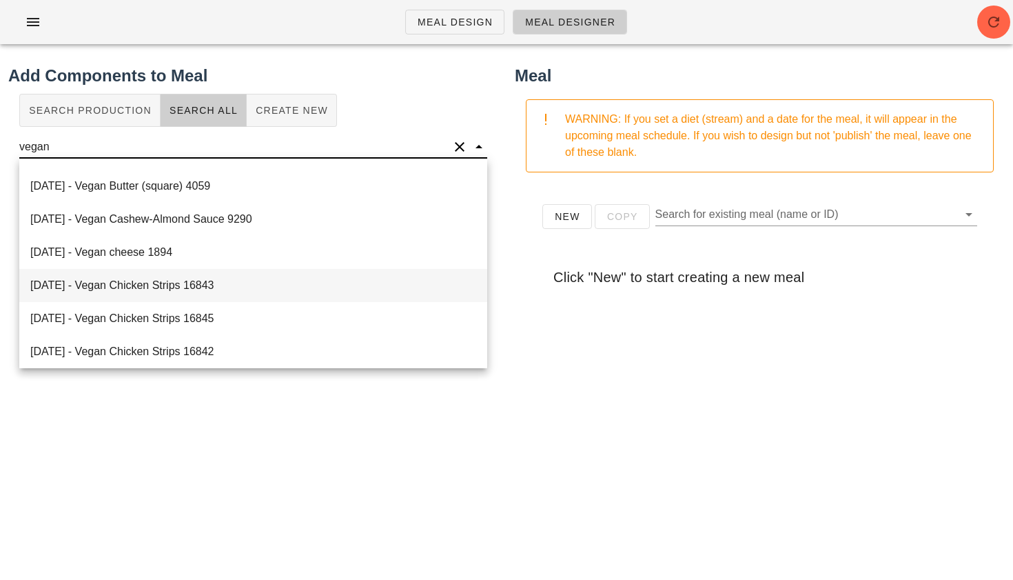
click at [167, 289] on div "2025-02-19 - Vegan Chicken Strips 16843" at bounding box center [253, 285] width 468 height 33
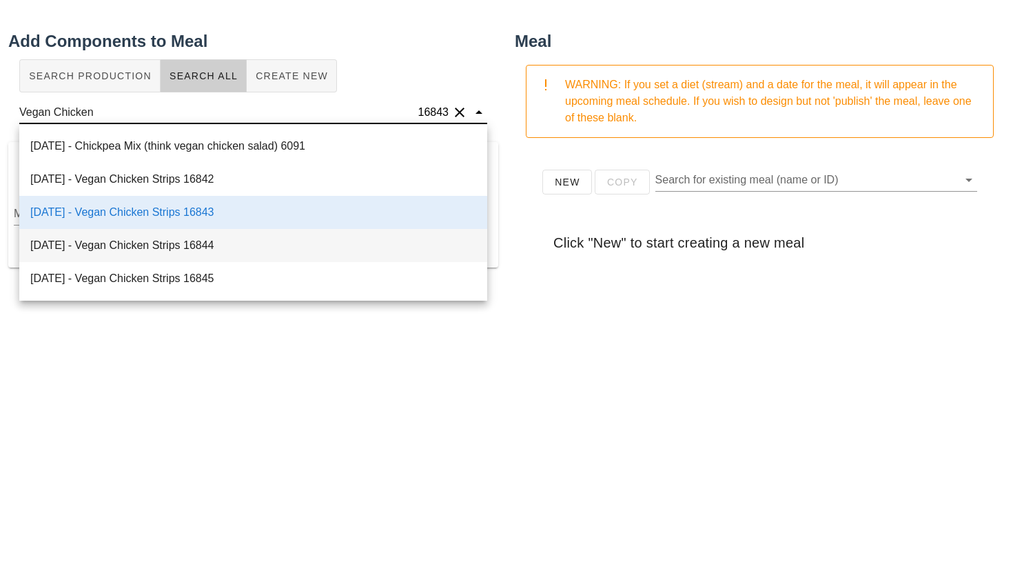
scroll to position [37, 0]
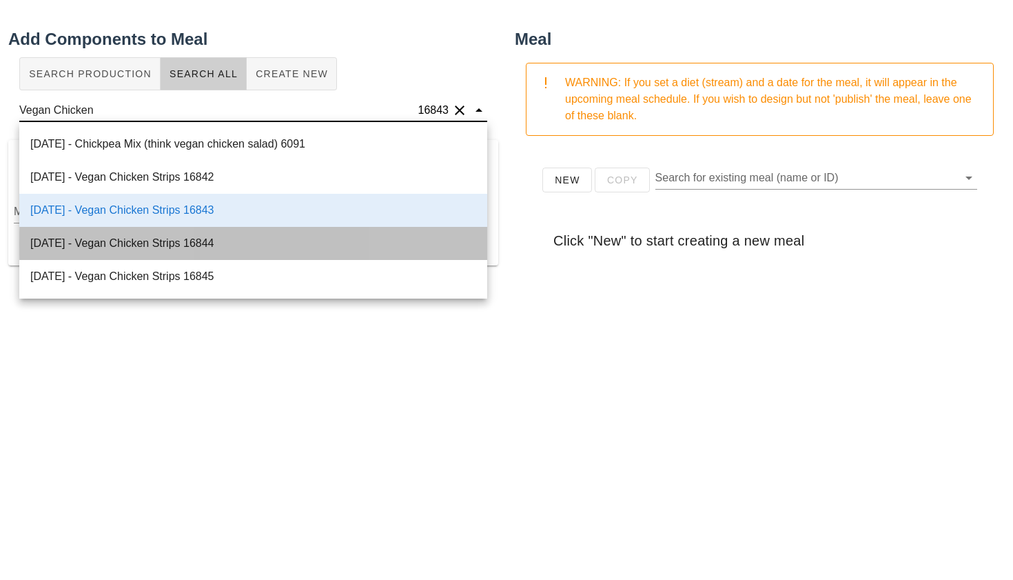
click at [197, 248] on div "2025-02-19 - Vegan Chicken Strips 16844" at bounding box center [253, 243] width 468 height 33
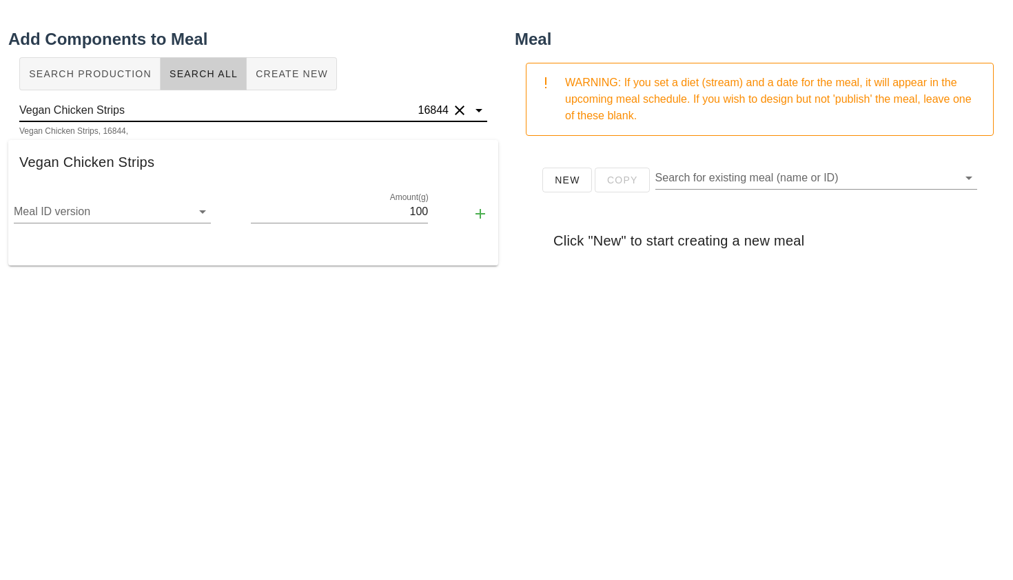
click at [157, 114] on input "Vegan Chicken Strips" at bounding box center [217, 110] width 396 height 22
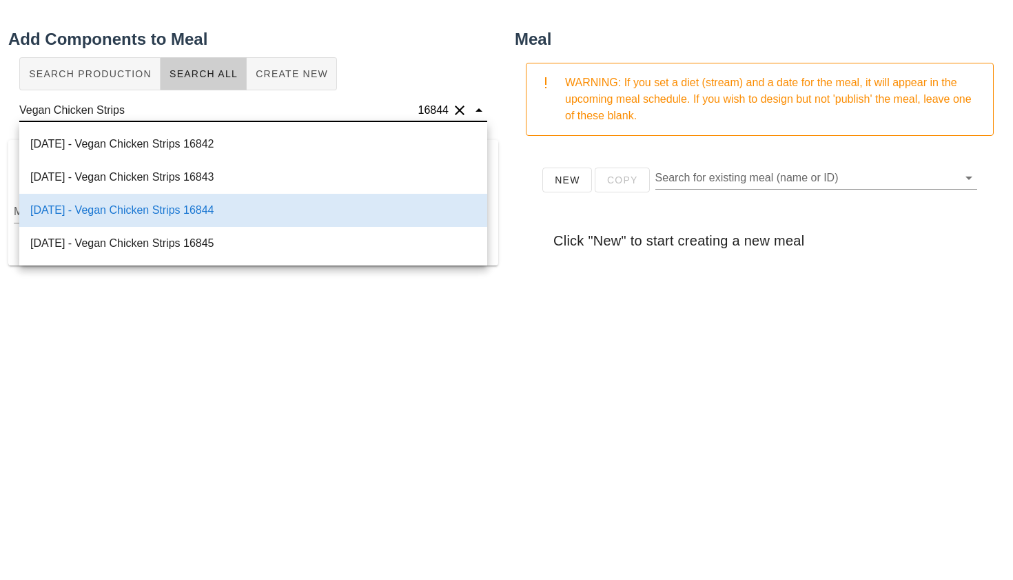
click at [127, 114] on input "Vegan Chicken Strips" at bounding box center [217, 110] width 396 height 22
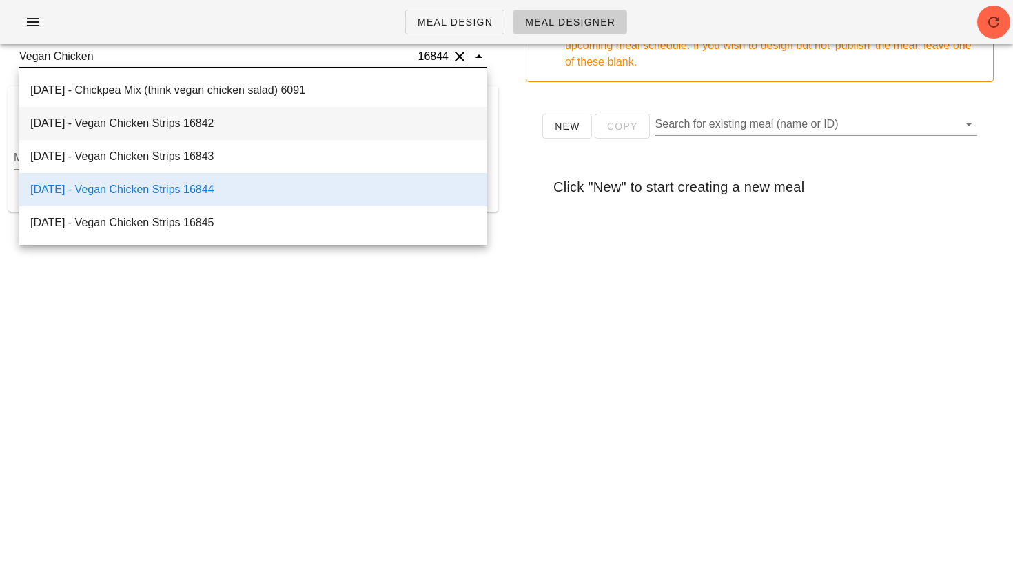
scroll to position [0, 0]
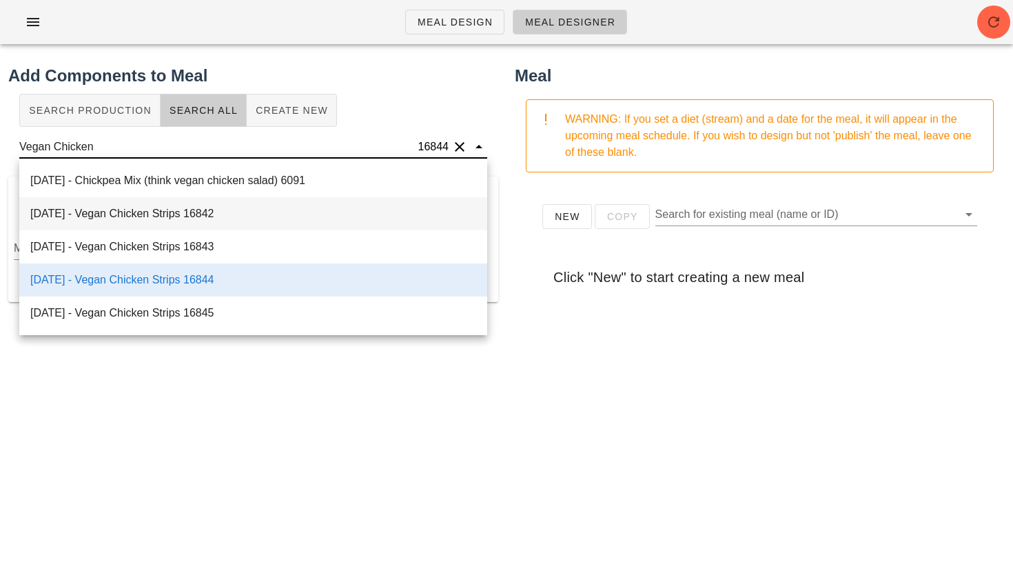
type input "Vegan Chicken Strips"
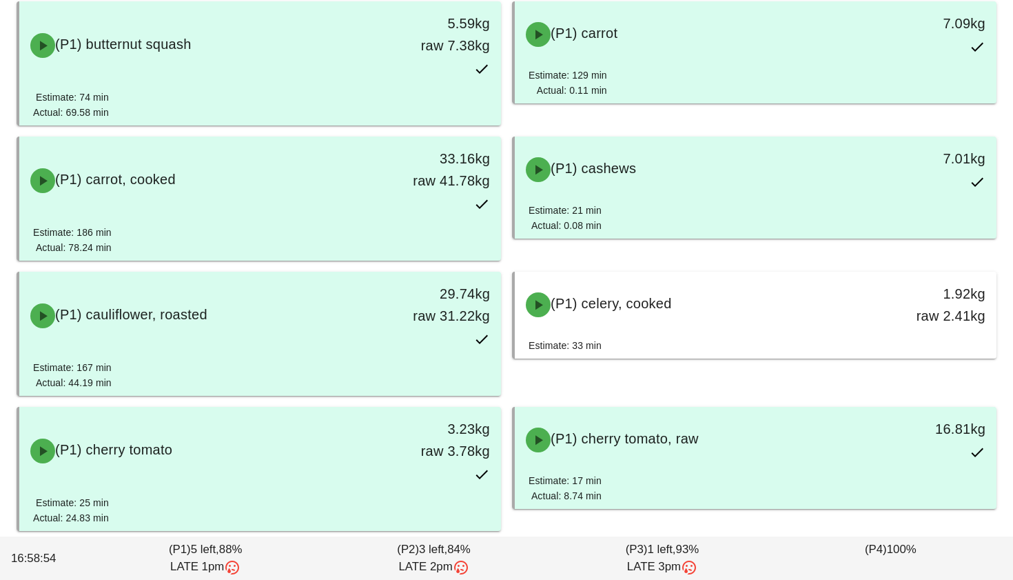
scroll to position [309, 0]
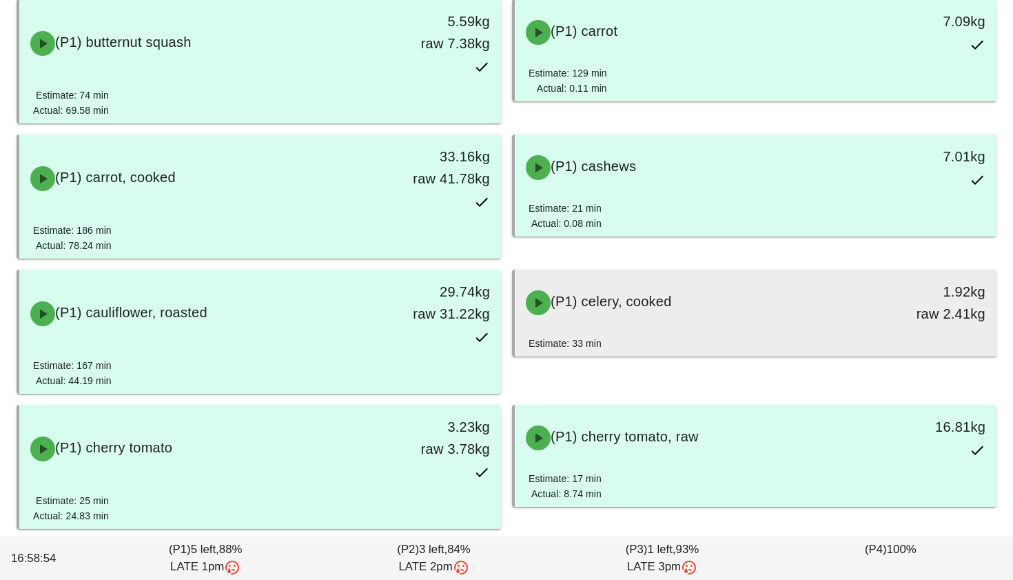
click at [617, 327] on div "(P1) celery, cooked 1.92kg raw 2.41kg" at bounding box center [756, 302] width 476 height 61
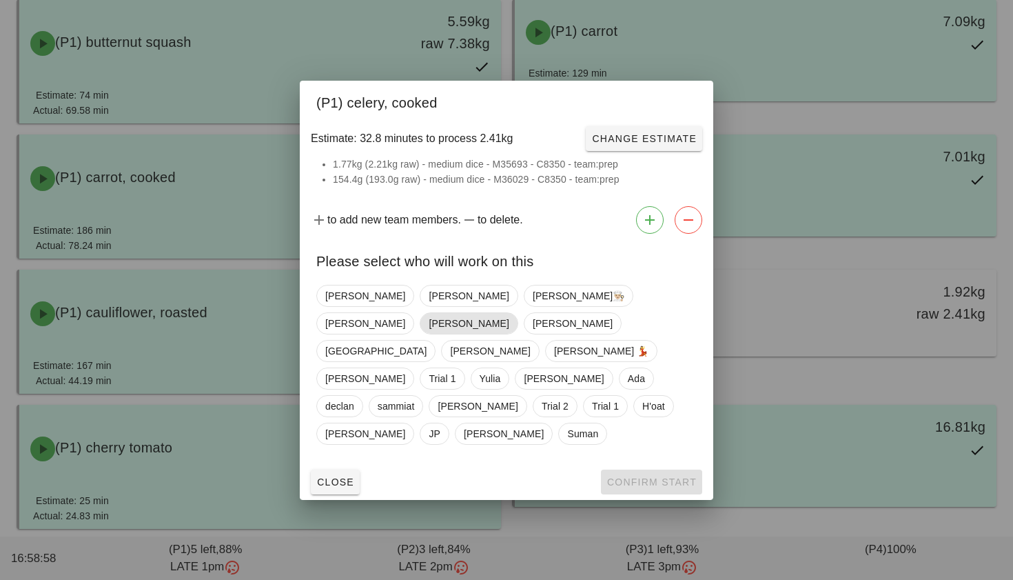
click at [518, 320] on span "[PERSON_NAME]" at bounding box center [469, 323] width 98 height 22
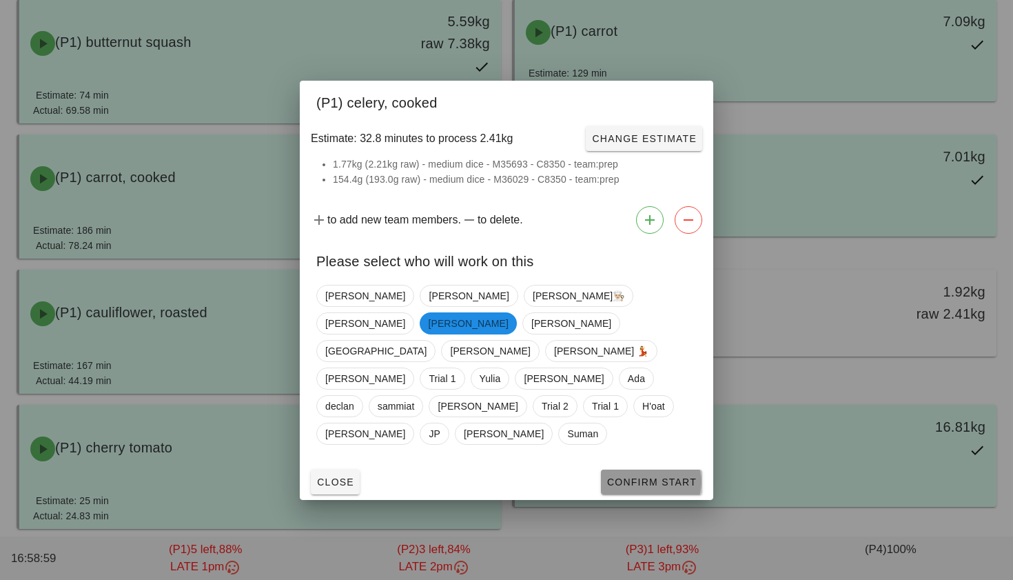
click at [630, 476] on span "Confirm Start" at bounding box center [651, 481] width 90 height 11
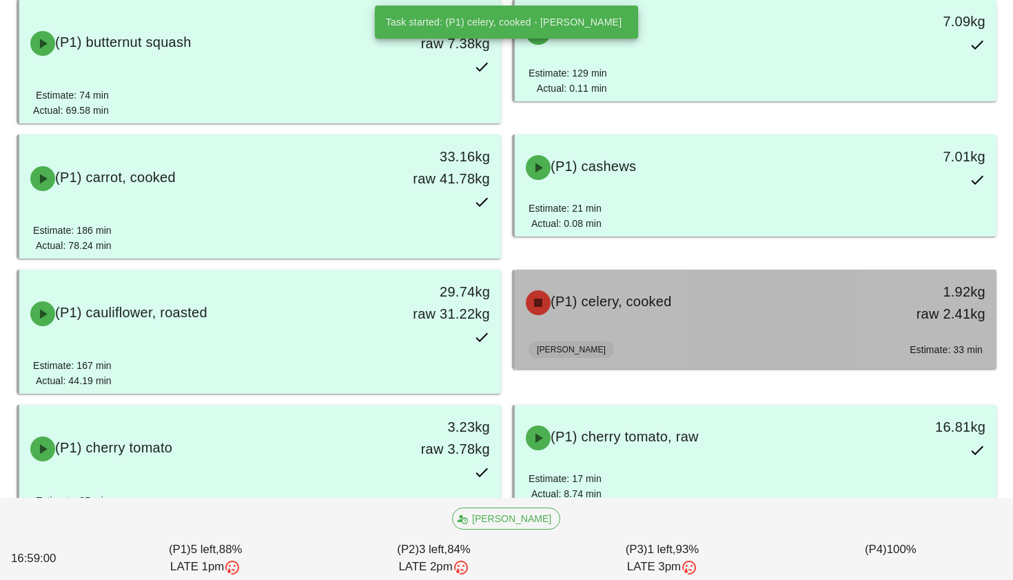
click at [640, 287] on div "(P1) celery, cooked" at bounding box center [696, 302] width 357 height 41
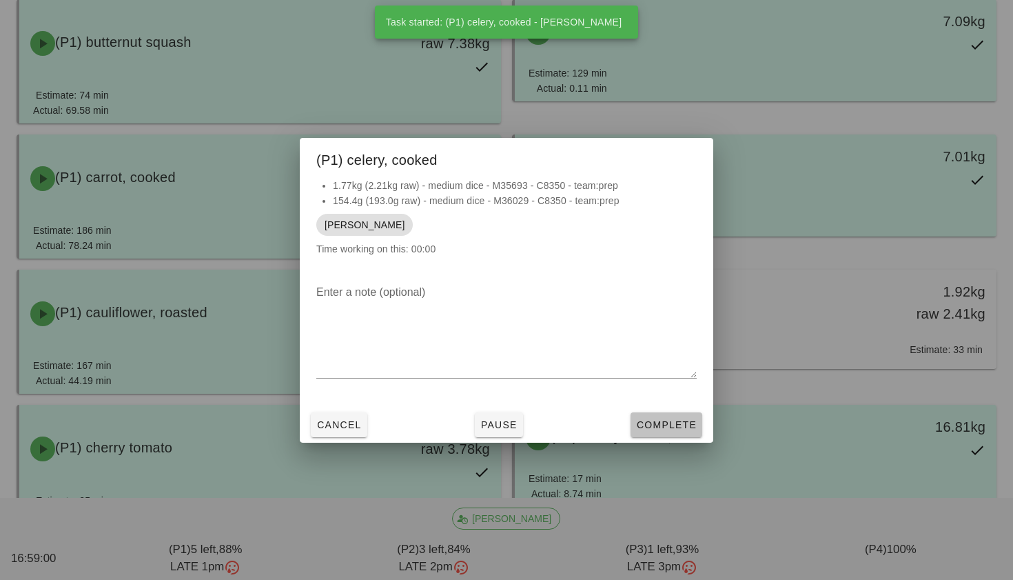
click at [666, 422] on span "Complete" at bounding box center [666, 424] width 61 height 11
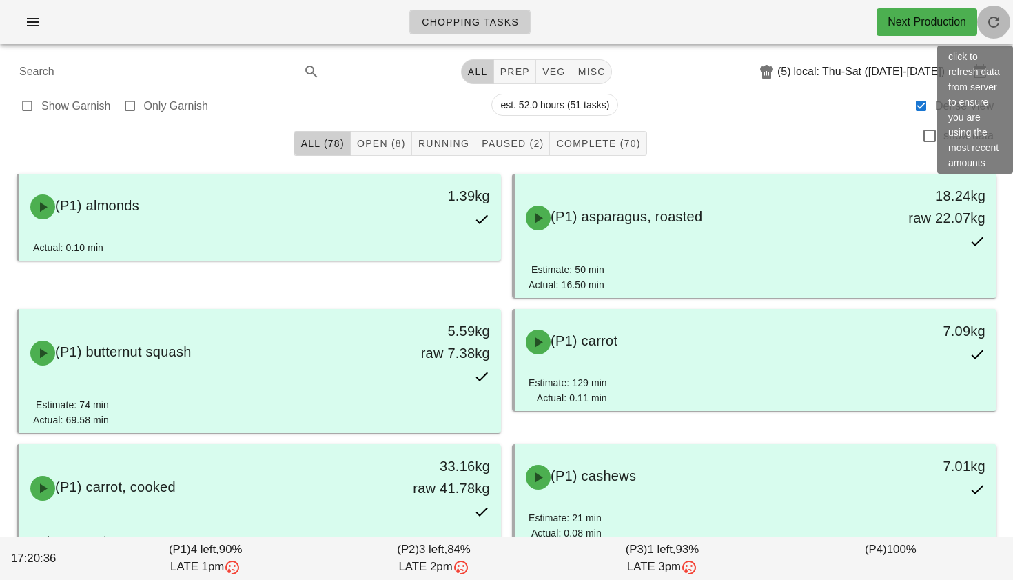
click at [1000, 18] on icon "button" at bounding box center [993, 22] width 17 height 17
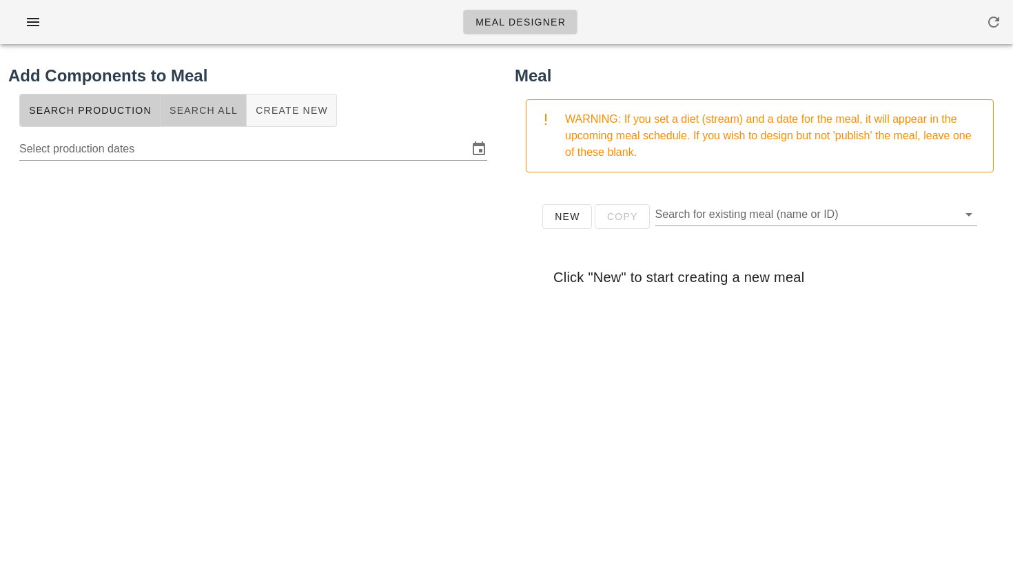
click at [202, 120] on button "Search All" at bounding box center [204, 110] width 86 height 33
click at [170, 155] on input "text" at bounding box center [242, 147] width 446 height 22
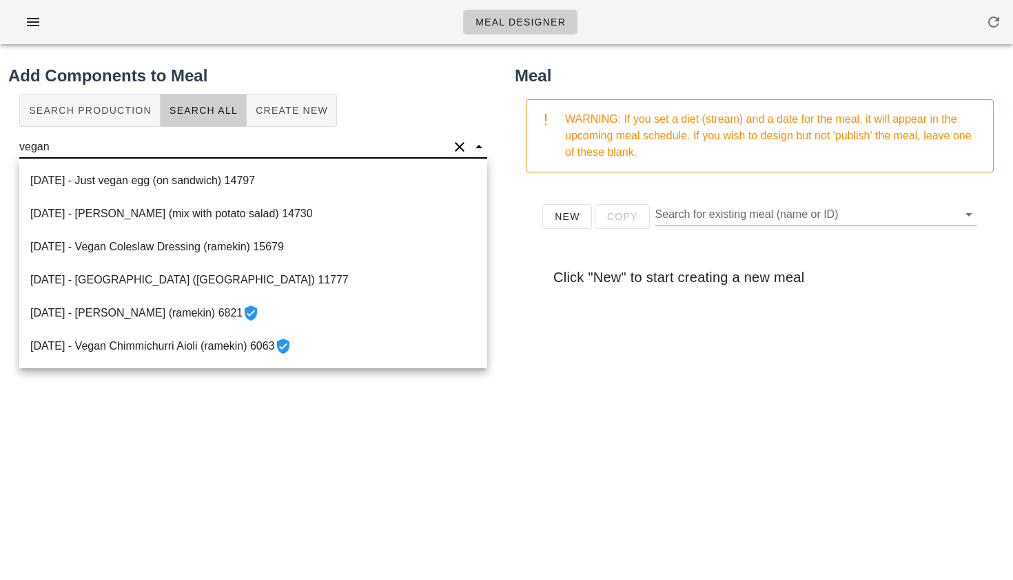
type input "vegan"
click at [460, 144] on button "Clear" at bounding box center [459, 147] width 17 height 17
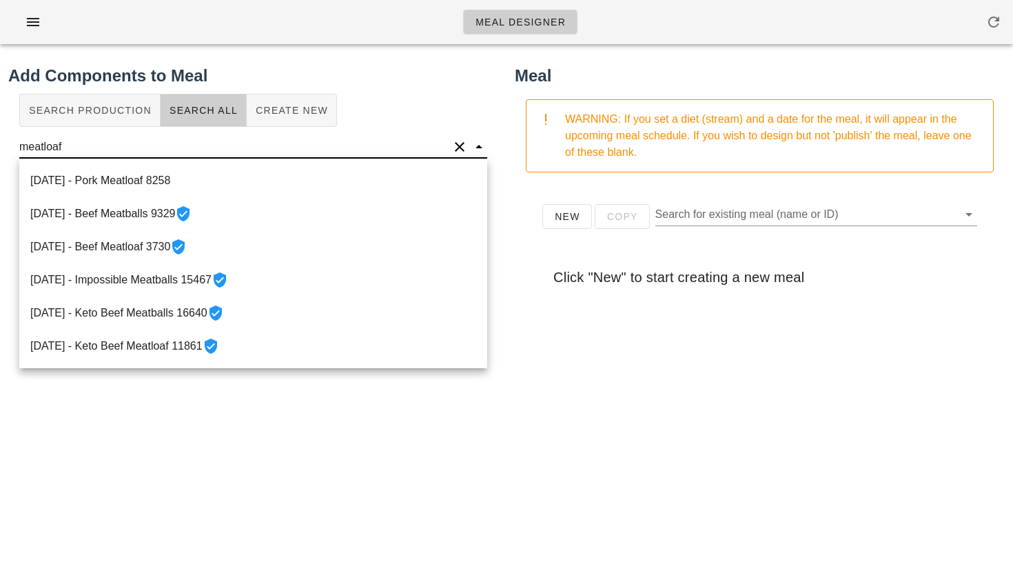
type input "meatloaf"
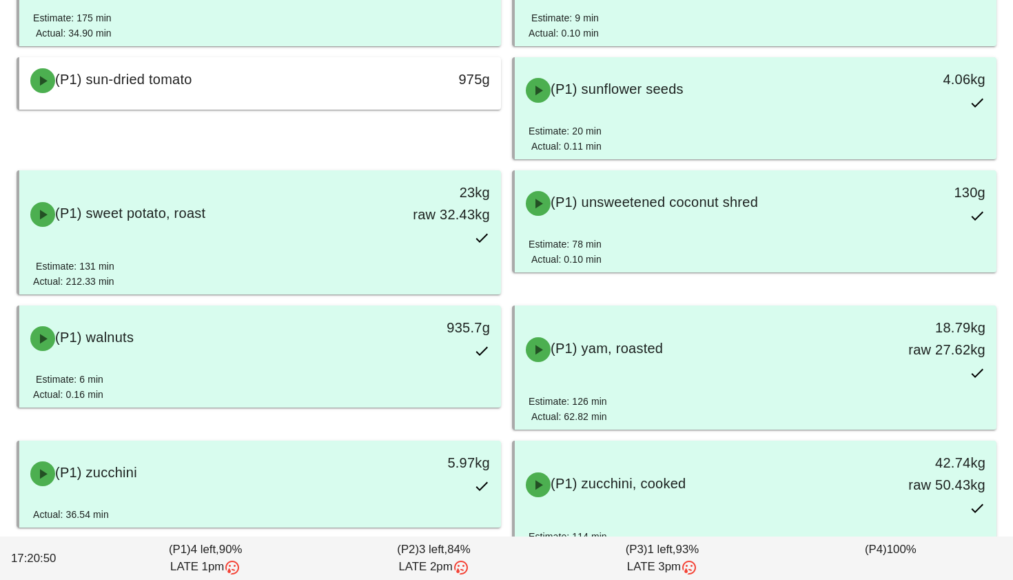
scroll to position [2267, 0]
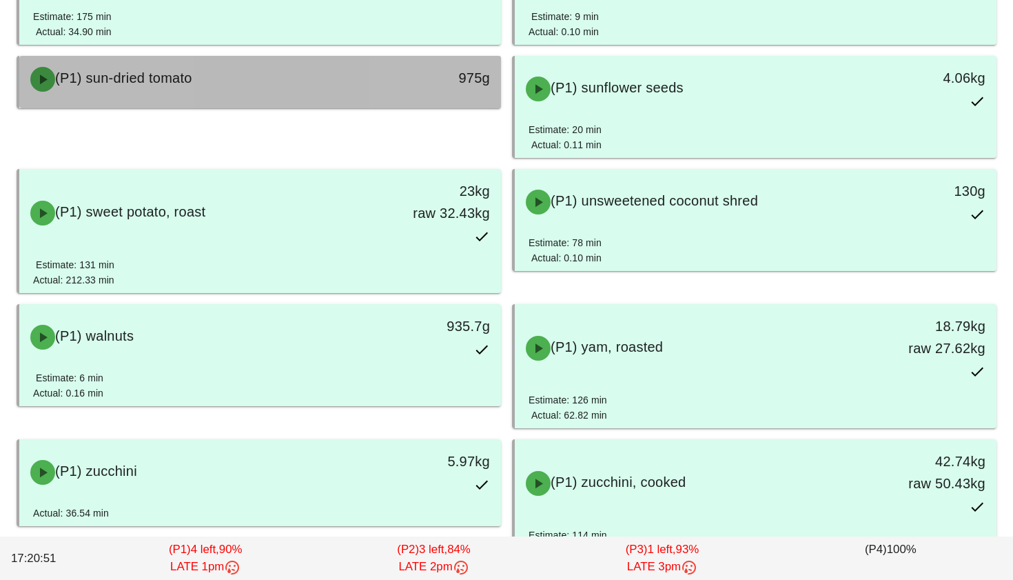
click at [435, 86] on div "975g" at bounding box center [438, 78] width 103 height 22
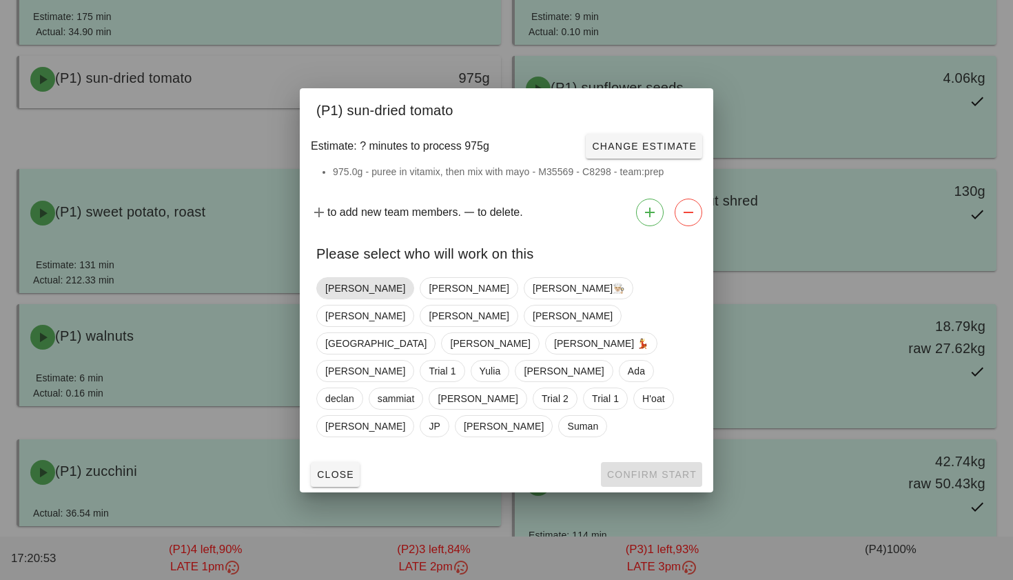
click at [349, 298] on span "[PERSON_NAME]" at bounding box center [365, 288] width 80 height 21
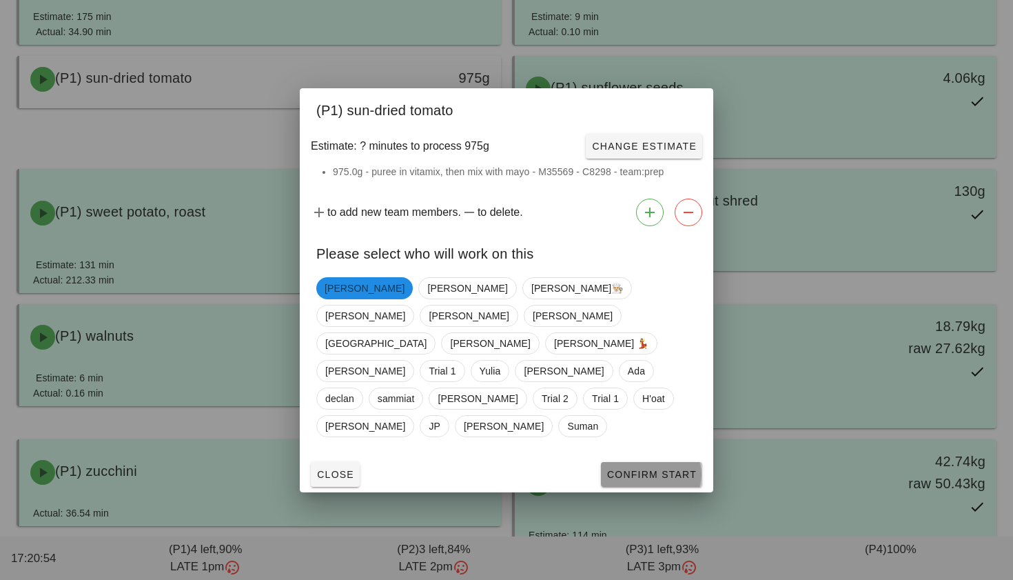
click at [637, 469] on span "Confirm Start" at bounding box center [651, 474] width 90 height 11
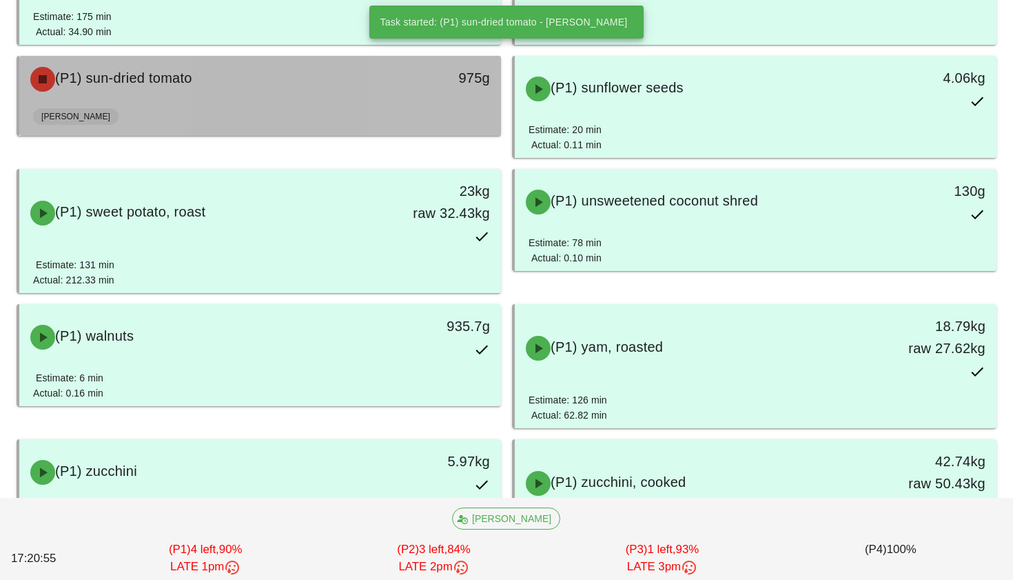
click at [422, 125] on div "[PERSON_NAME]" at bounding box center [260, 119] width 454 height 33
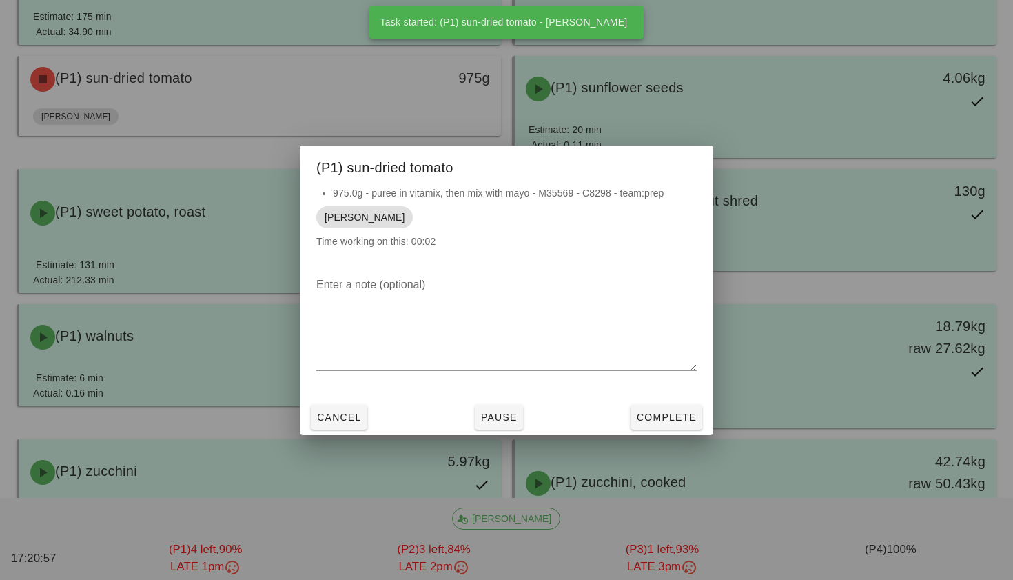
click at [645, 431] on div "Cancel Pause Complete" at bounding box center [506, 417] width 413 height 36
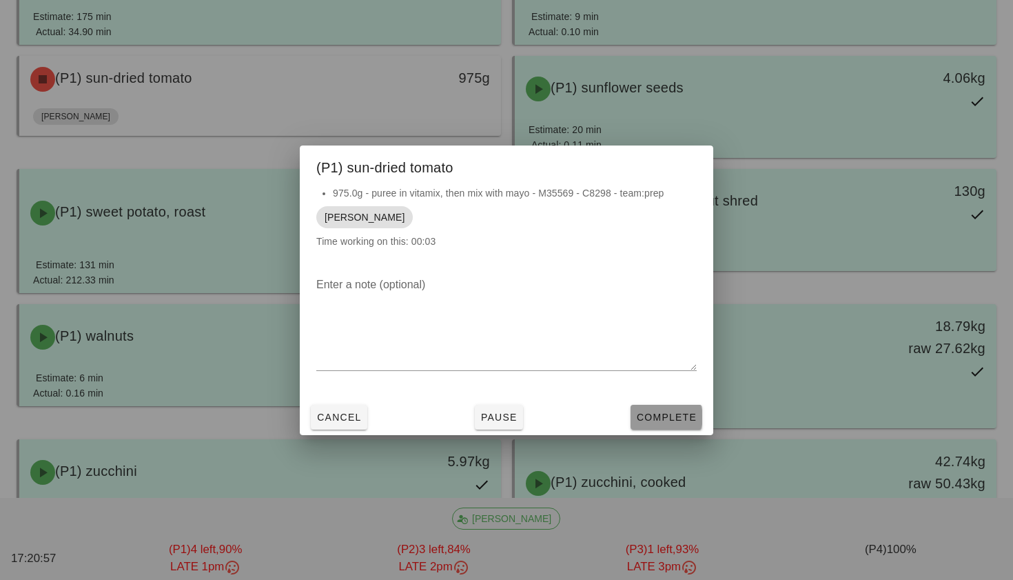
click at [646, 424] on button "Complete" at bounding box center [667, 417] width 72 height 25
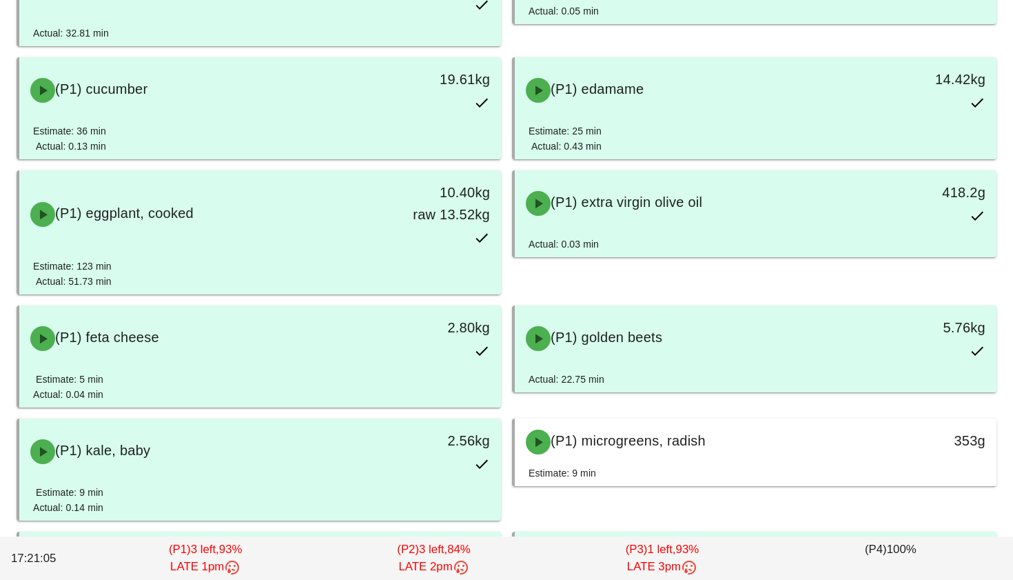
scroll to position [923, 0]
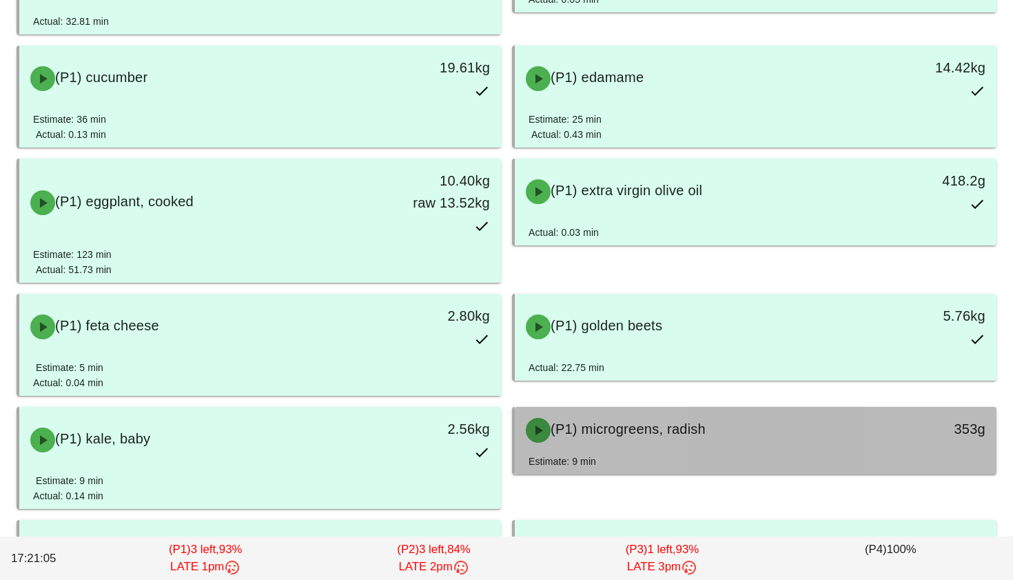
click at [645, 429] on span "(P1) microgreens, radish" at bounding box center [628, 428] width 155 height 15
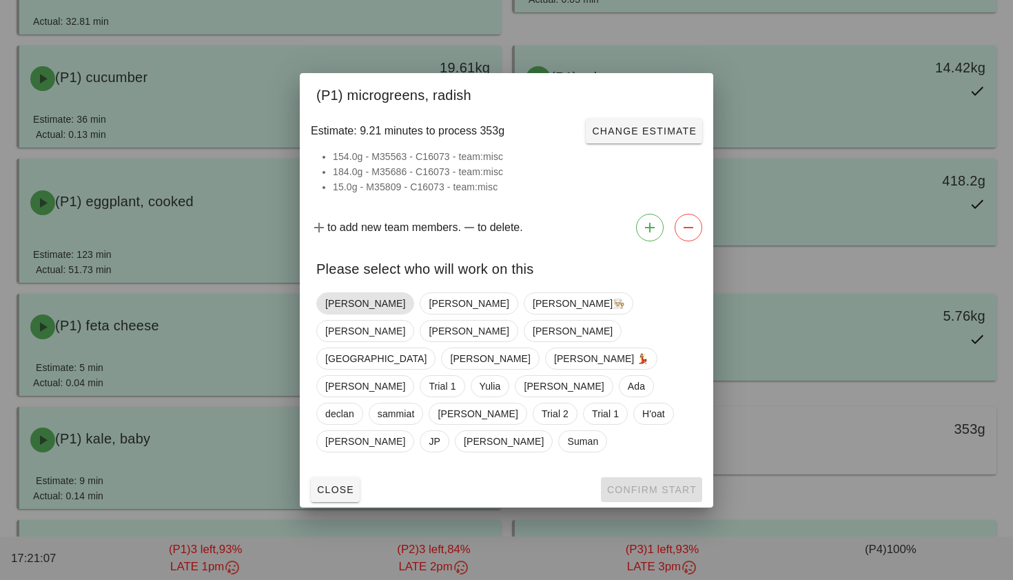
click at [339, 314] on span "[PERSON_NAME]" at bounding box center [365, 303] width 80 height 21
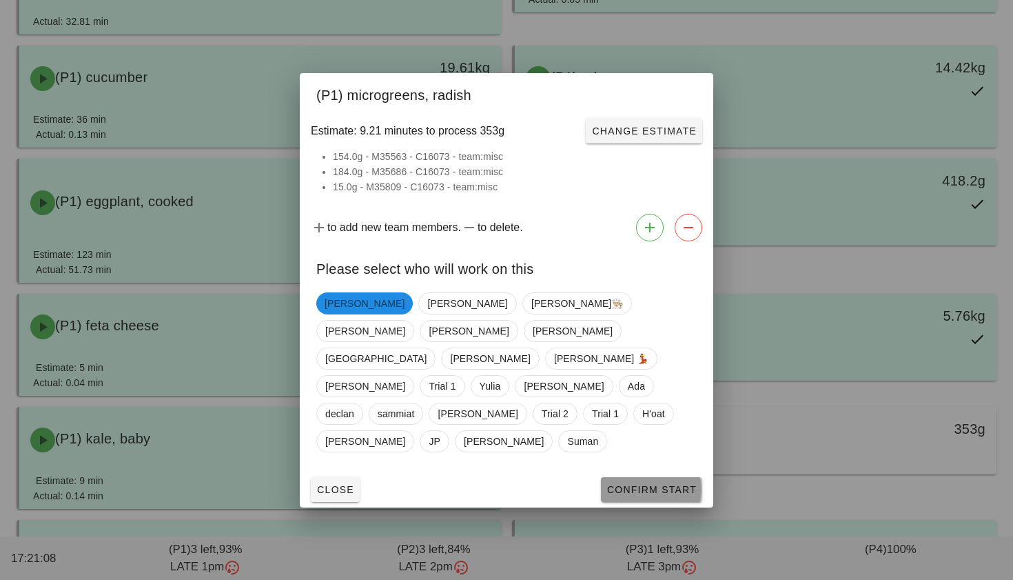
click at [612, 484] on span "Confirm Start" at bounding box center [651, 489] width 90 height 11
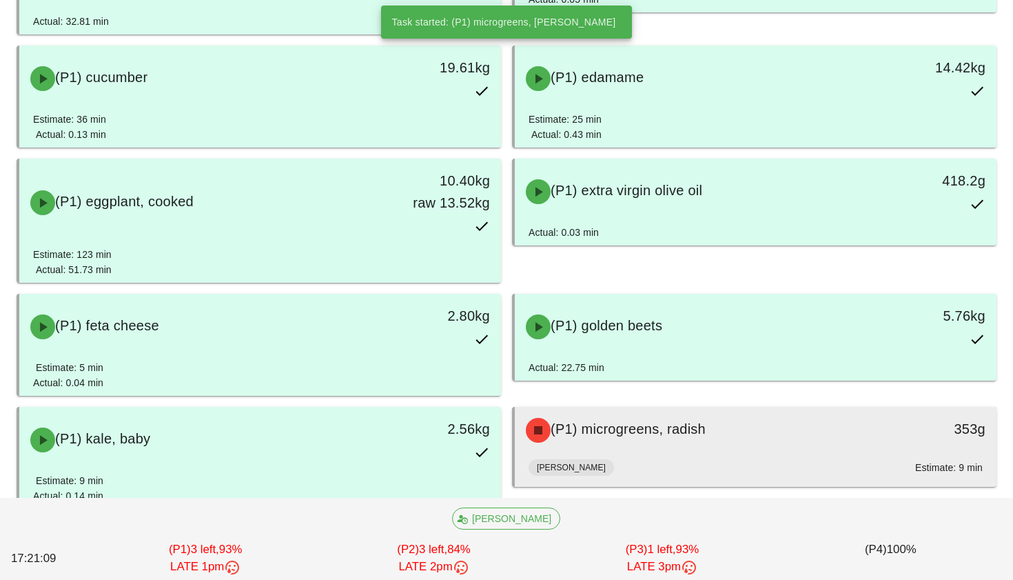
click at [575, 435] on span "(P1) microgreens, radish" at bounding box center [628, 428] width 155 height 15
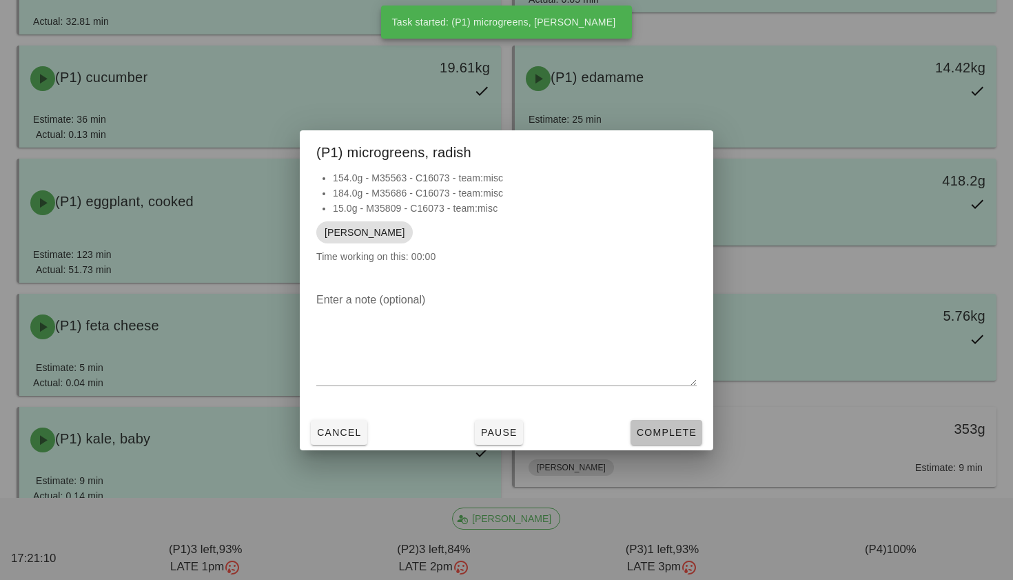
click at [653, 427] on span "Complete" at bounding box center [666, 432] width 61 height 11
